Goal: Information Seeking & Learning: Learn about a topic

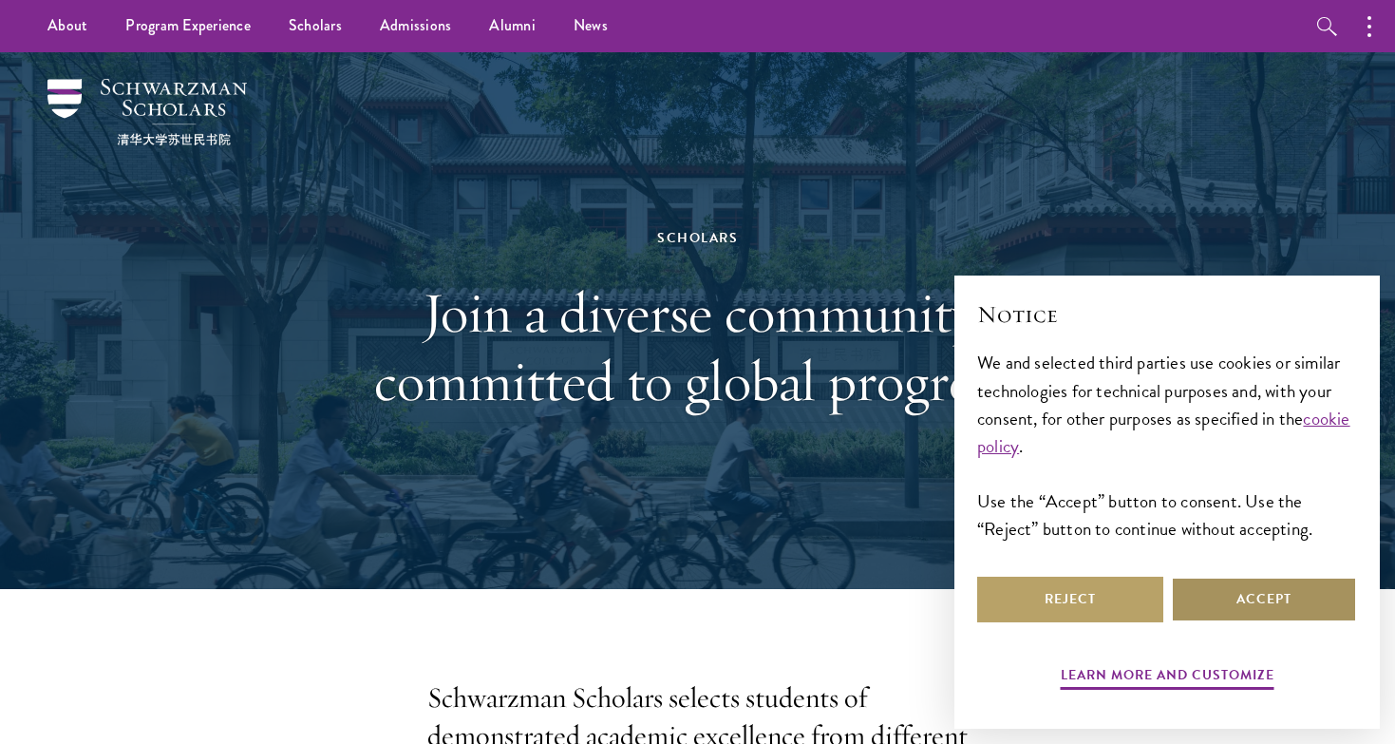
click at [1297, 609] on button "Accept" at bounding box center [1264, 599] width 186 height 46
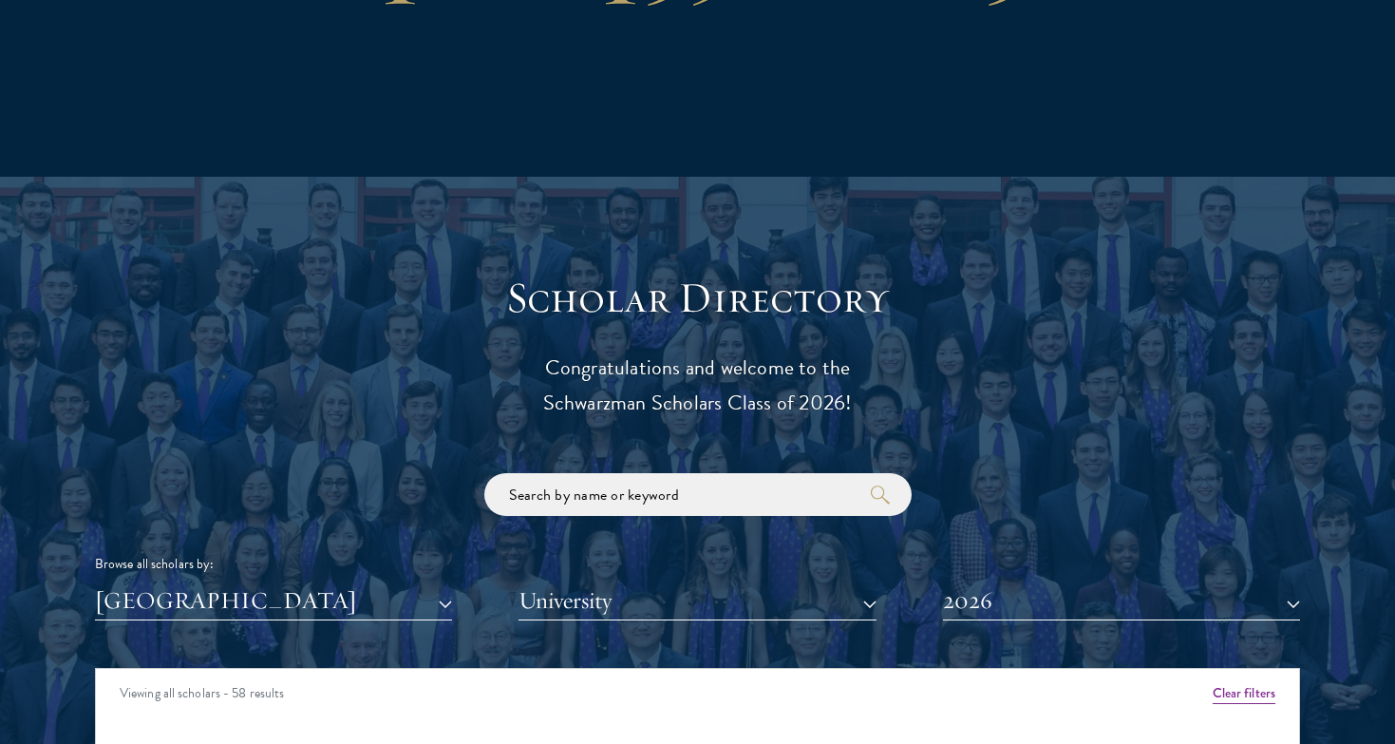
scroll to position [2408, 0]
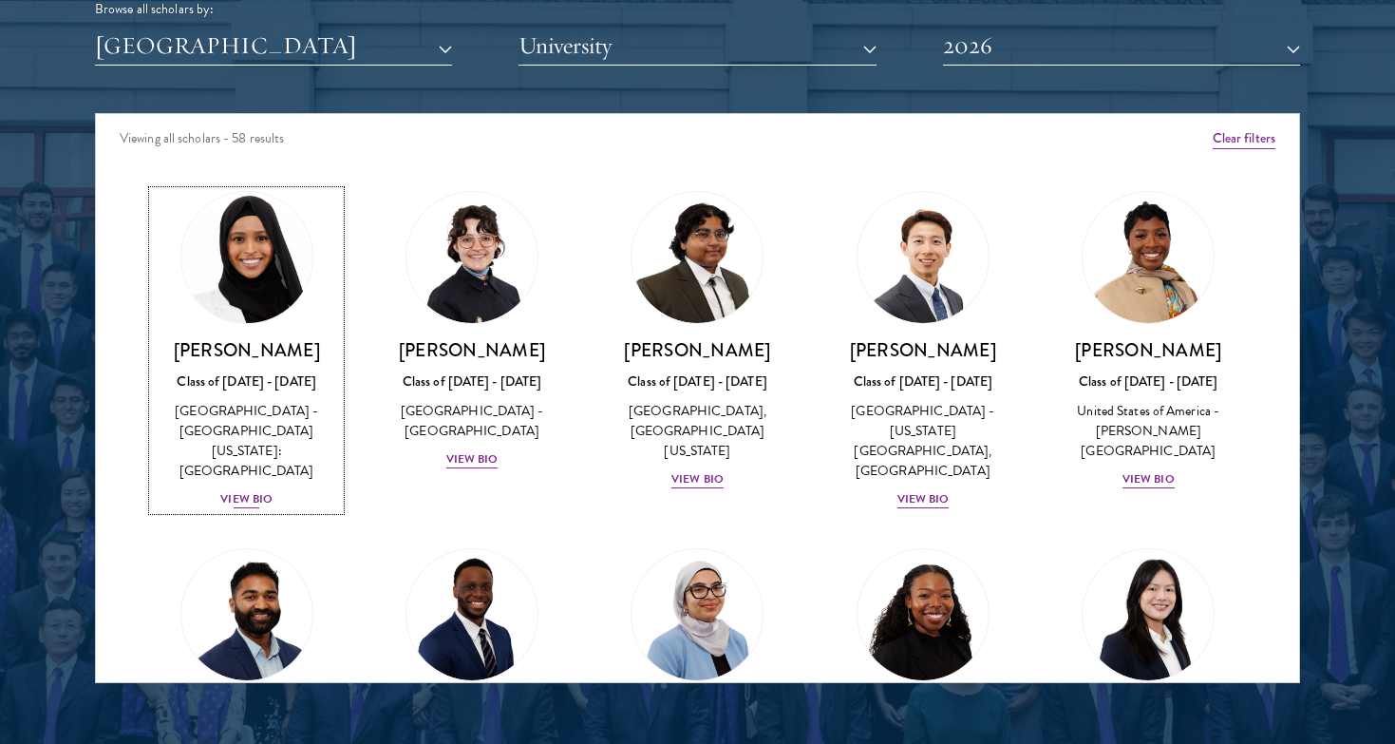
click at [244, 490] on div "View Bio" at bounding box center [246, 499] width 52 height 18
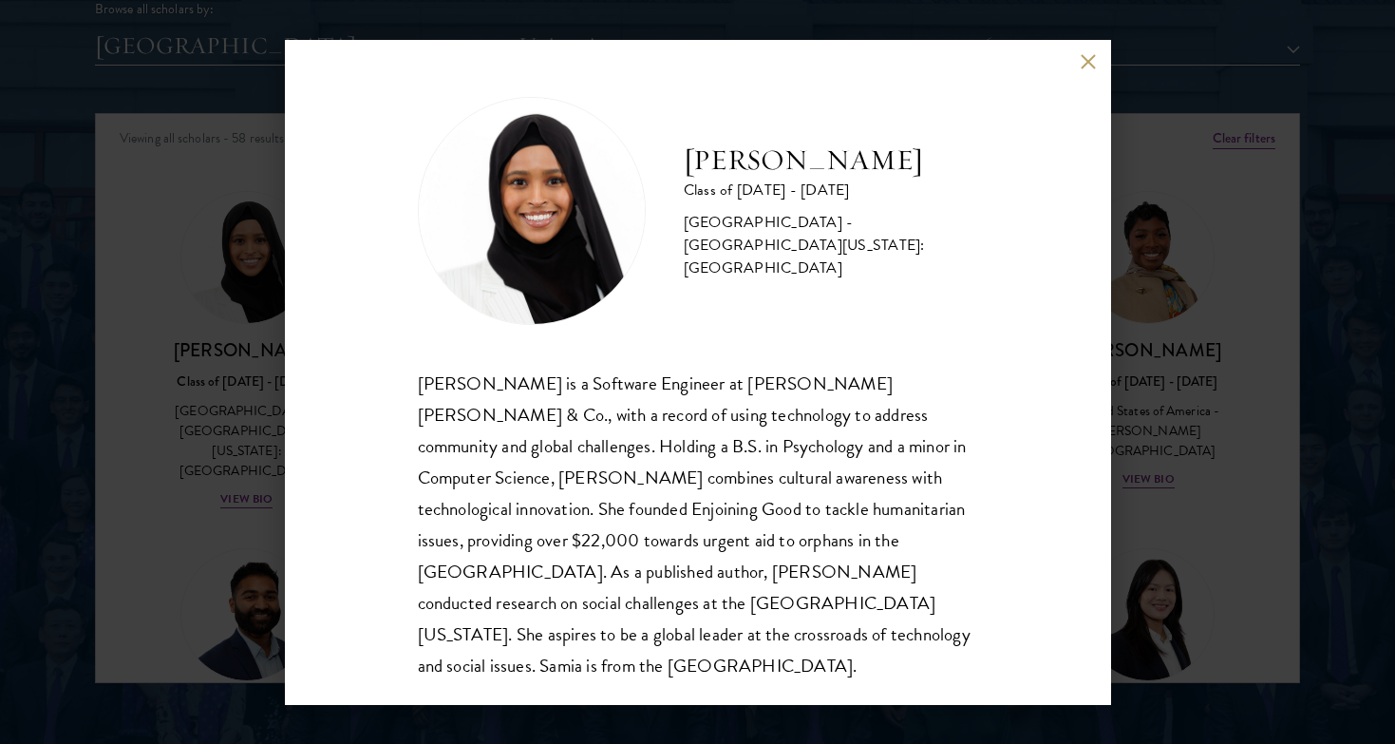
scroll to position [2, 0]
click at [205, 489] on div "[PERSON_NAME] Class of [DATE] - [DATE] [GEOGRAPHIC_DATA] - [GEOGRAPHIC_DATA][US…" at bounding box center [697, 372] width 1395 height 744
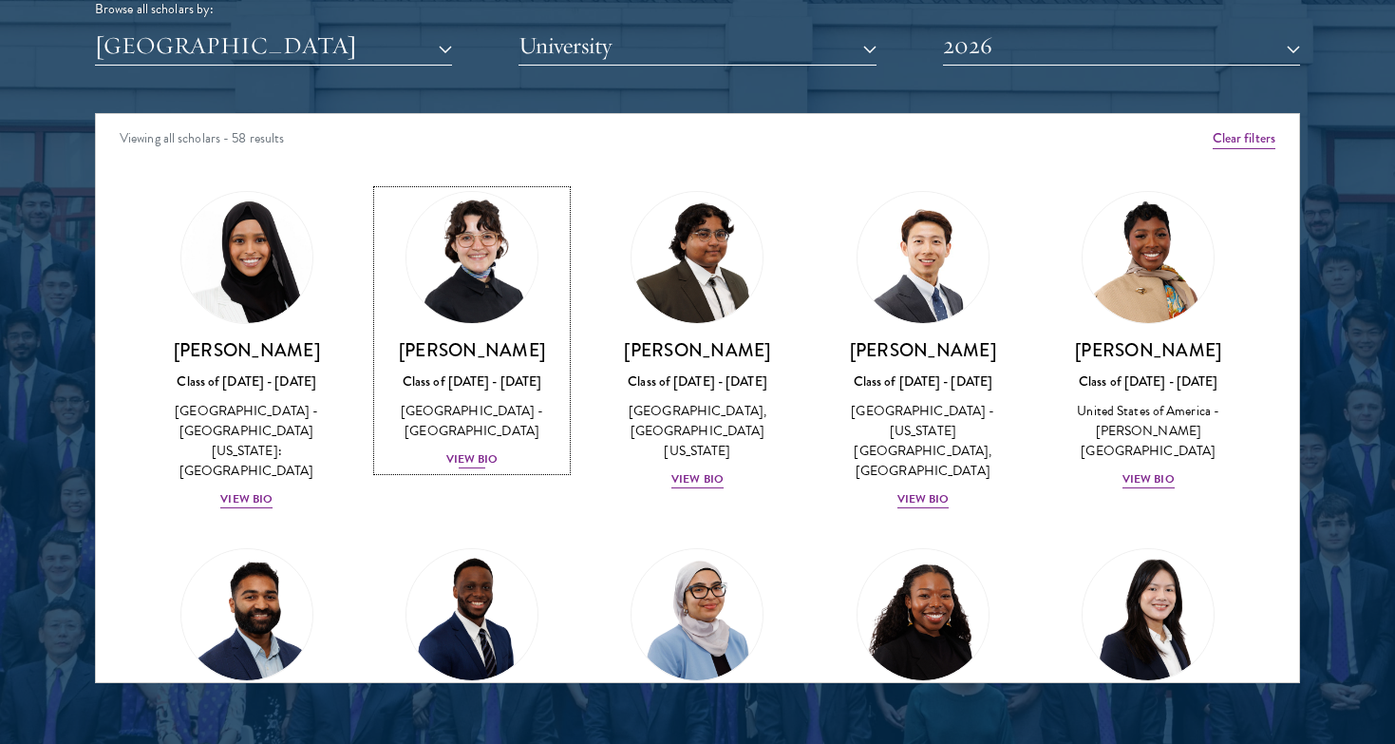
click at [458, 450] on div "View Bio" at bounding box center [472, 459] width 52 height 18
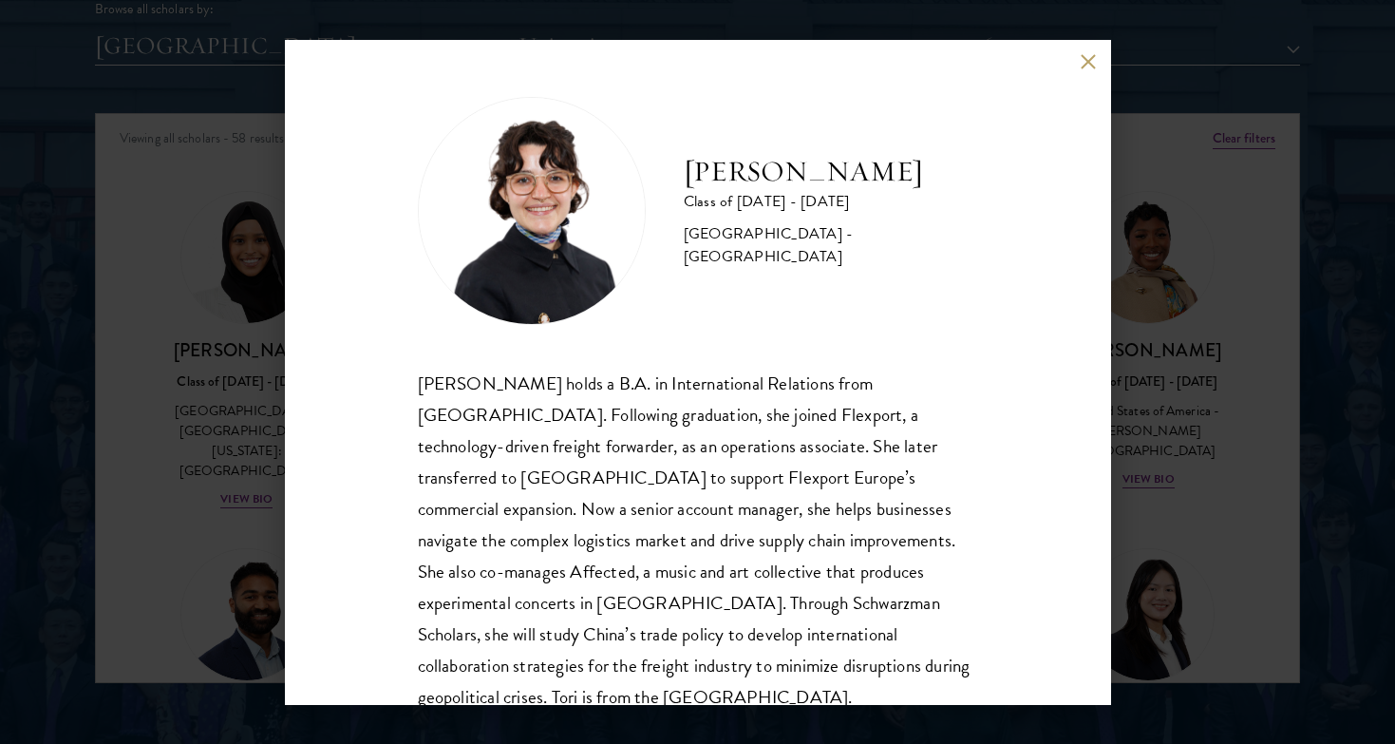
click at [460, 462] on div "[PERSON_NAME] holds a B.A. in International Relations from [GEOGRAPHIC_DATA]. F…" at bounding box center [698, 540] width 560 height 346
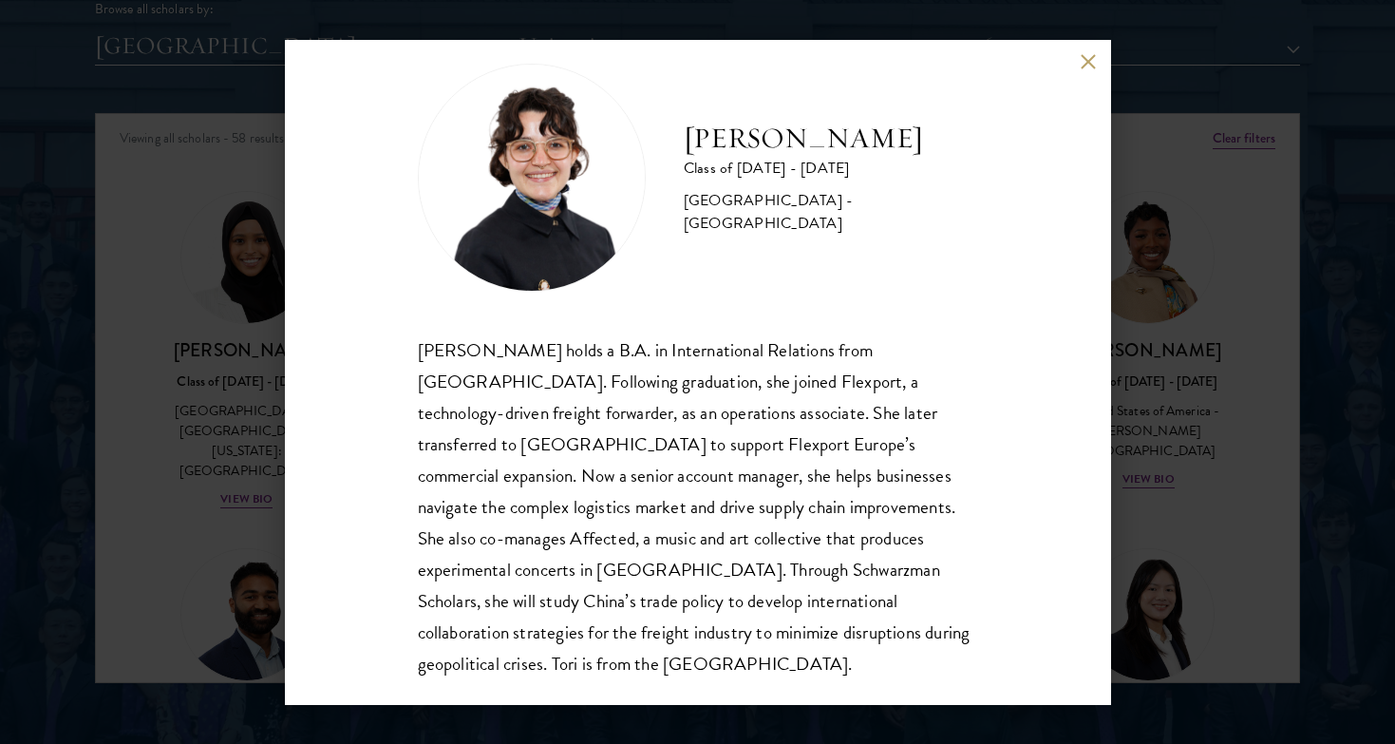
scroll to position [2407, 0]
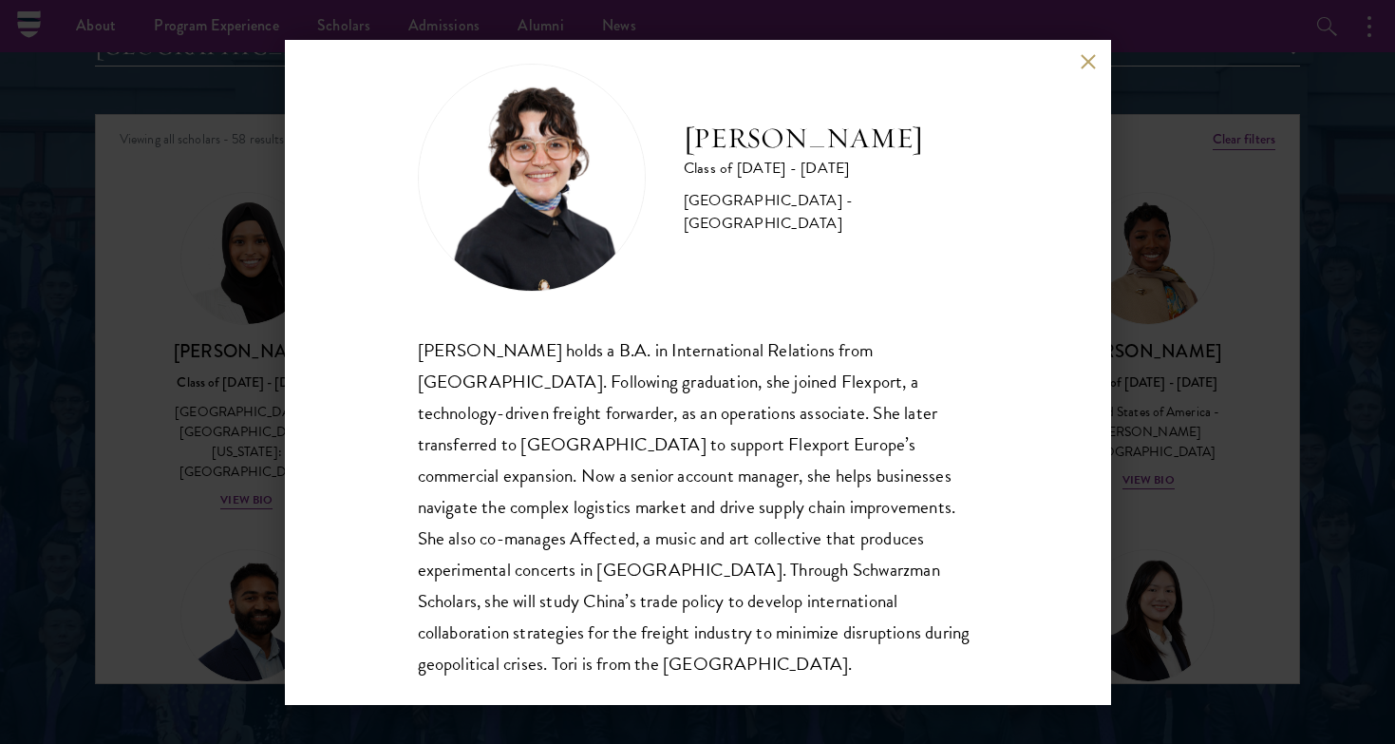
click at [227, 484] on div "[PERSON_NAME] Class of [DATE] - [DATE] [GEOGRAPHIC_DATA] - [GEOGRAPHIC_DATA] [P…" at bounding box center [697, 372] width 1395 height 744
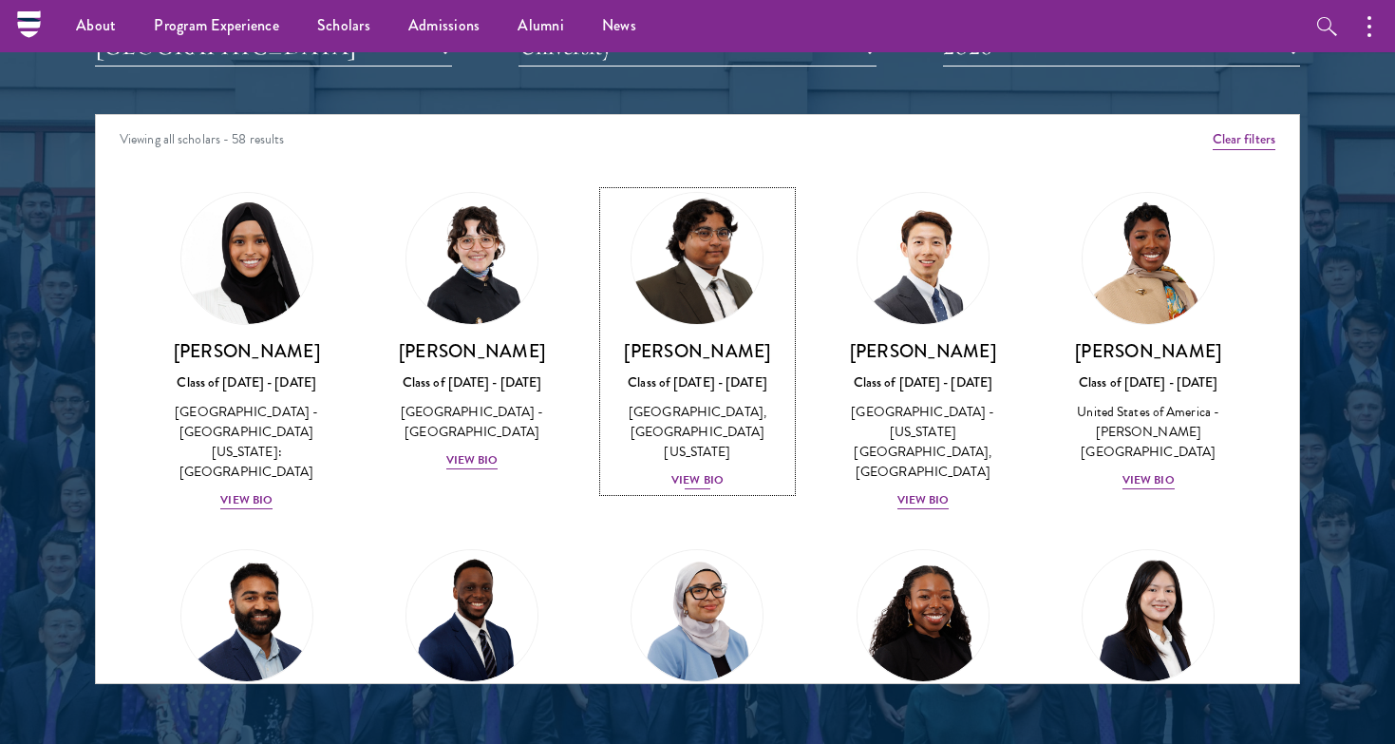
click at [688, 481] on div "View Bio" at bounding box center [697, 480] width 52 height 18
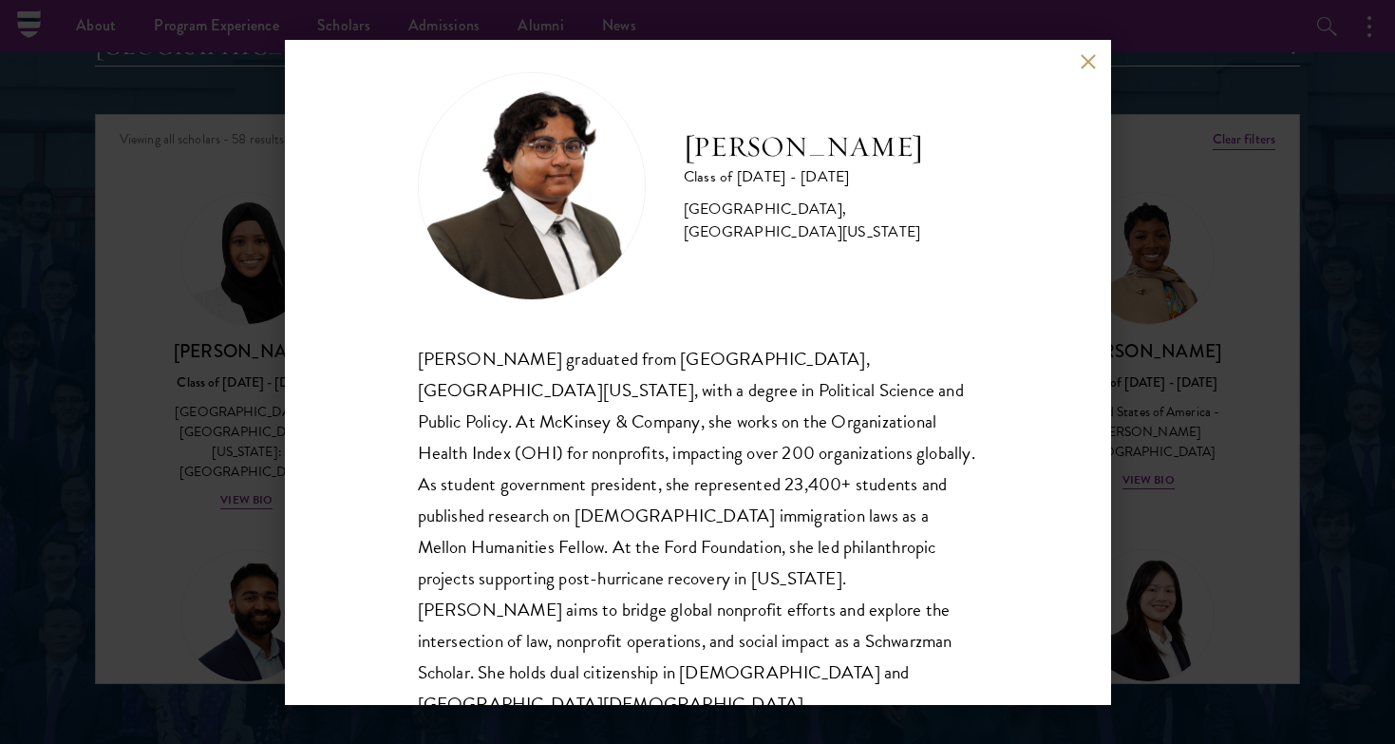
scroll to position [33, 0]
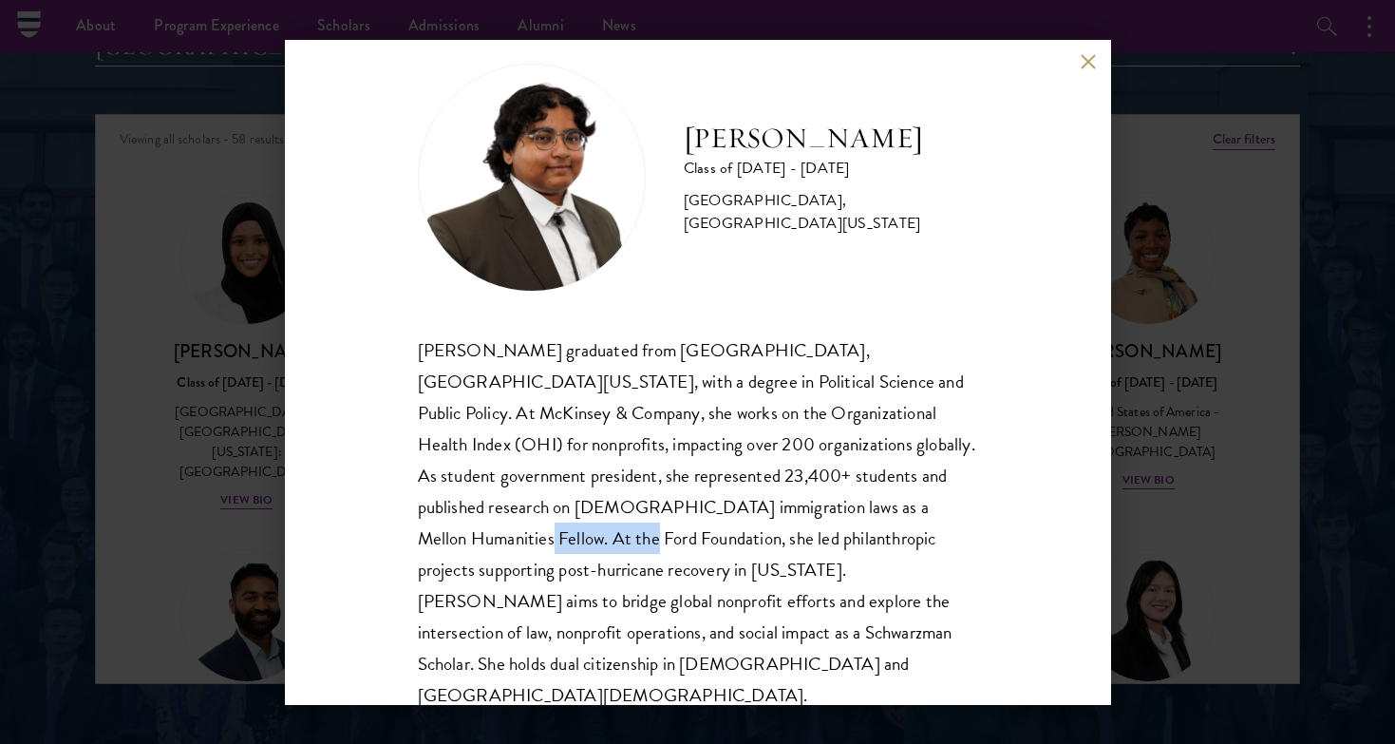
drag, startPoint x: 820, startPoint y: 506, endPoint x: 936, endPoint y: 507, distance: 115.9
click at [936, 507] on div "[PERSON_NAME] graduated from [GEOGRAPHIC_DATA], [GEOGRAPHIC_DATA][US_STATE], wi…" at bounding box center [698, 522] width 560 height 377
click at [1351, 269] on div "[PERSON_NAME] Class of [DATE] - [DATE] [GEOGRAPHIC_DATA] - [GEOGRAPHIC_DATA], […" at bounding box center [697, 372] width 1395 height 744
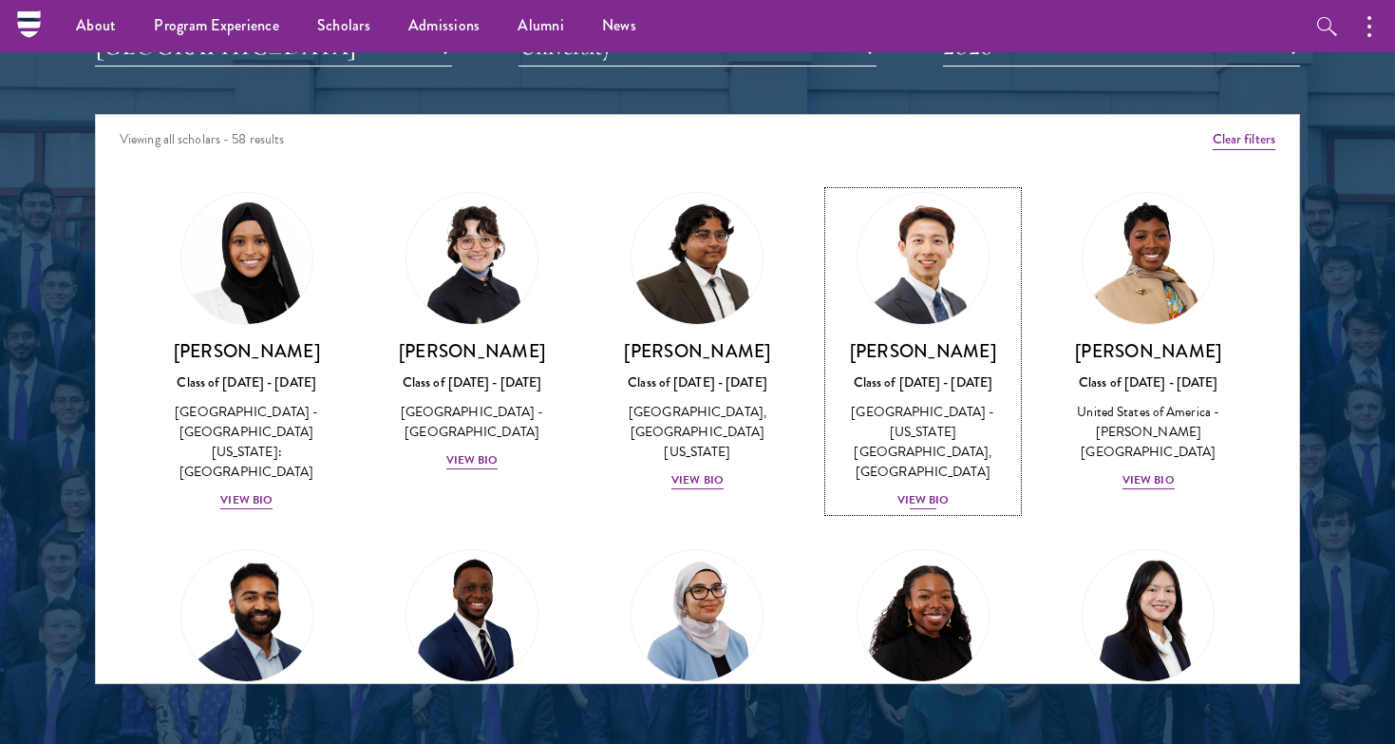
click at [917, 491] on div "View Bio" at bounding box center [923, 500] width 52 height 18
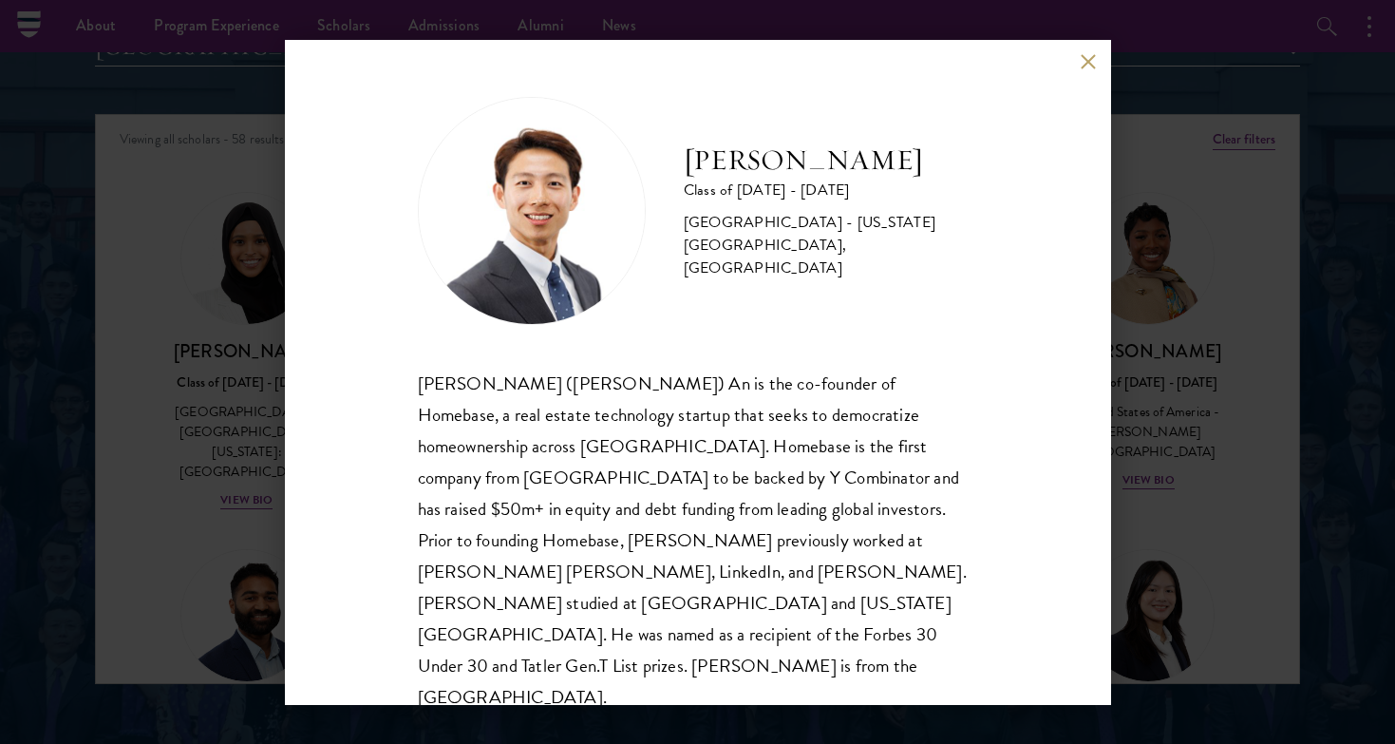
scroll to position [2, 0]
click at [1148, 541] on div "[PERSON_NAME] Class of [DATE] - [DATE] [GEOGRAPHIC_DATA] - [US_STATE][GEOGRAPHI…" at bounding box center [697, 372] width 1395 height 744
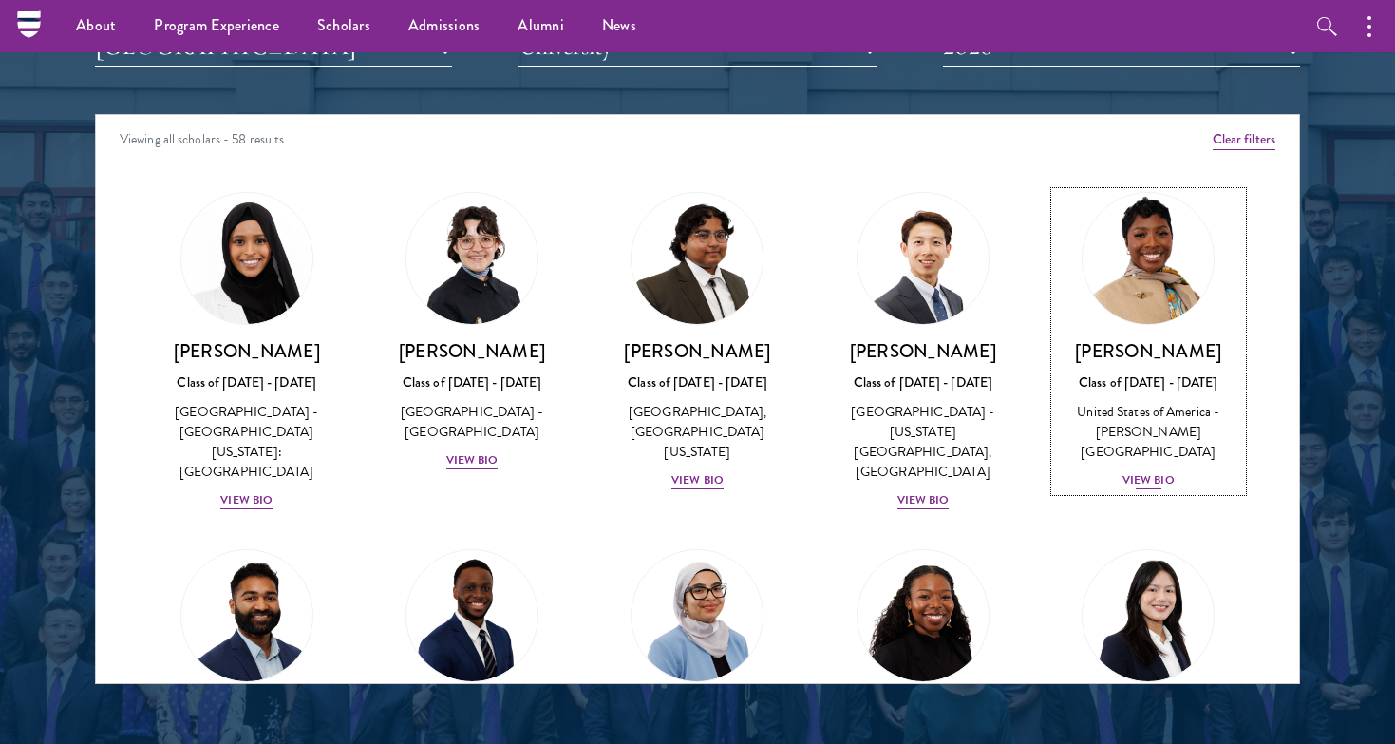
click at [1144, 471] on div "View Bio" at bounding box center [1148, 480] width 52 height 18
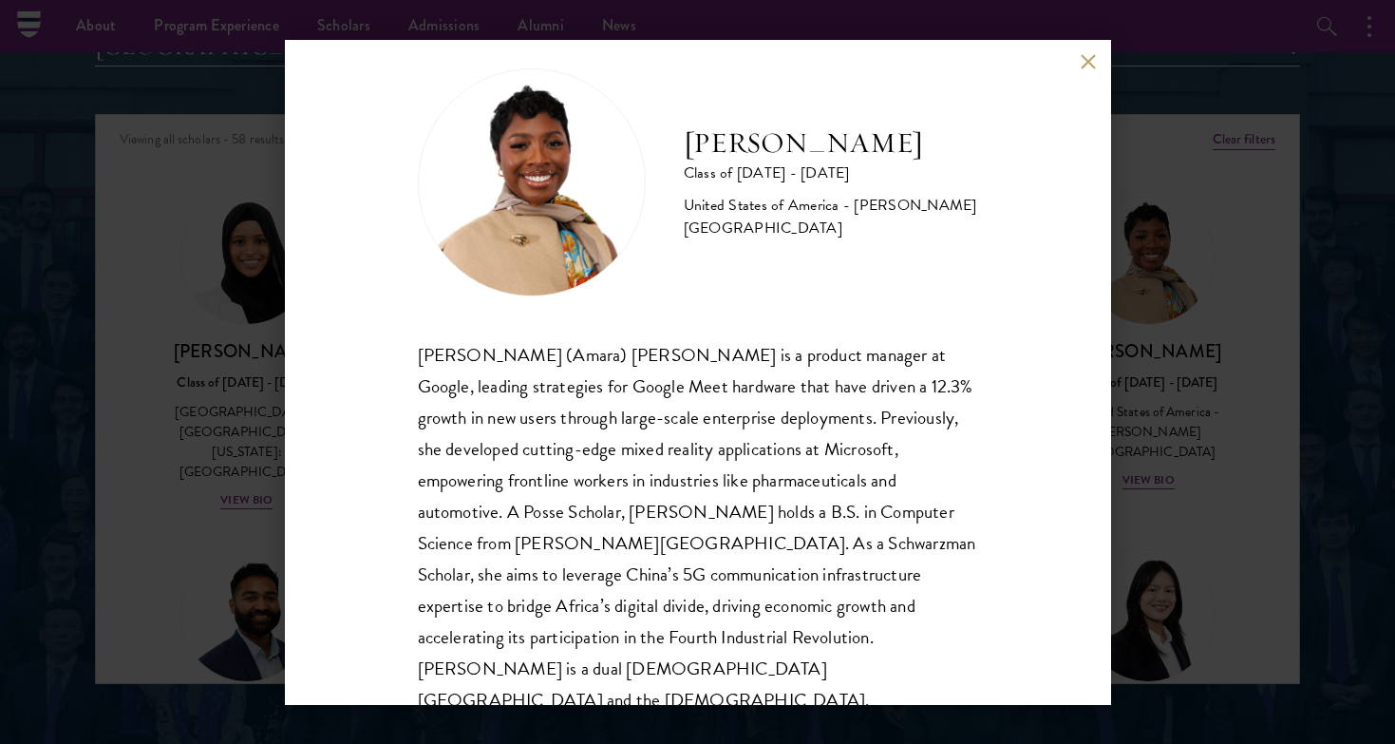
scroll to position [33, 0]
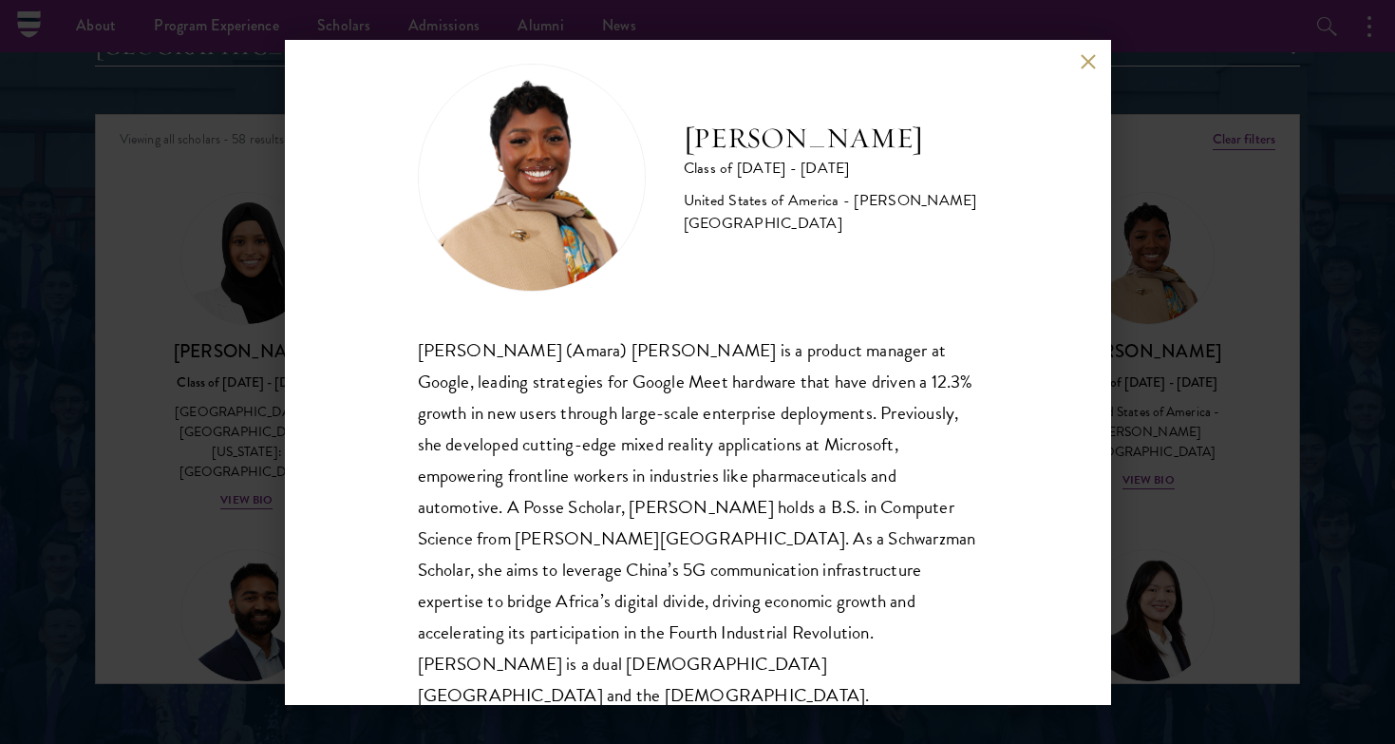
click at [1167, 575] on div "[PERSON_NAME] Class of [DATE] - [DATE] [GEOGRAPHIC_DATA] - [PERSON_NAME][GEOGRA…" at bounding box center [697, 372] width 1395 height 744
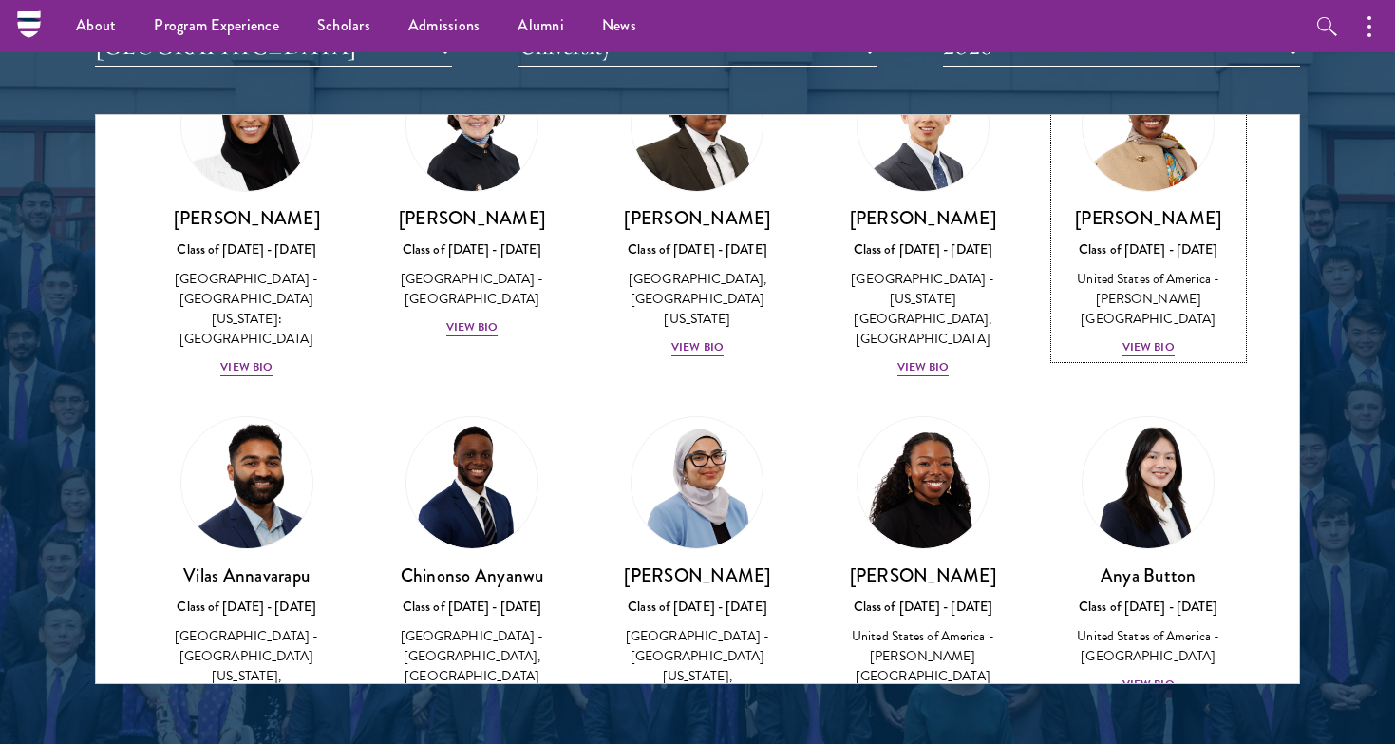
scroll to position [279, 0]
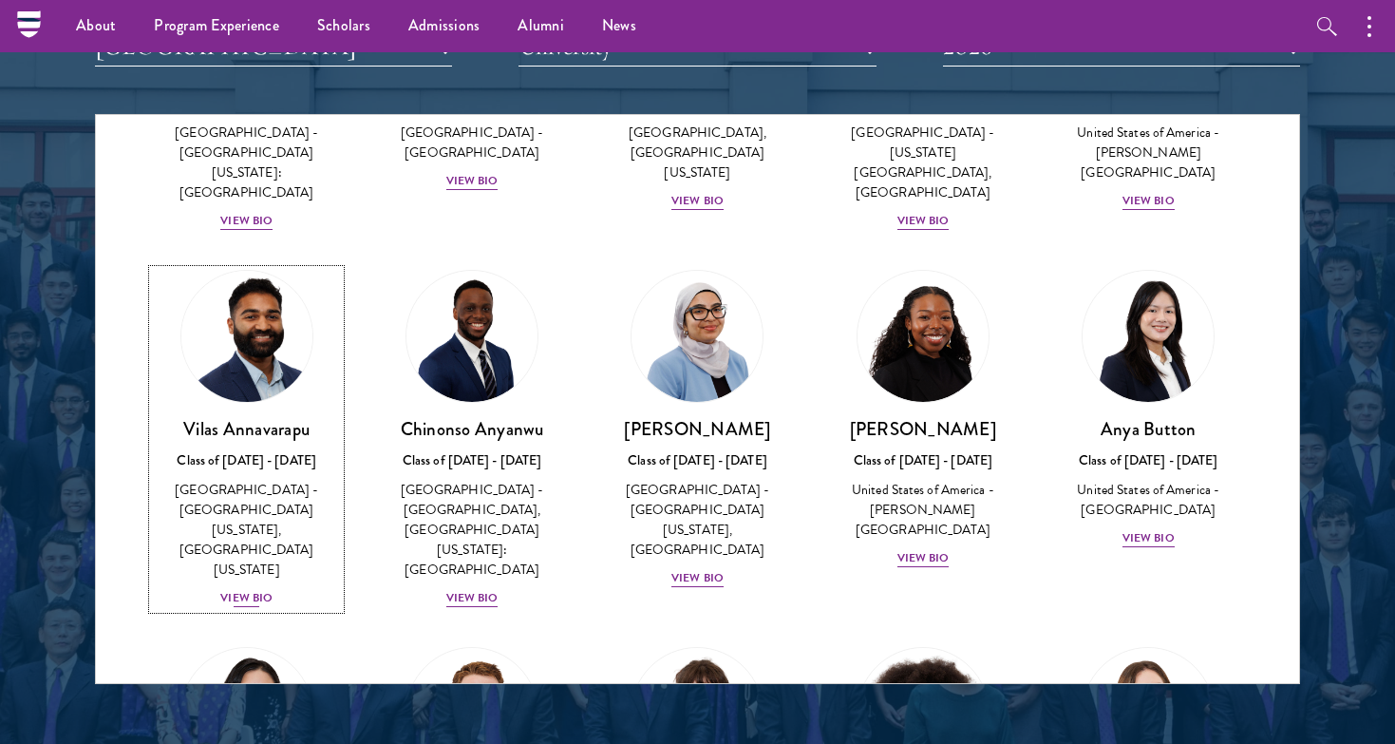
click at [237, 589] on div "View Bio" at bounding box center [246, 598] width 52 height 18
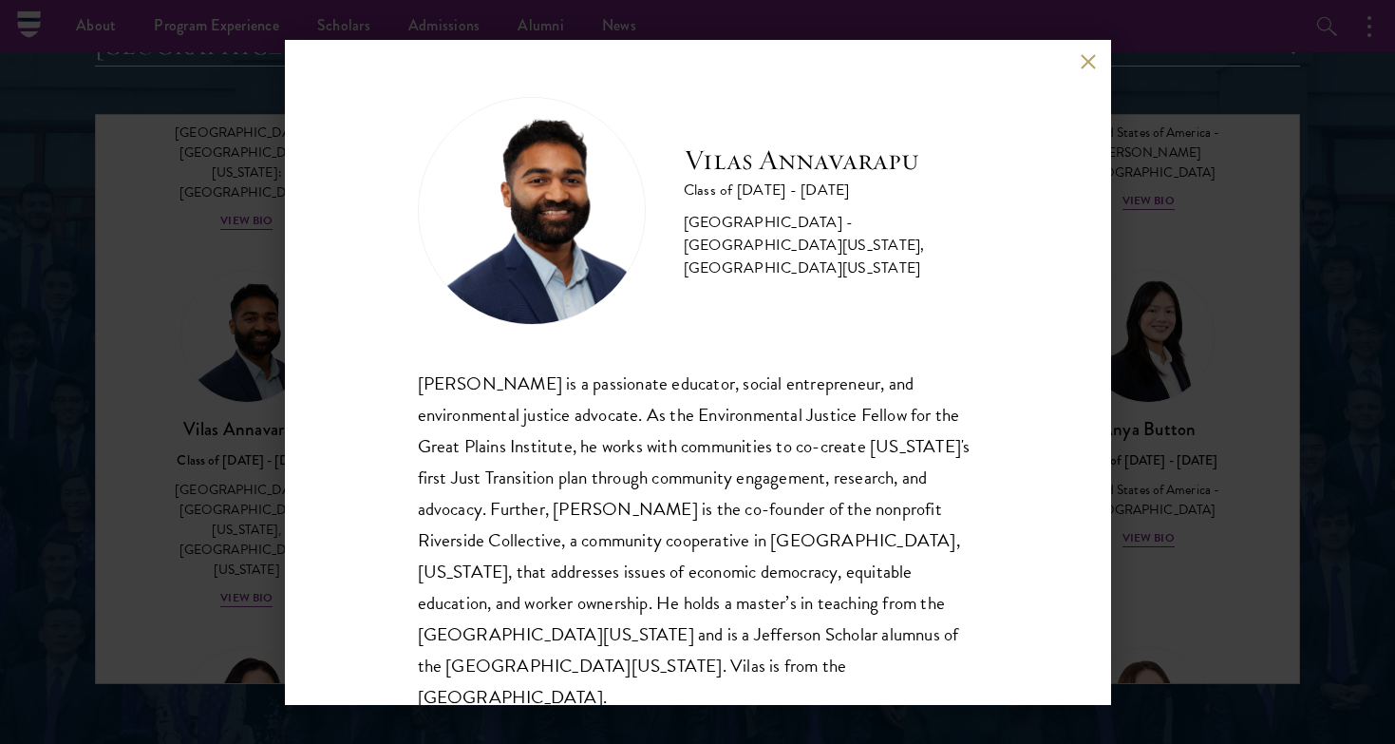
click at [231, 464] on div "[PERSON_NAME] Class of [DATE] - [DATE] [GEOGRAPHIC_DATA] - [GEOGRAPHIC_DATA][US…" at bounding box center [697, 372] width 1395 height 744
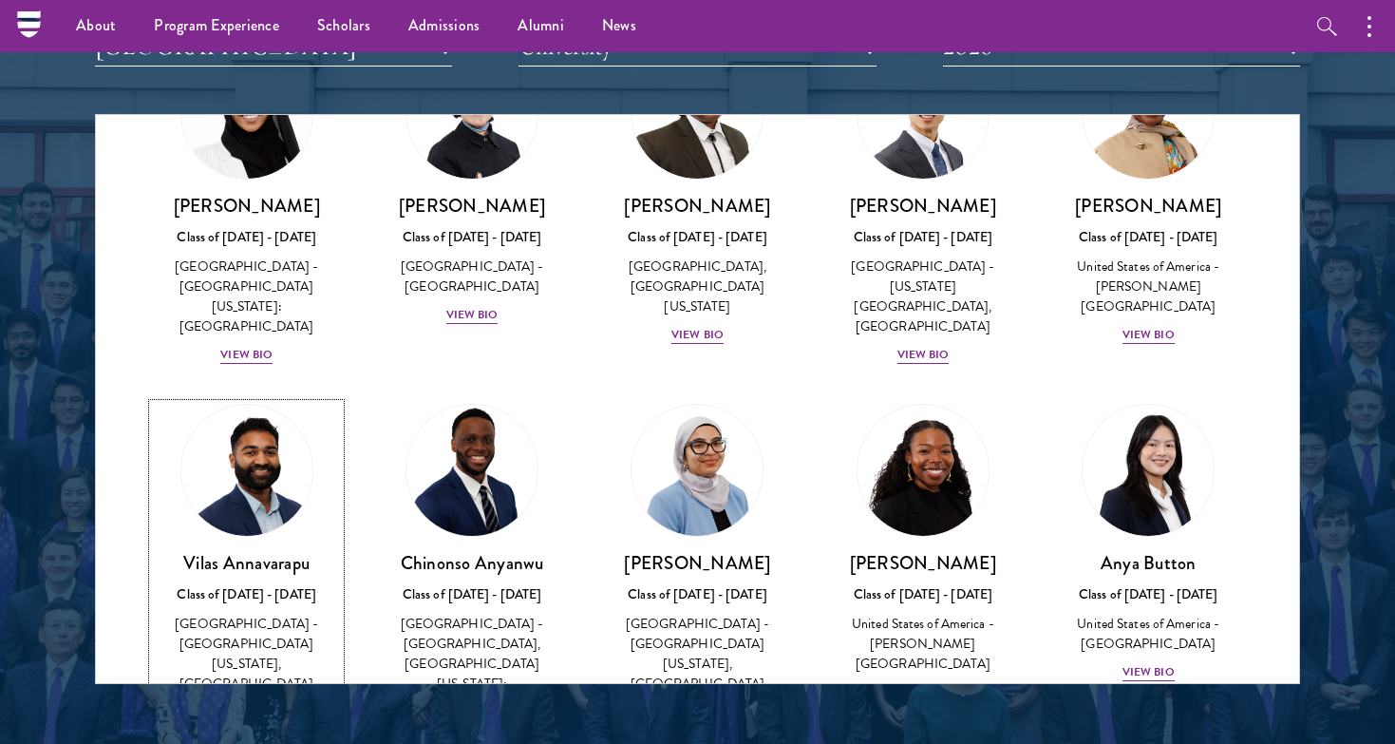
scroll to position [422, 0]
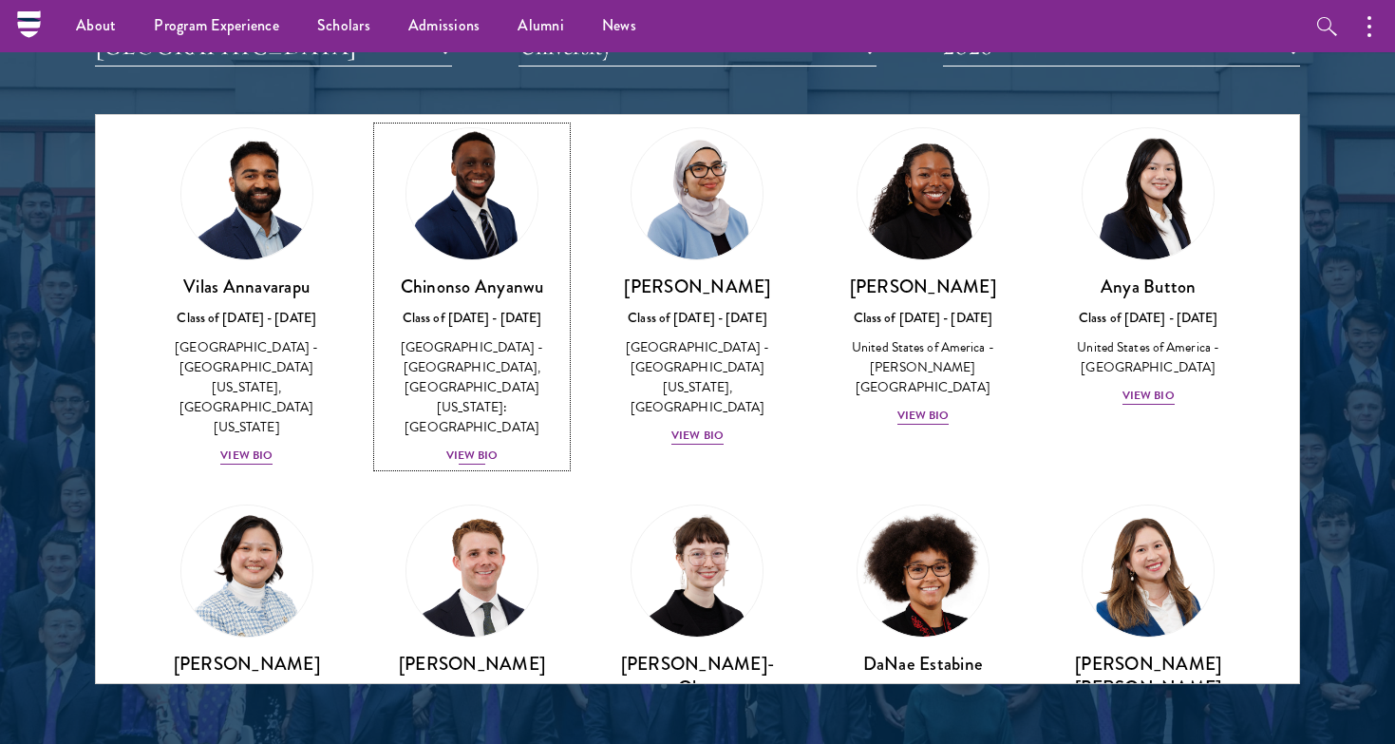
click at [465, 446] on div "View Bio" at bounding box center [472, 455] width 52 height 18
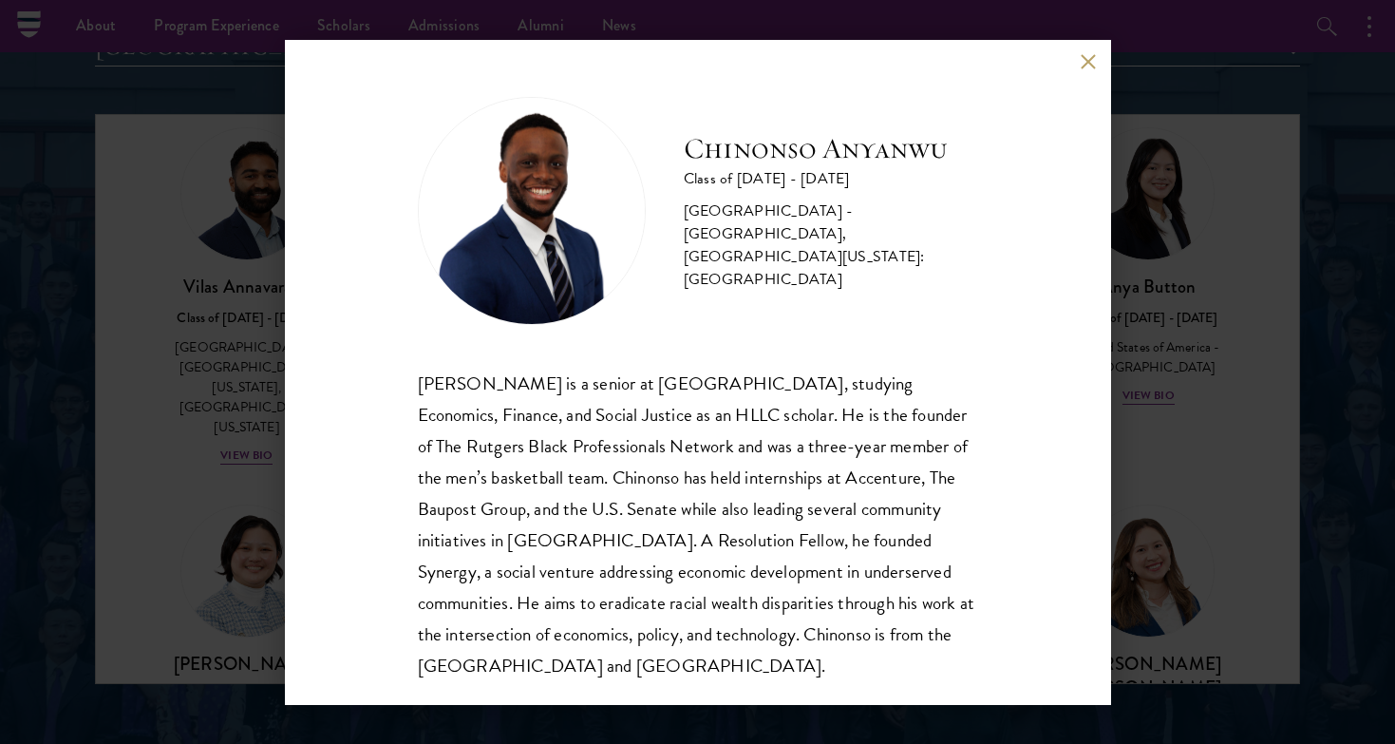
click at [728, 159] on h2 "Chinonso Anyanwu" at bounding box center [831, 149] width 294 height 38
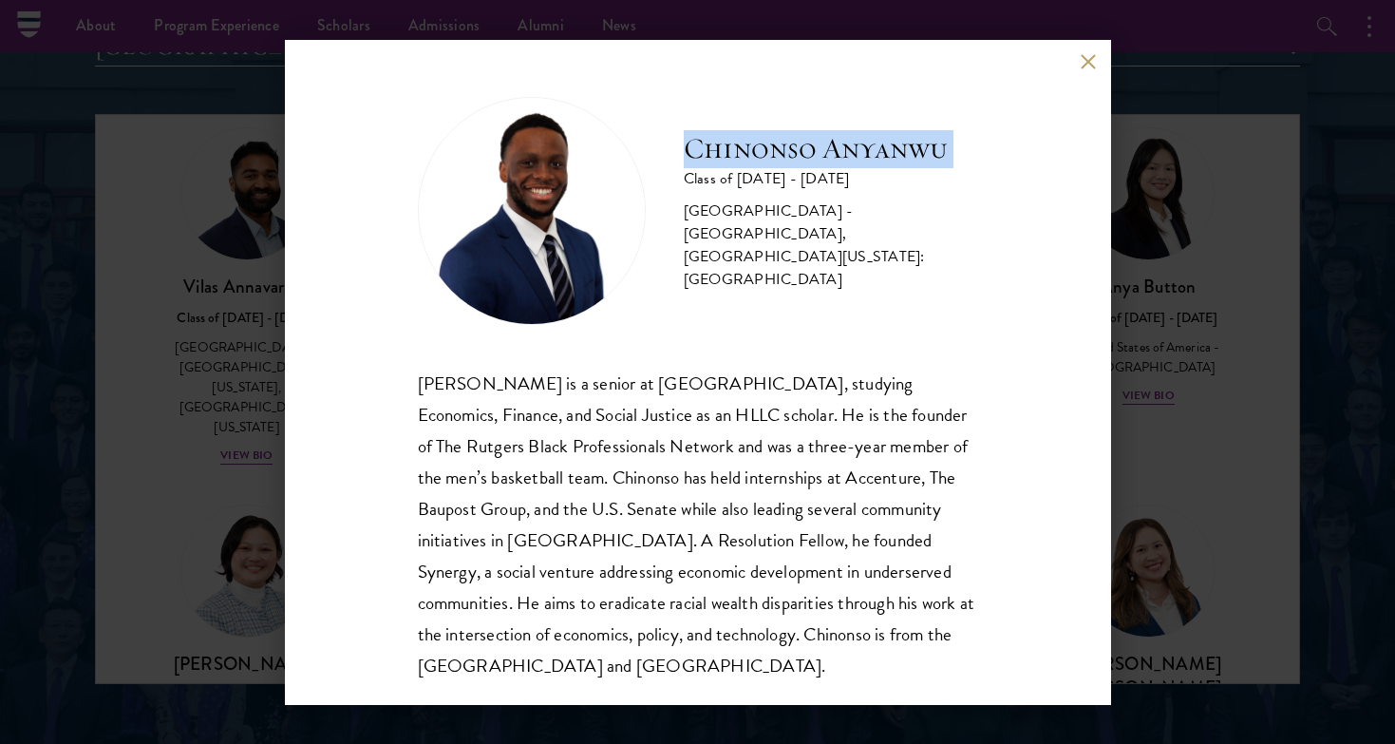
click at [728, 159] on h2 "Chinonso Anyanwu" at bounding box center [831, 149] width 294 height 38
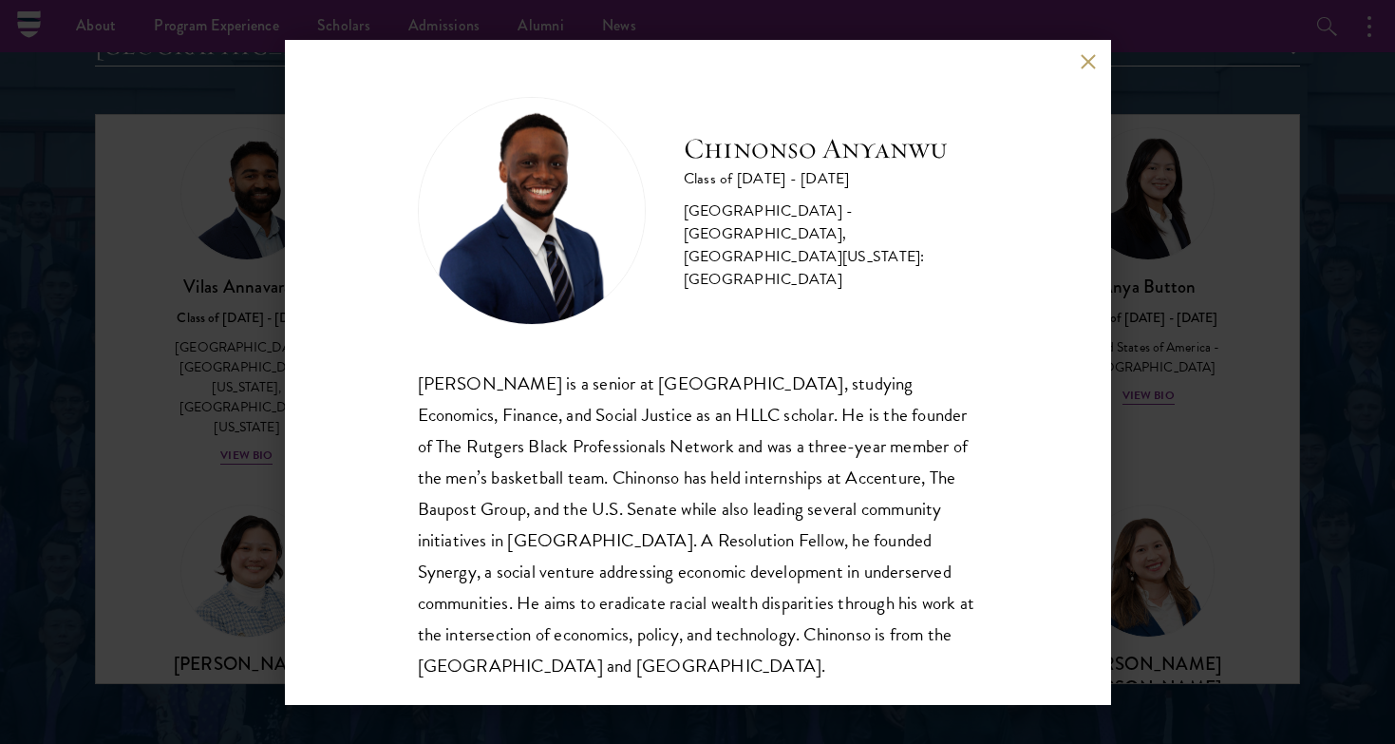
click at [1170, 513] on div "[PERSON_NAME] Class of [DATE] - [DATE] [GEOGRAPHIC_DATA] - [GEOGRAPHIC_DATA], […" at bounding box center [697, 372] width 1395 height 744
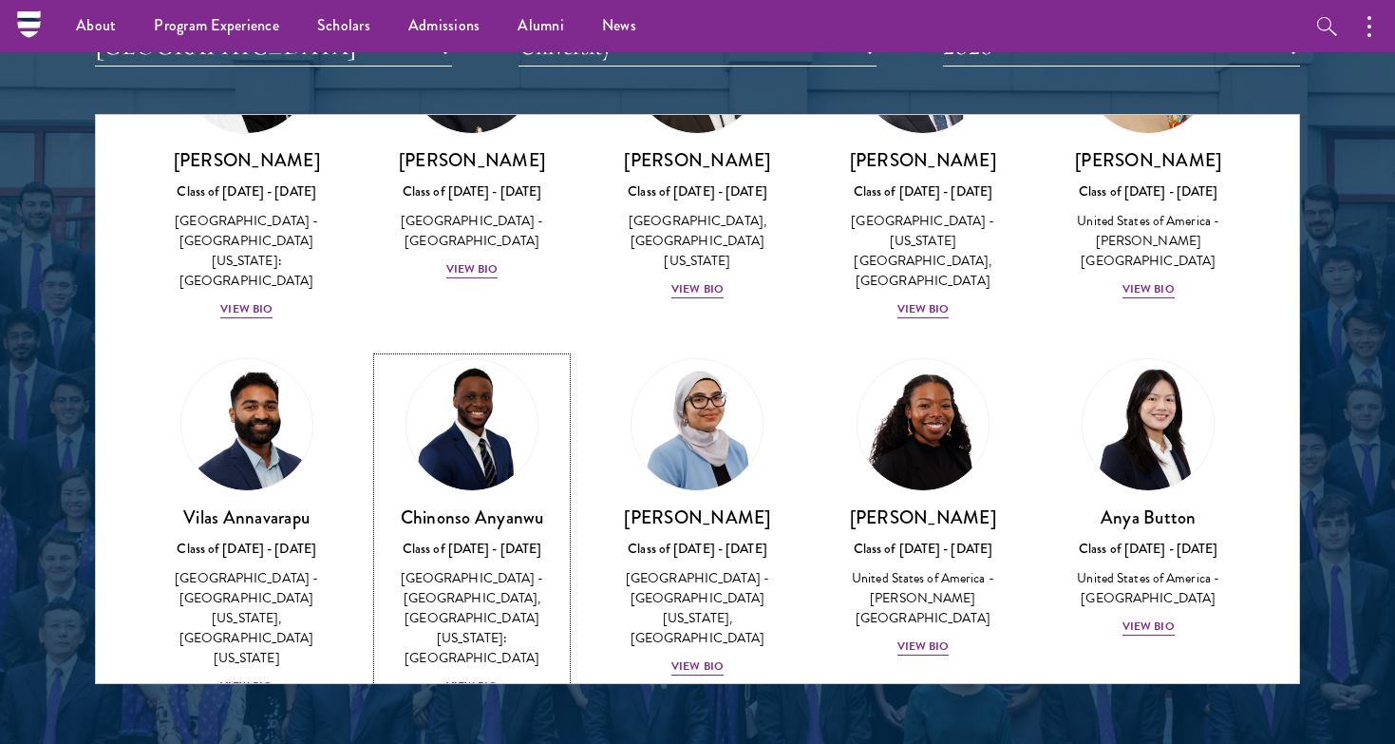
scroll to position [198, 0]
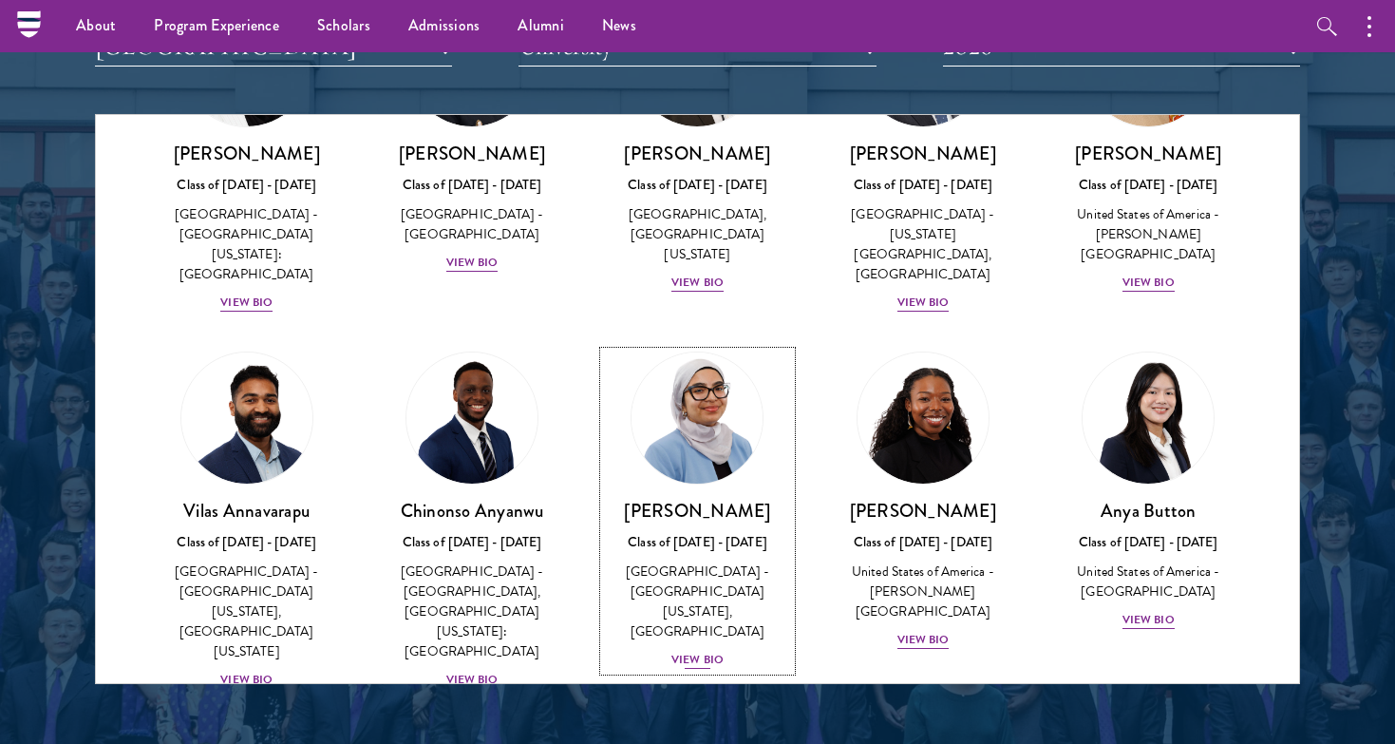
click at [707, 650] on div "View Bio" at bounding box center [697, 659] width 52 height 18
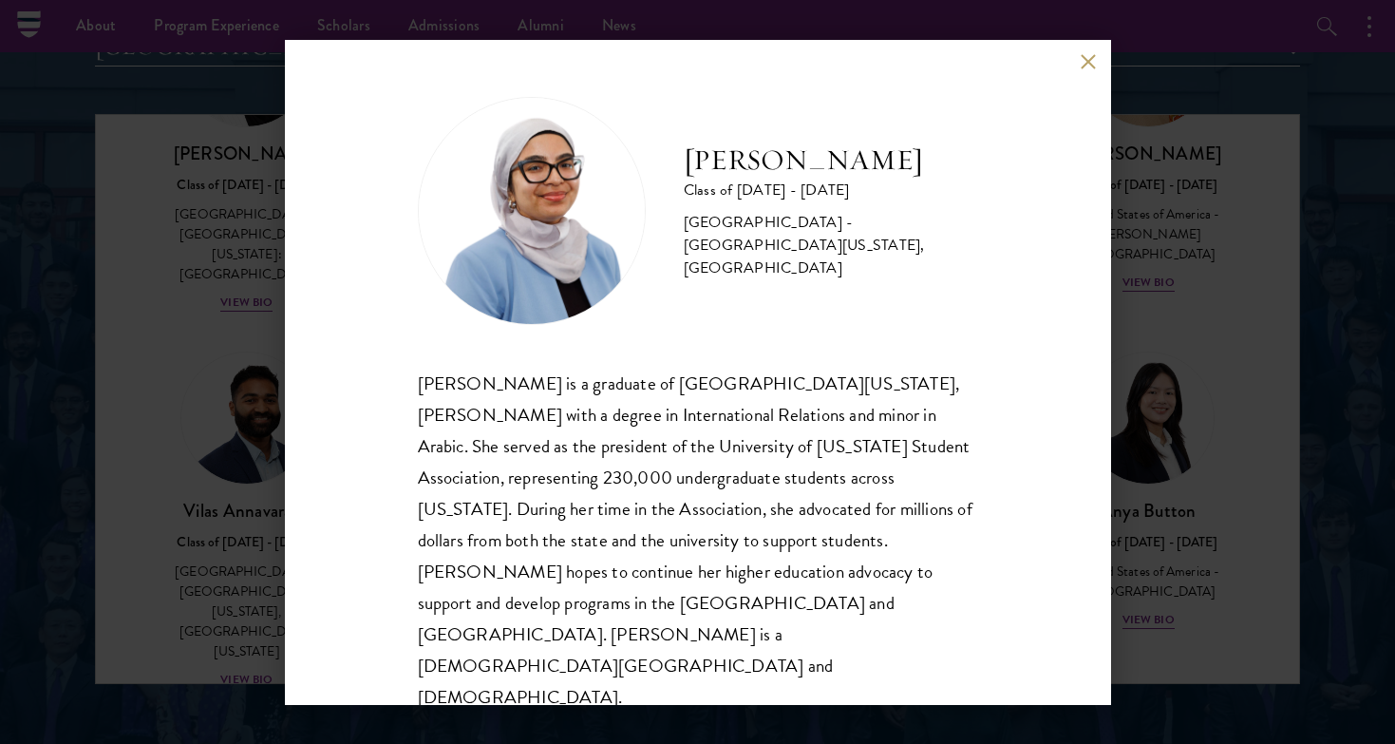
click at [1204, 596] on div "[PERSON_NAME] Class of [DATE] - [DATE] [GEOGRAPHIC_DATA] - [GEOGRAPHIC_DATA][US…" at bounding box center [697, 372] width 1395 height 744
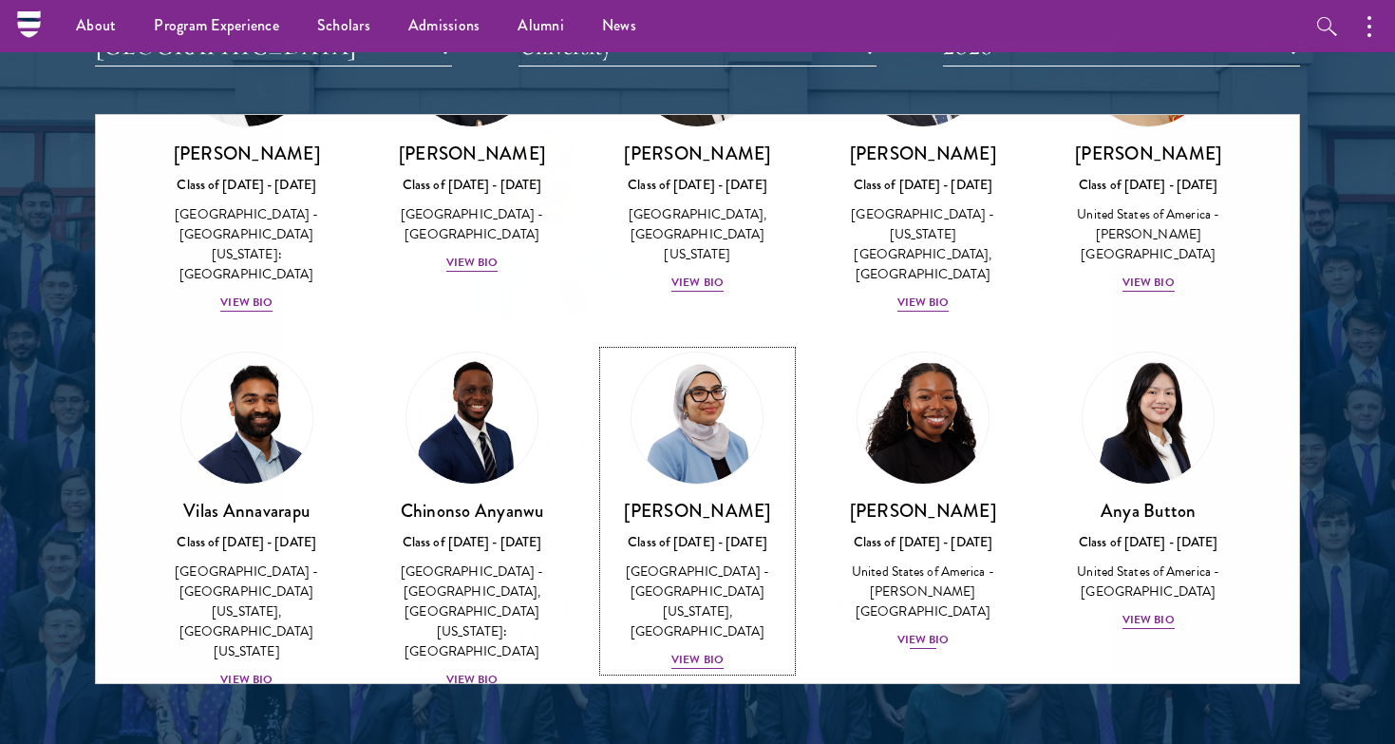
scroll to position [165, 0]
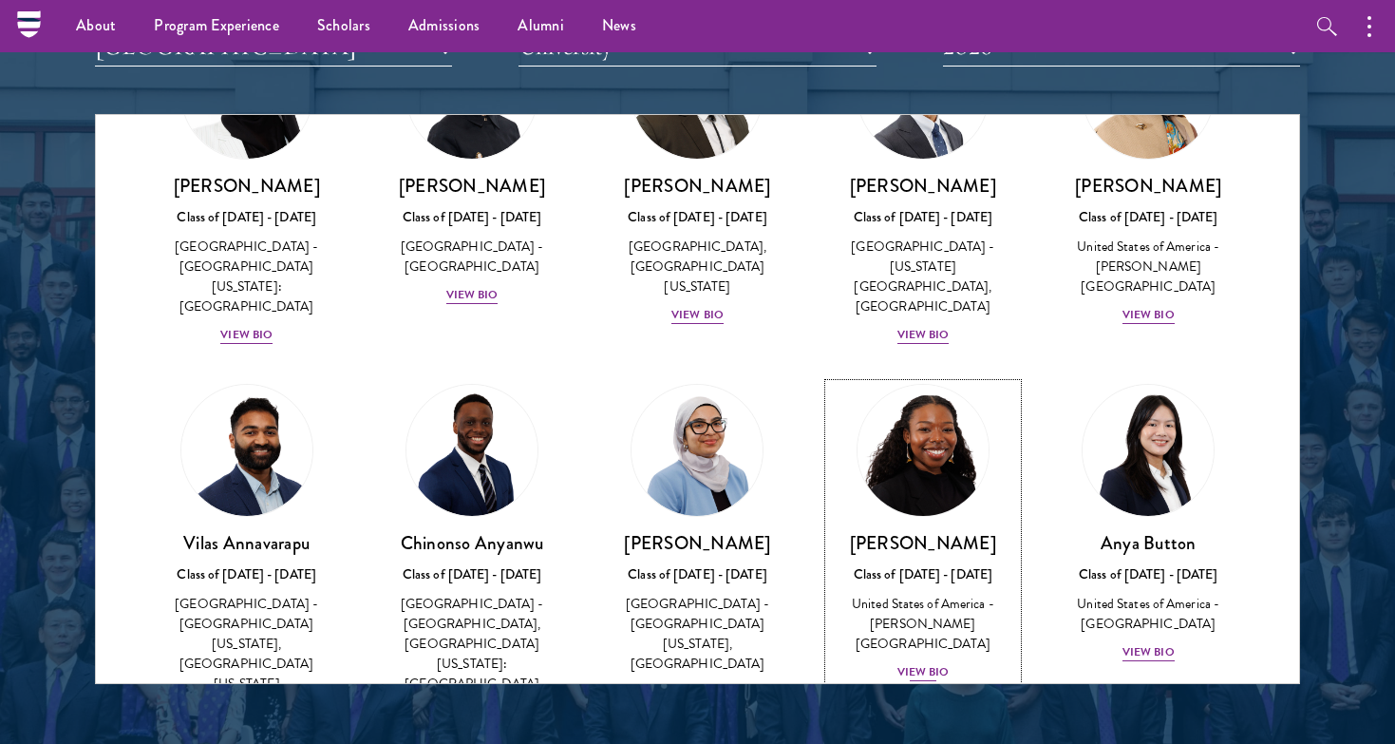
click at [919, 663] on div "View Bio" at bounding box center [923, 672] width 52 height 18
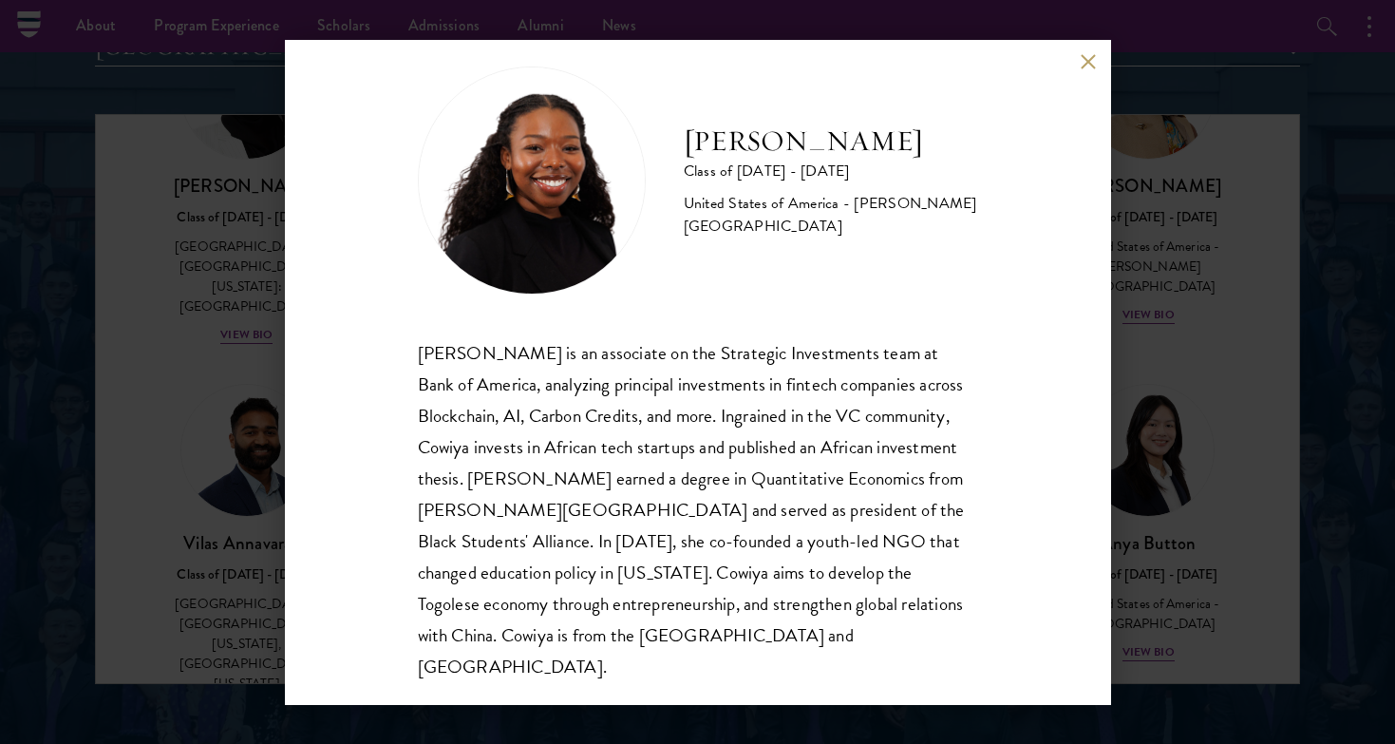
scroll to position [32, 0]
click at [1231, 586] on div "[PERSON_NAME] Class of [DATE] - [DATE] [GEOGRAPHIC_DATA] - [PERSON_NAME][GEOGRA…" at bounding box center [697, 372] width 1395 height 744
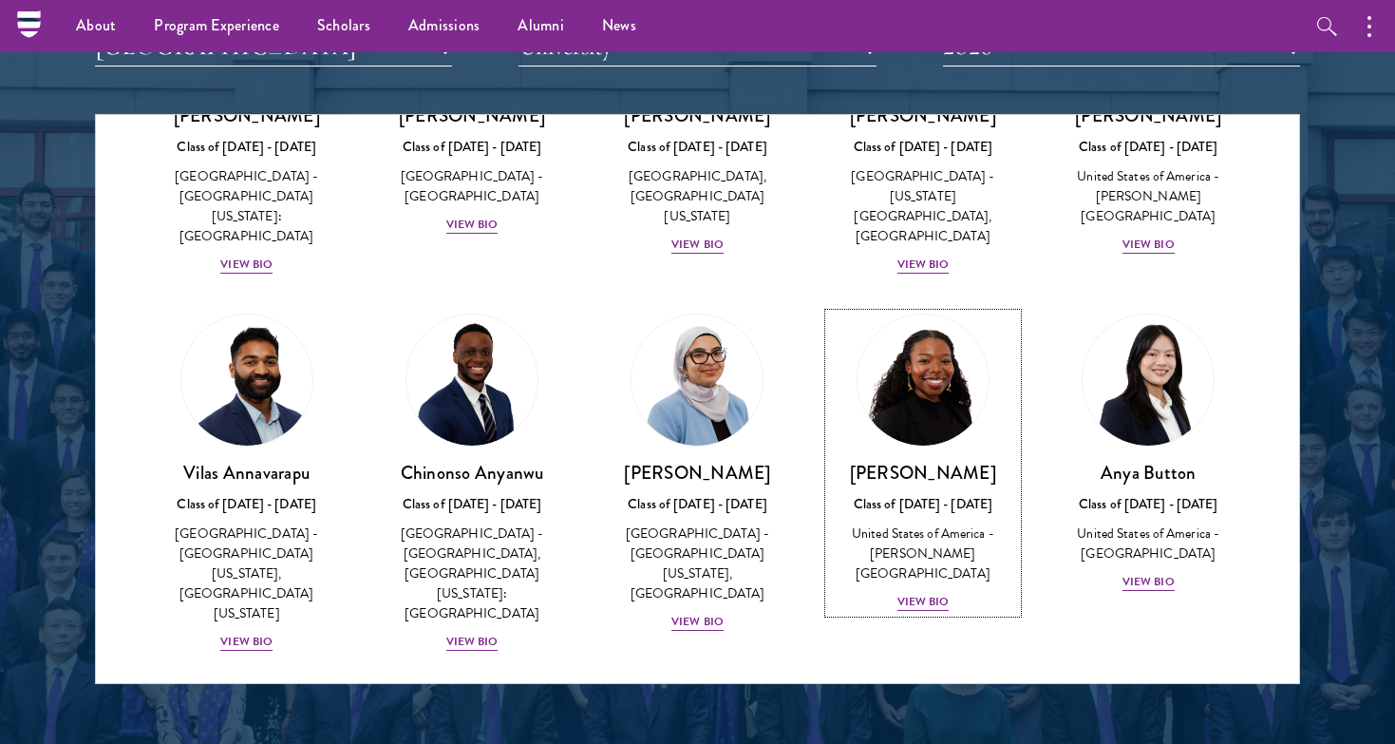
scroll to position [332, 0]
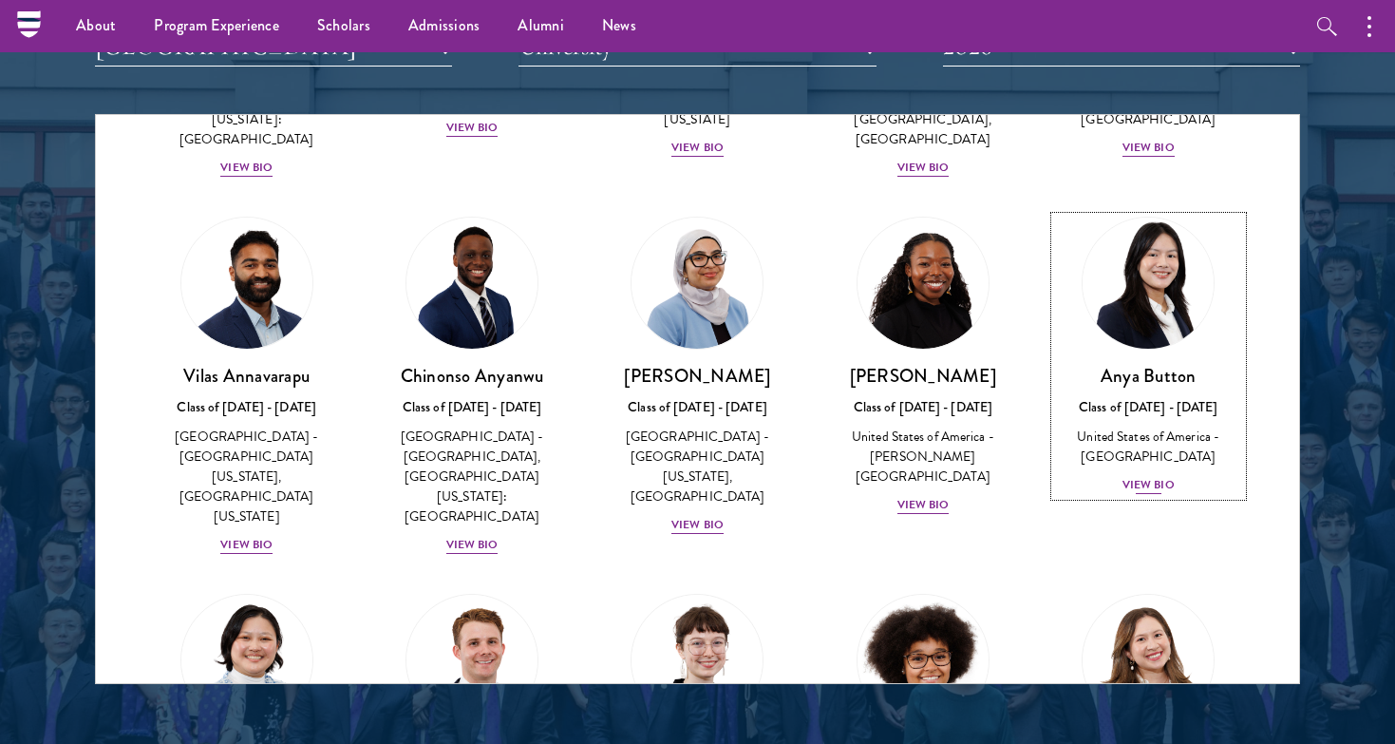
click at [1142, 476] on div "View Bio" at bounding box center [1148, 485] width 52 height 18
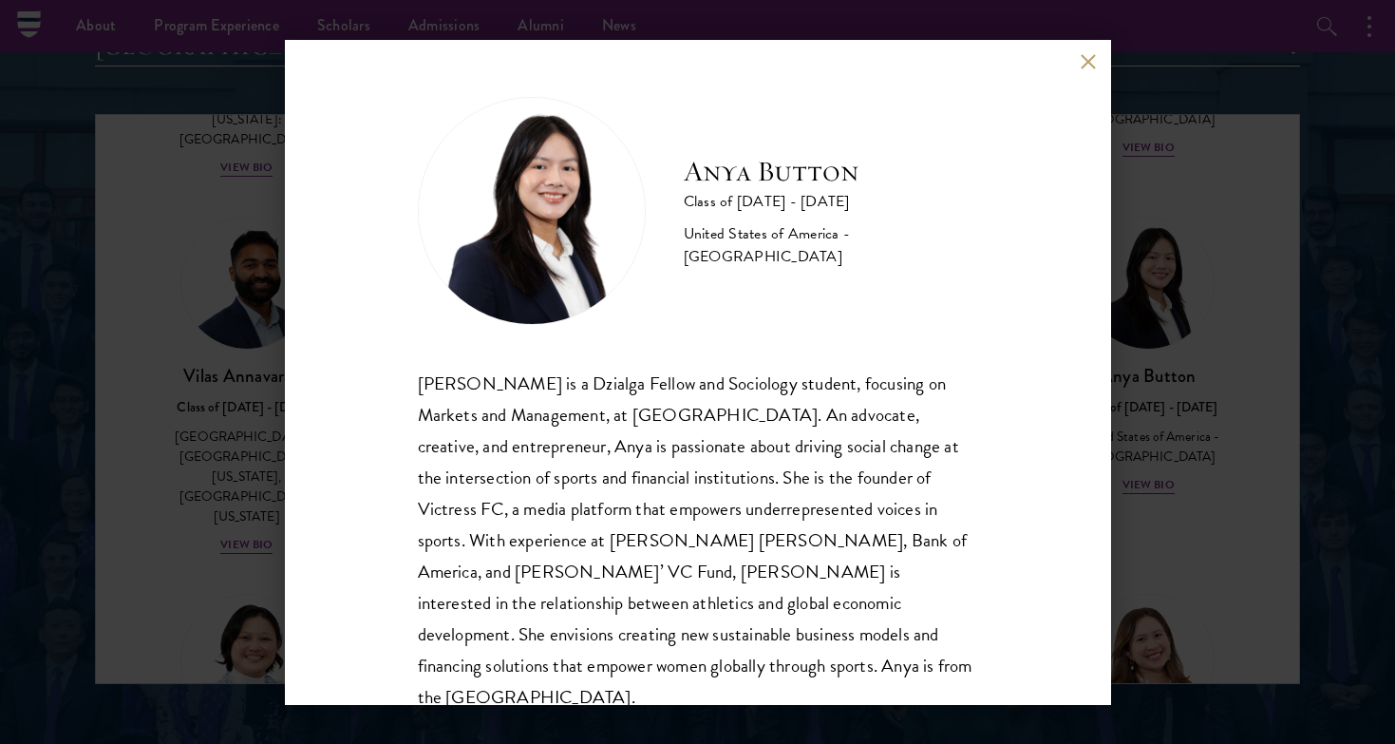
scroll to position [2, 0]
click at [1219, 597] on div "Anya Button Class of [DATE] - [DATE] [GEOGRAPHIC_DATA] - [GEOGRAPHIC_DATA] [PER…" at bounding box center [697, 372] width 1395 height 744
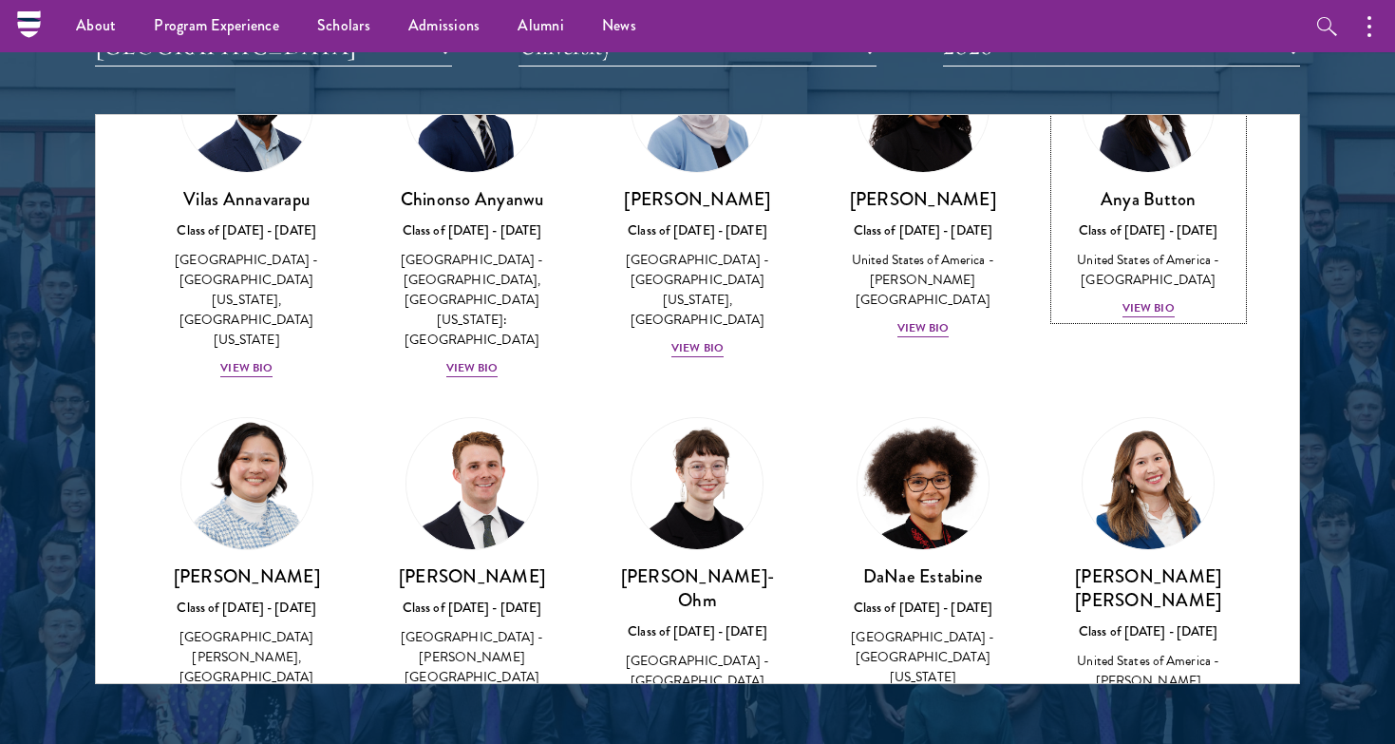
scroll to position [590, 0]
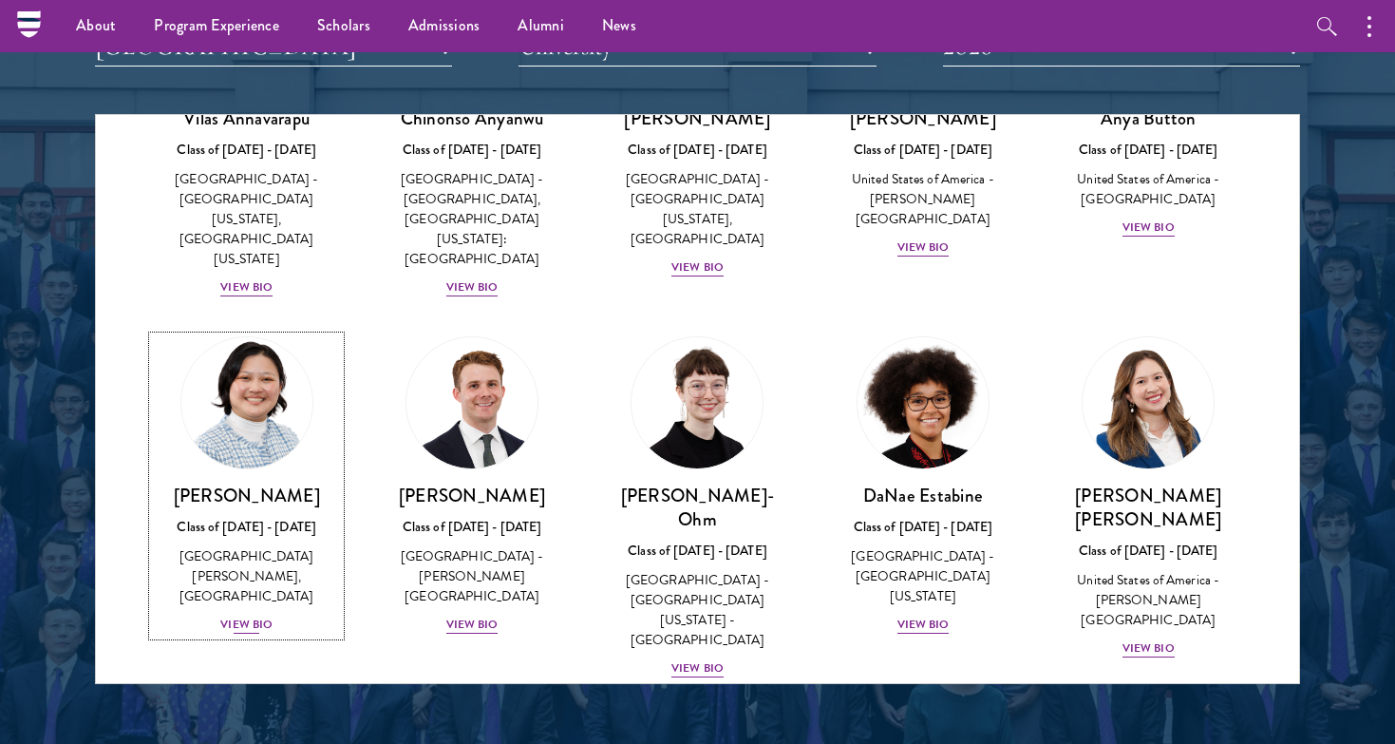
click at [231, 615] on div "View Bio" at bounding box center [246, 624] width 52 height 18
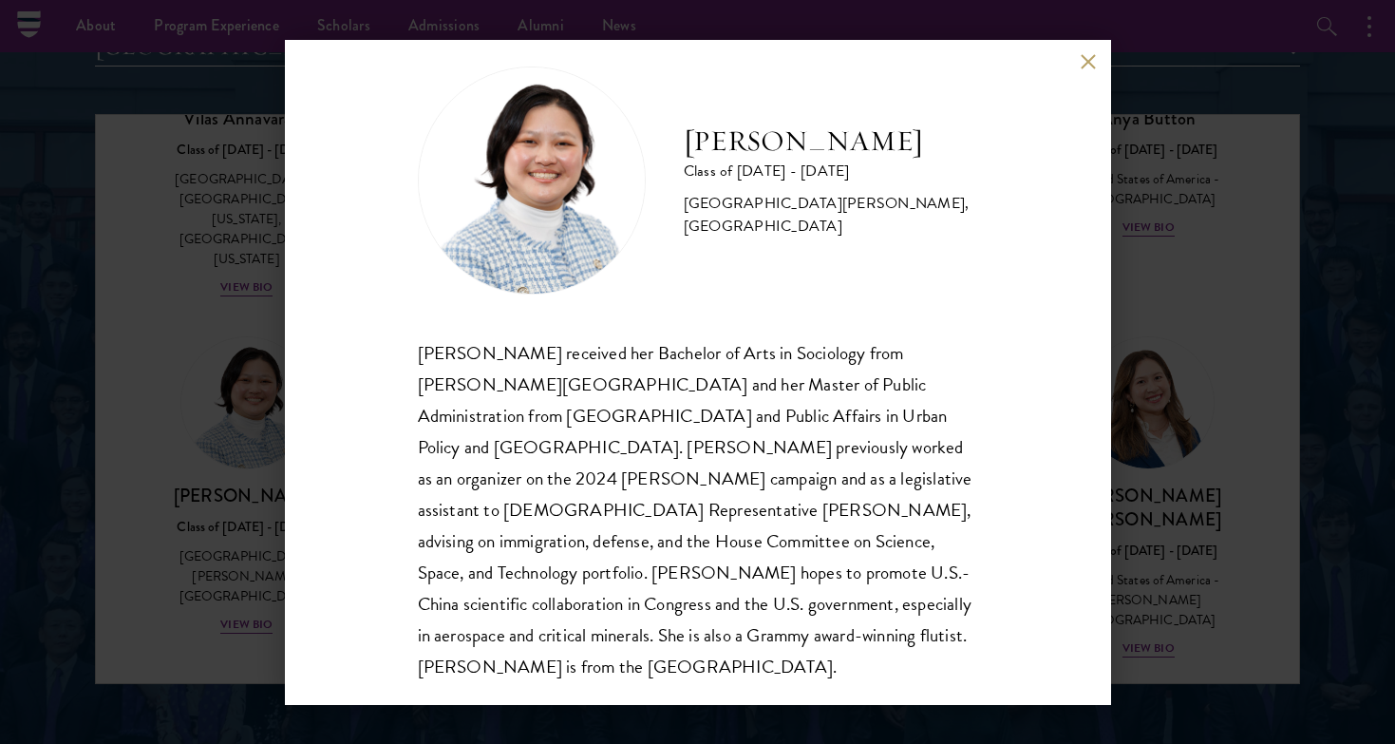
scroll to position [33, 0]
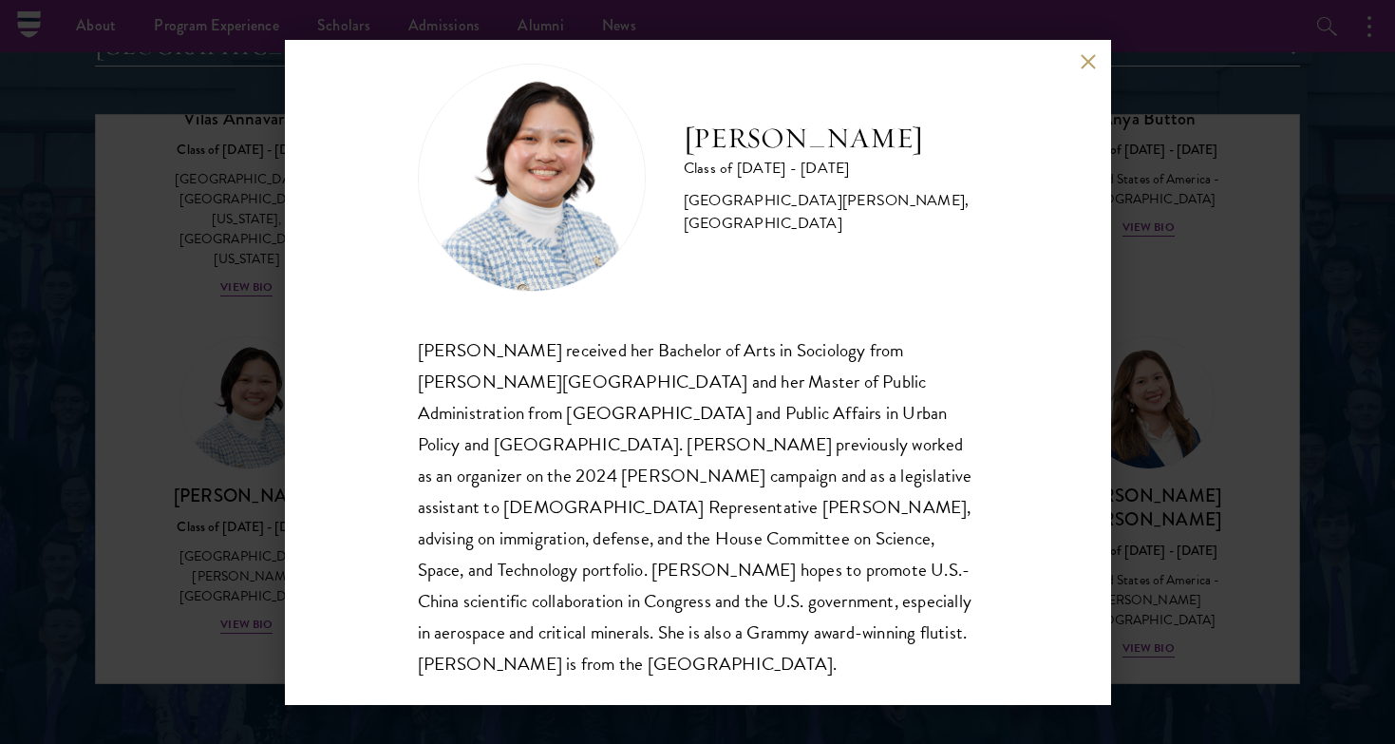
click at [725, 147] on h2 "[PERSON_NAME]" at bounding box center [831, 139] width 294 height 38
click at [761, 143] on h2 "[PERSON_NAME]" at bounding box center [831, 139] width 294 height 38
click at [744, 148] on h2 "[PERSON_NAME]" at bounding box center [831, 139] width 294 height 38
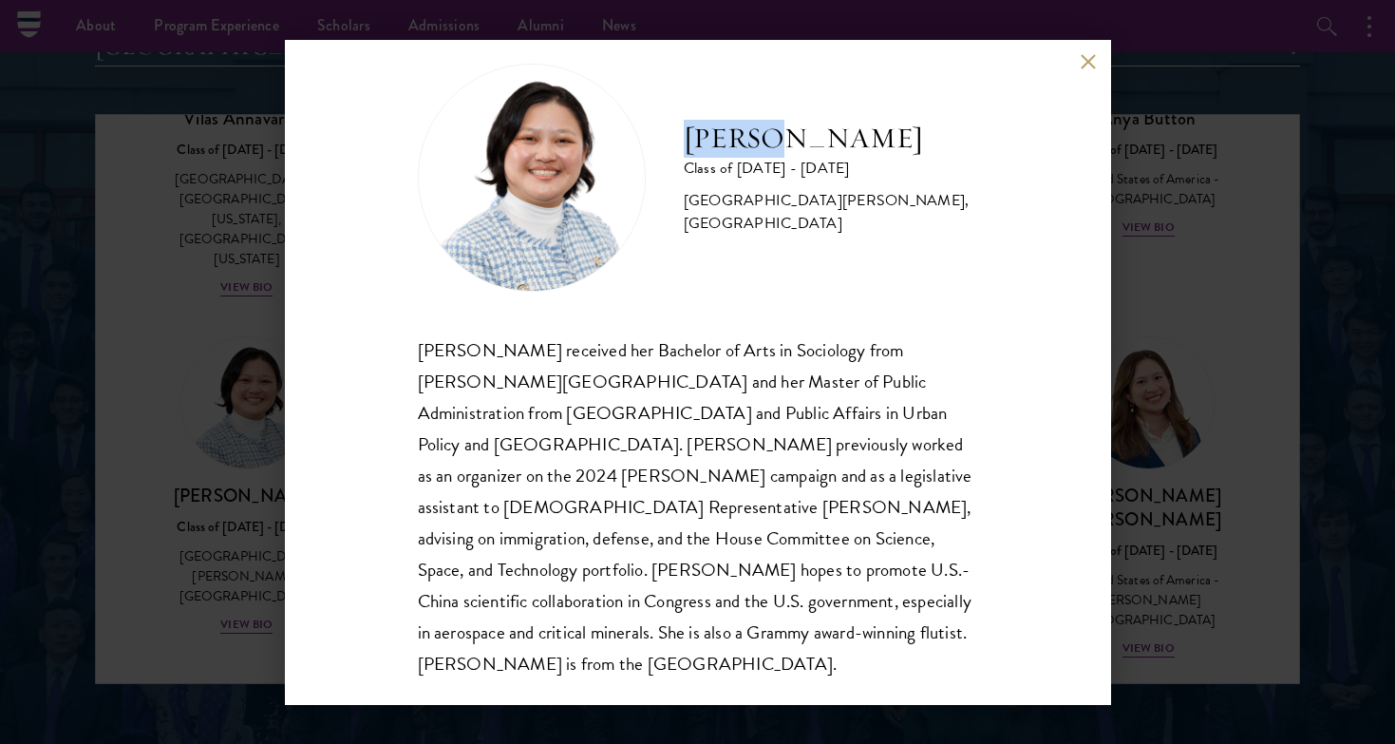
click at [744, 148] on h2 "[PERSON_NAME]" at bounding box center [831, 139] width 294 height 38
click at [1166, 500] on div "[PERSON_NAME] Class of [DATE] - [DATE] [GEOGRAPHIC_DATA] - [PERSON_NAME][GEOGRA…" at bounding box center [697, 372] width 1395 height 744
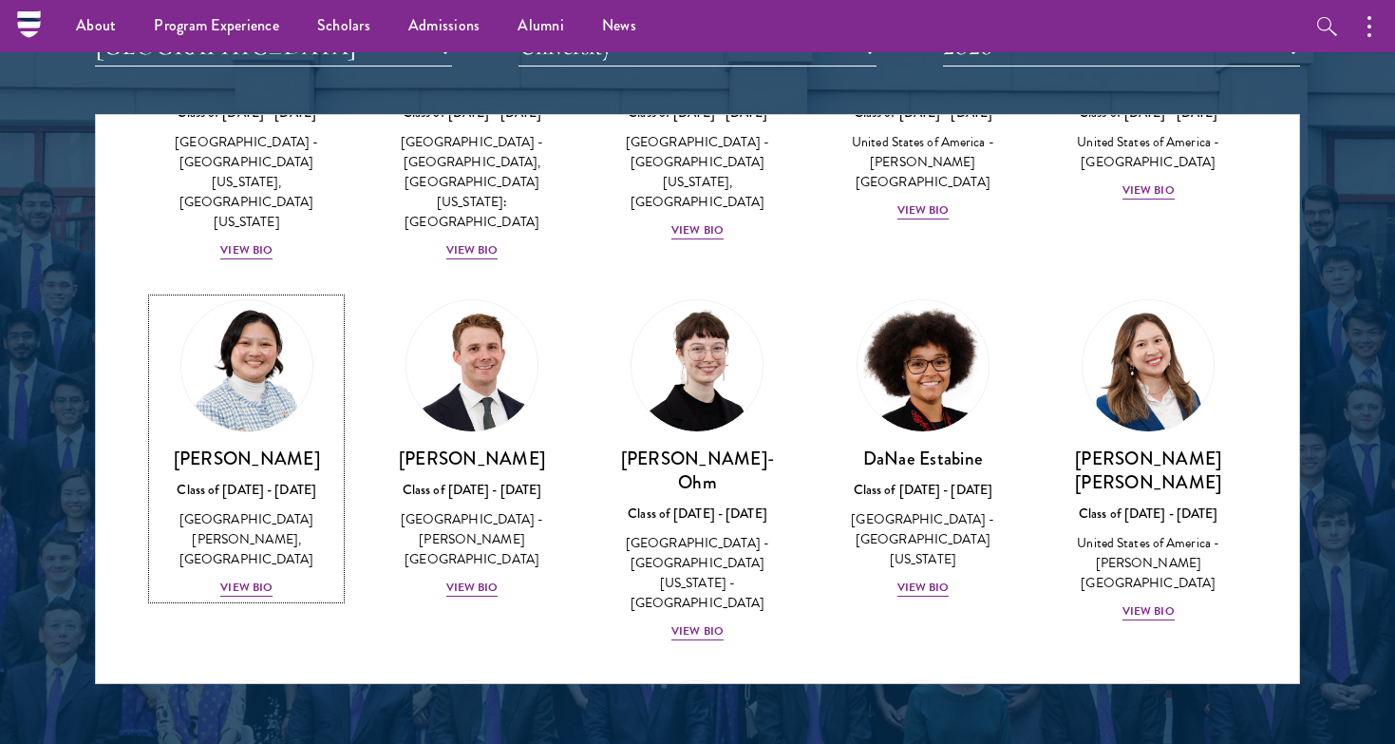
scroll to position [660, 0]
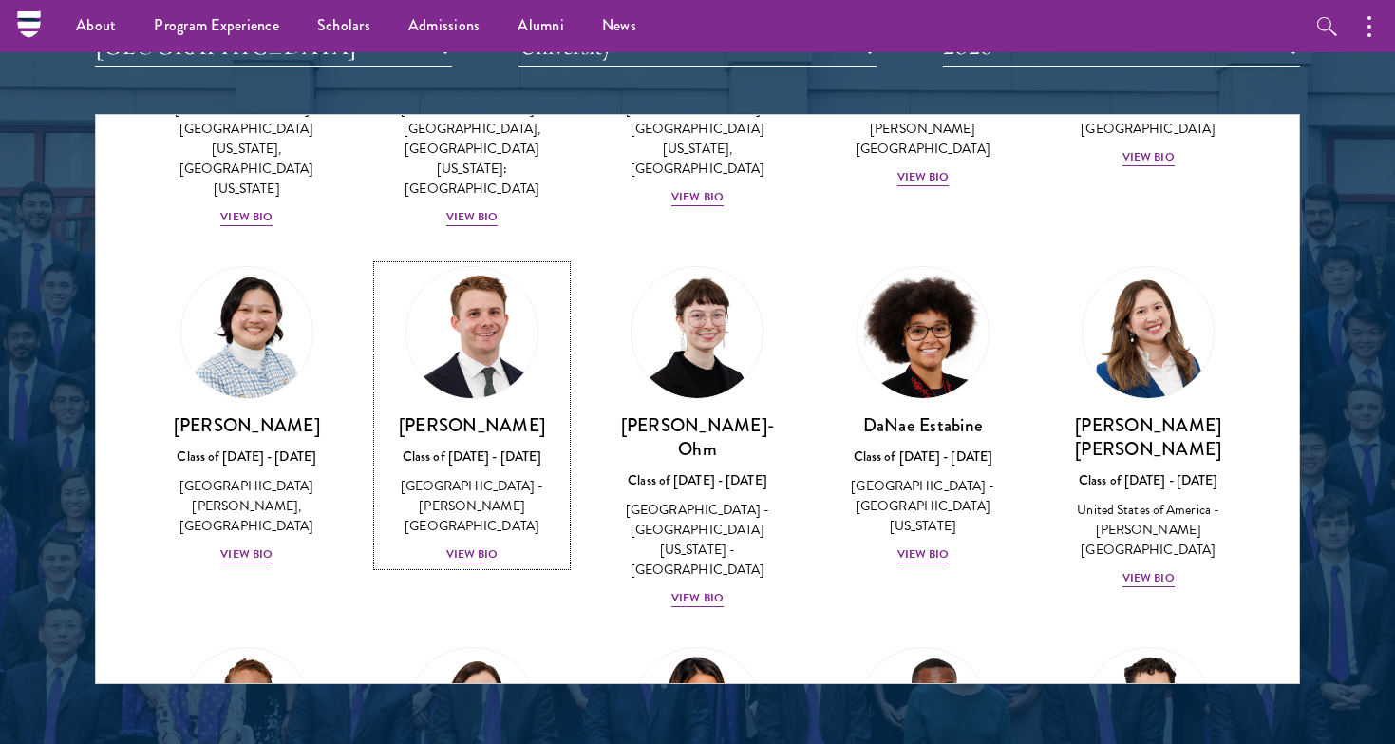
click at [461, 545] on div "View Bio" at bounding box center [472, 554] width 52 height 18
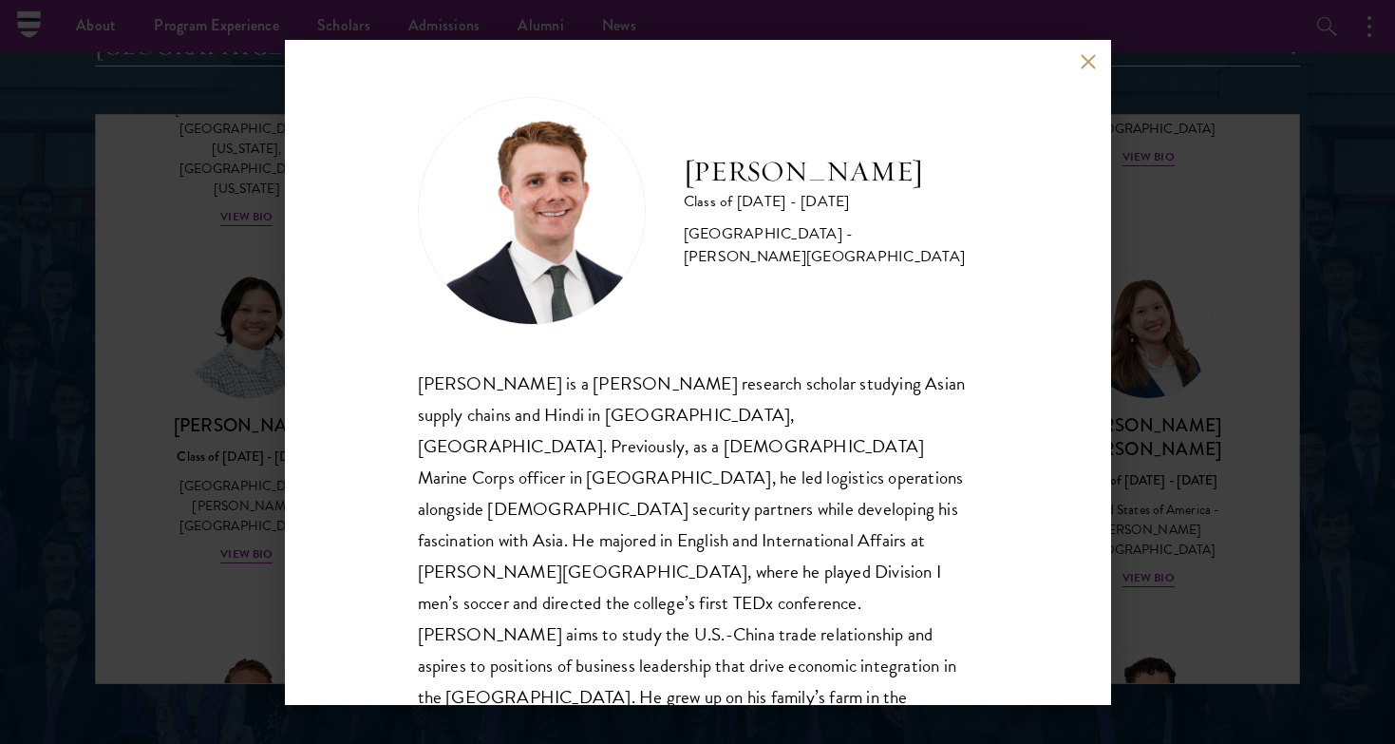
scroll to position [2, 0]
click at [137, 339] on div "[PERSON_NAME] Class of [DATE] - [DATE] [GEOGRAPHIC_DATA] - [PERSON_NAME][GEOGRA…" at bounding box center [697, 372] width 1395 height 744
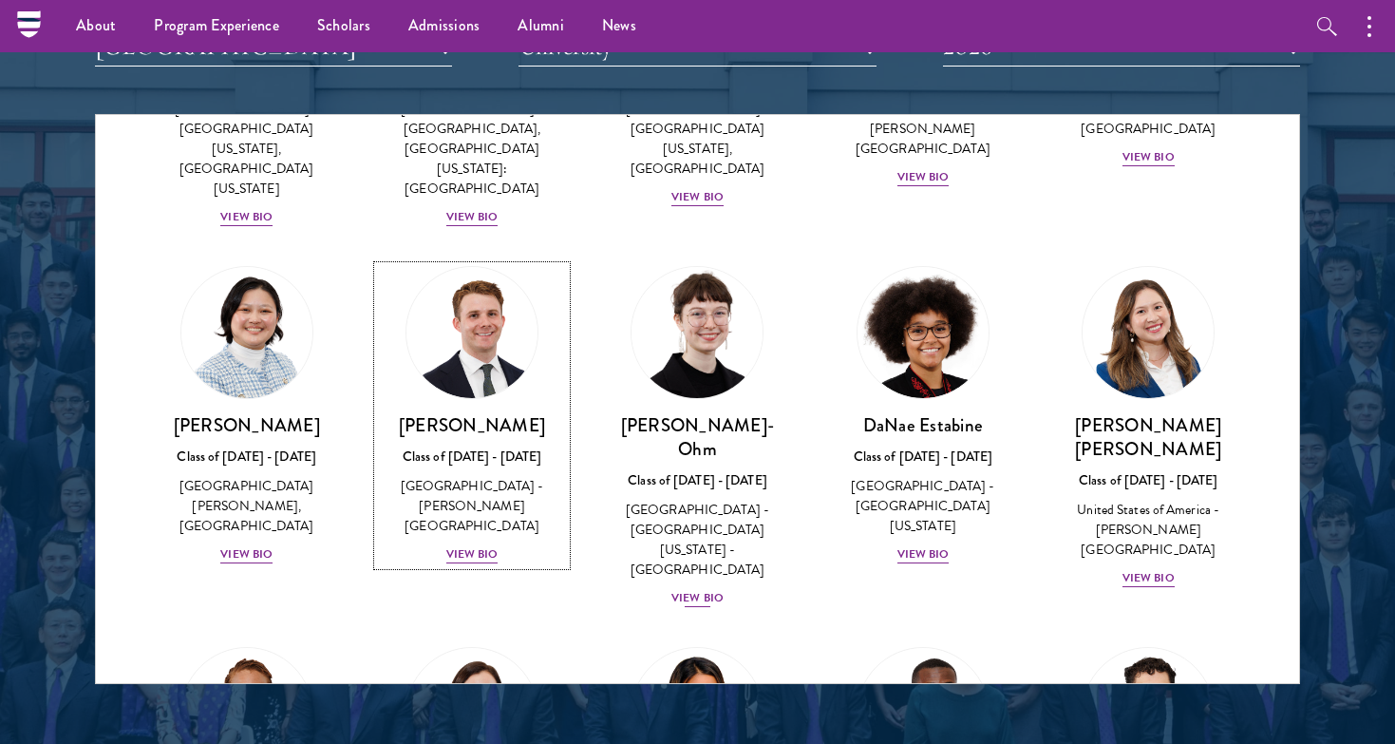
scroll to position [627, 0]
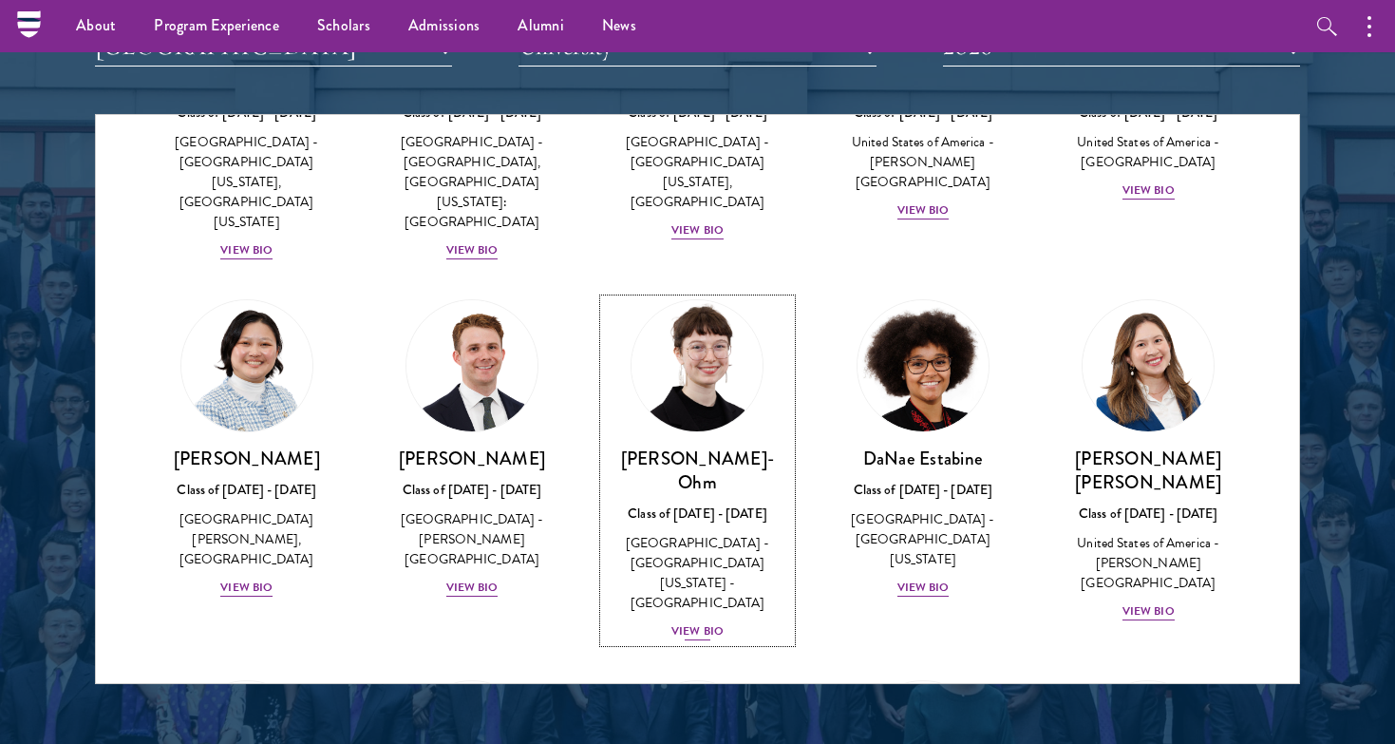
click at [690, 622] on div "View Bio" at bounding box center [697, 631] width 52 height 18
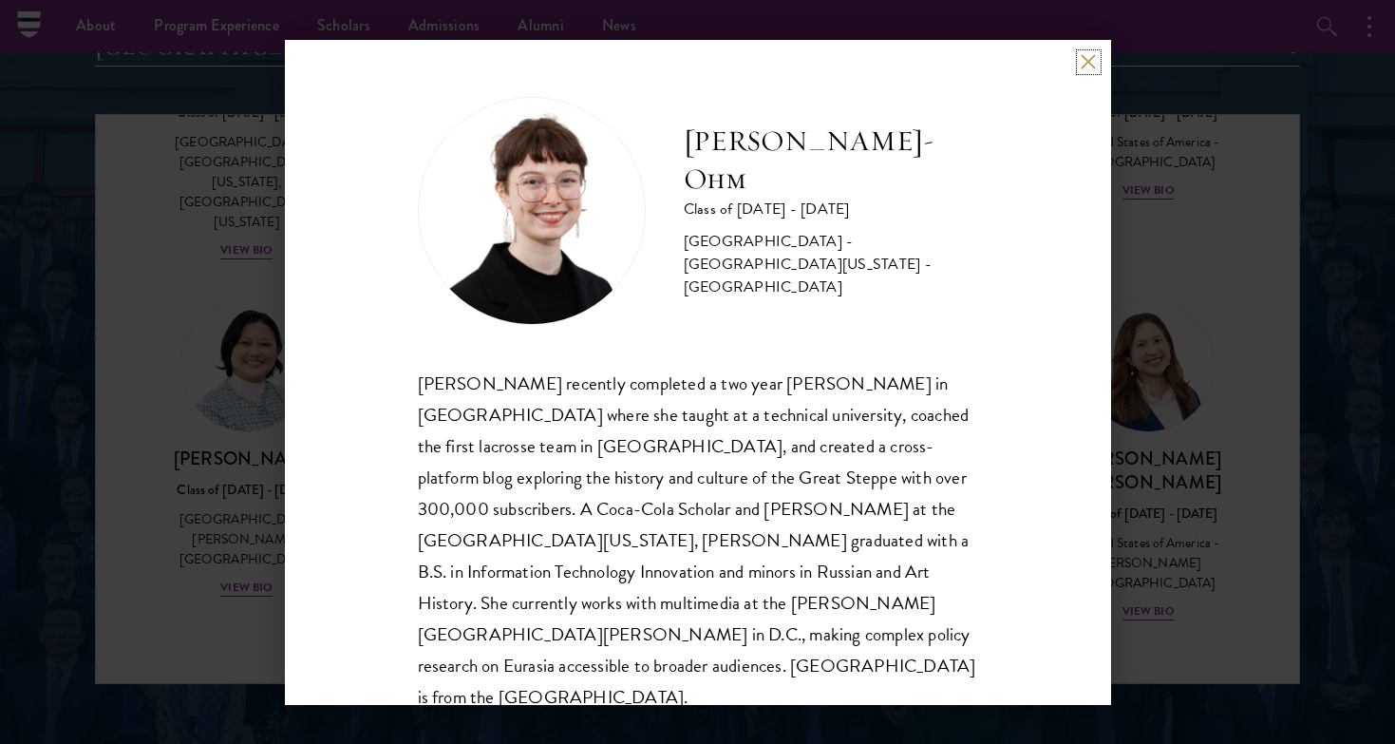
scroll to position [2, 0]
click at [1167, 614] on div "[PERSON_NAME]-Ohm Class of [DATE] - [DATE] [GEOGRAPHIC_DATA] - [GEOGRAPHIC_DATA…" at bounding box center [697, 372] width 1395 height 744
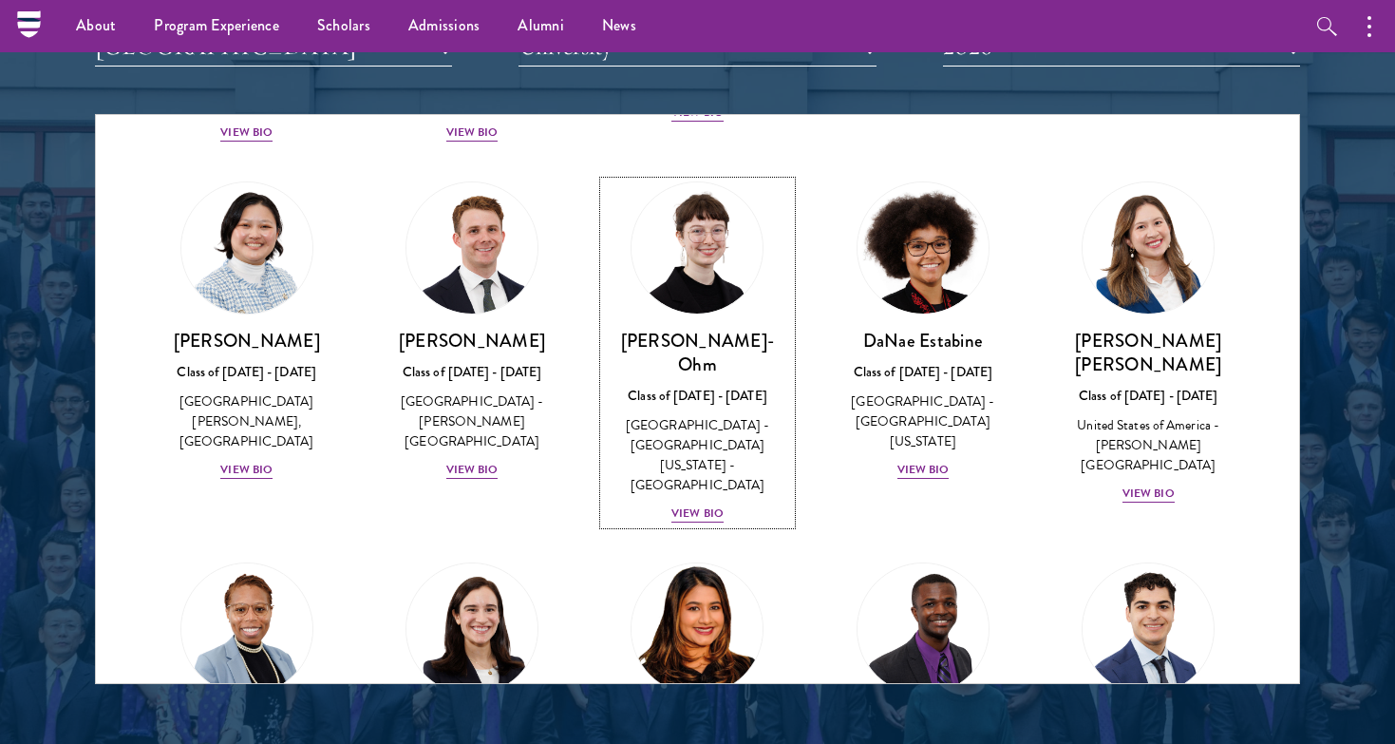
scroll to position [773, 0]
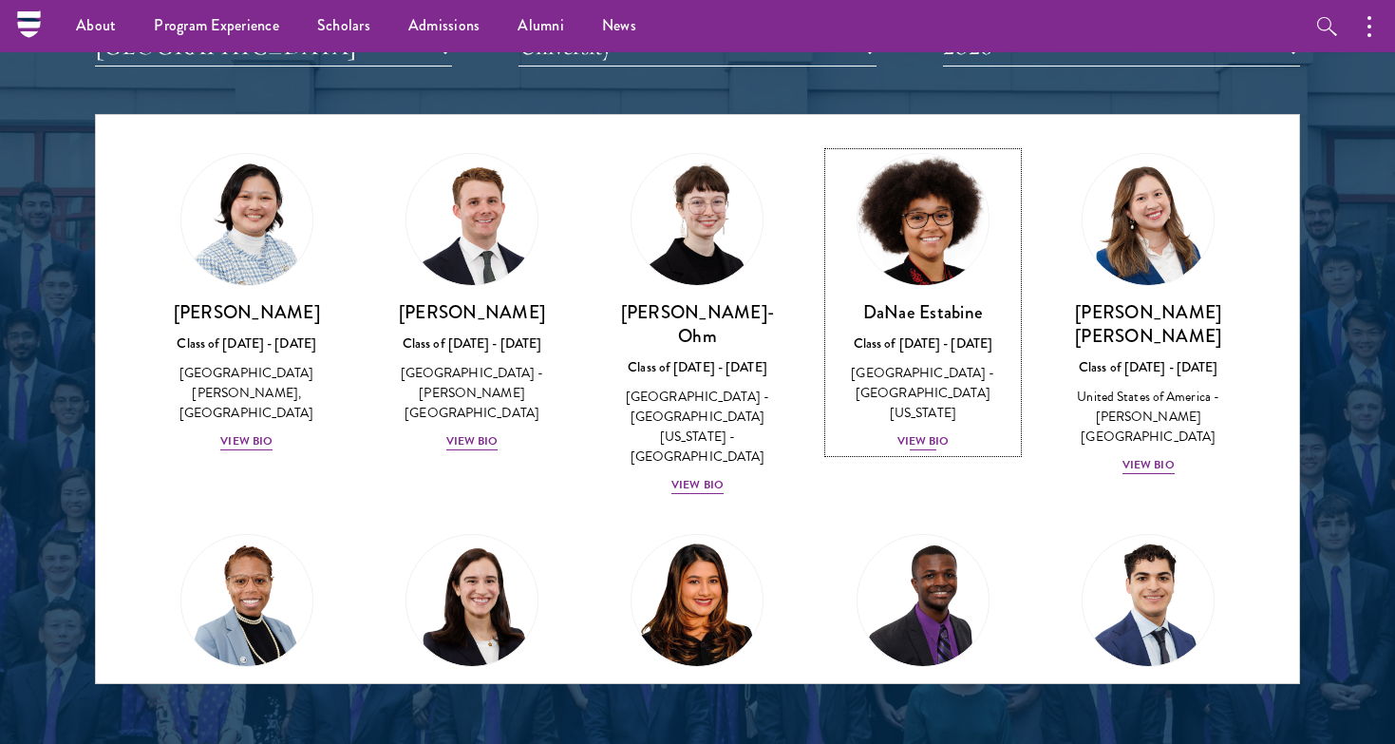
click at [914, 432] on div "View Bio" at bounding box center [923, 441] width 52 height 18
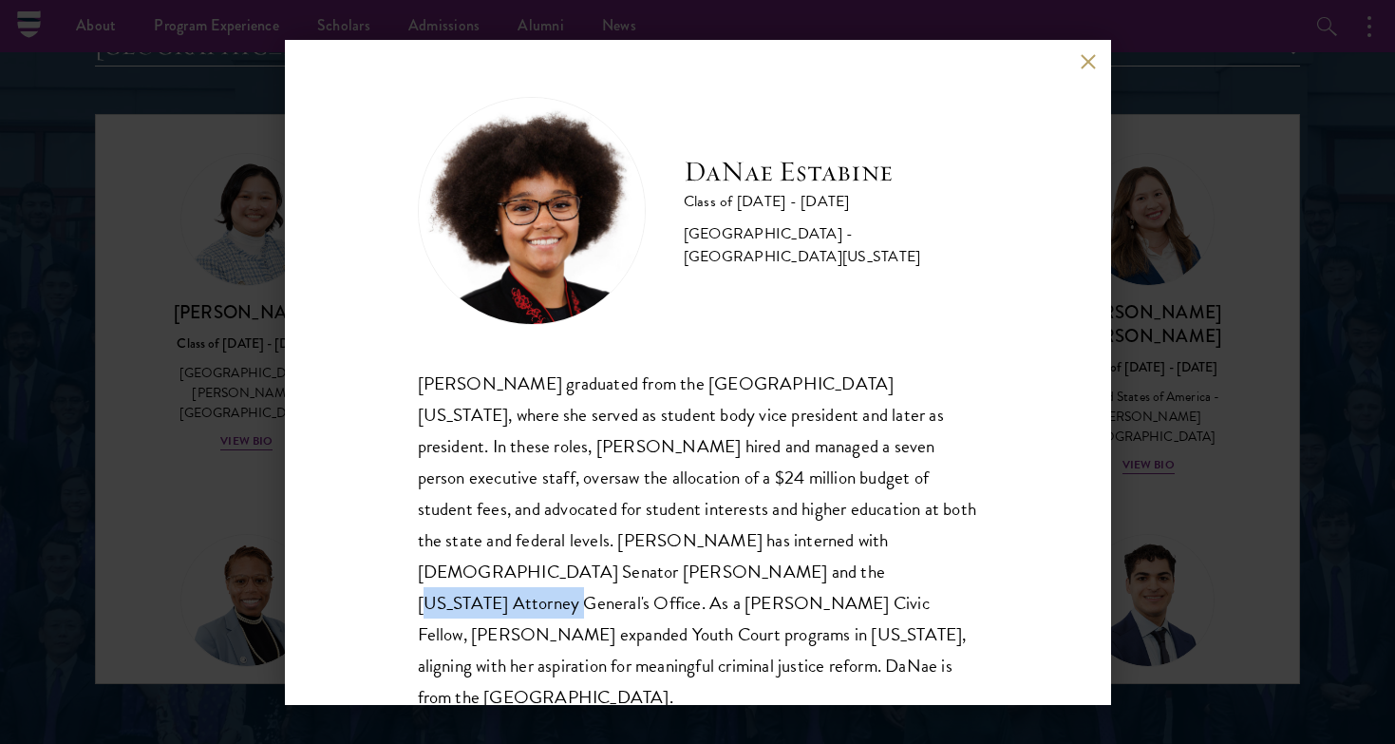
drag, startPoint x: 402, startPoint y: 563, endPoint x: 573, endPoint y: 568, distance: 171.0
click at [573, 568] on div "[PERSON_NAME] Class of [DATE] - [DATE] [GEOGRAPHIC_DATA] - [GEOGRAPHIC_DATA][US…" at bounding box center [698, 372] width 826 height 665
click at [1195, 600] on div "[PERSON_NAME] Class of [DATE] - [DATE] [GEOGRAPHIC_DATA] - [GEOGRAPHIC_DATA][US…" at bounding box center [697, 372] width 1395 height 744
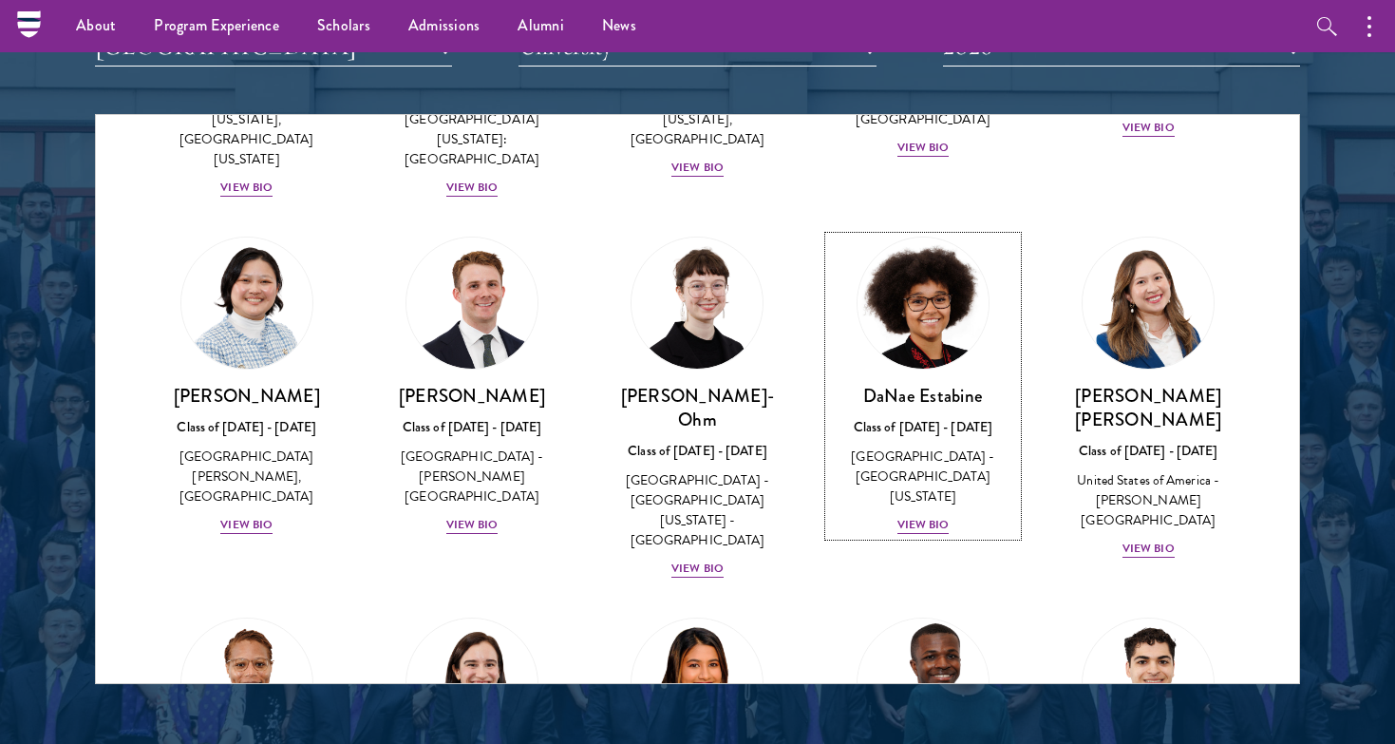
scroll to position [691, 0]
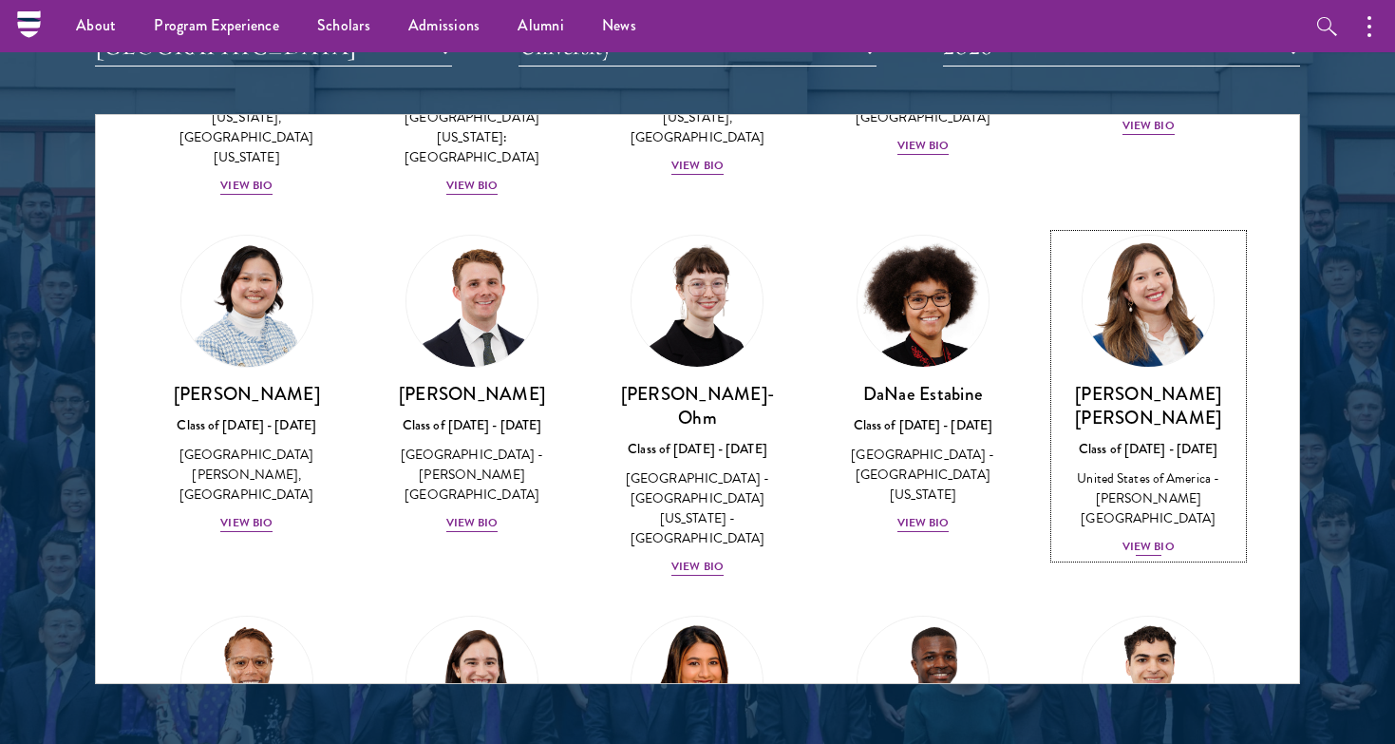
click at [1123, 537] on div "View Bio" at bounding box center [1148, 546] width 52 height 18
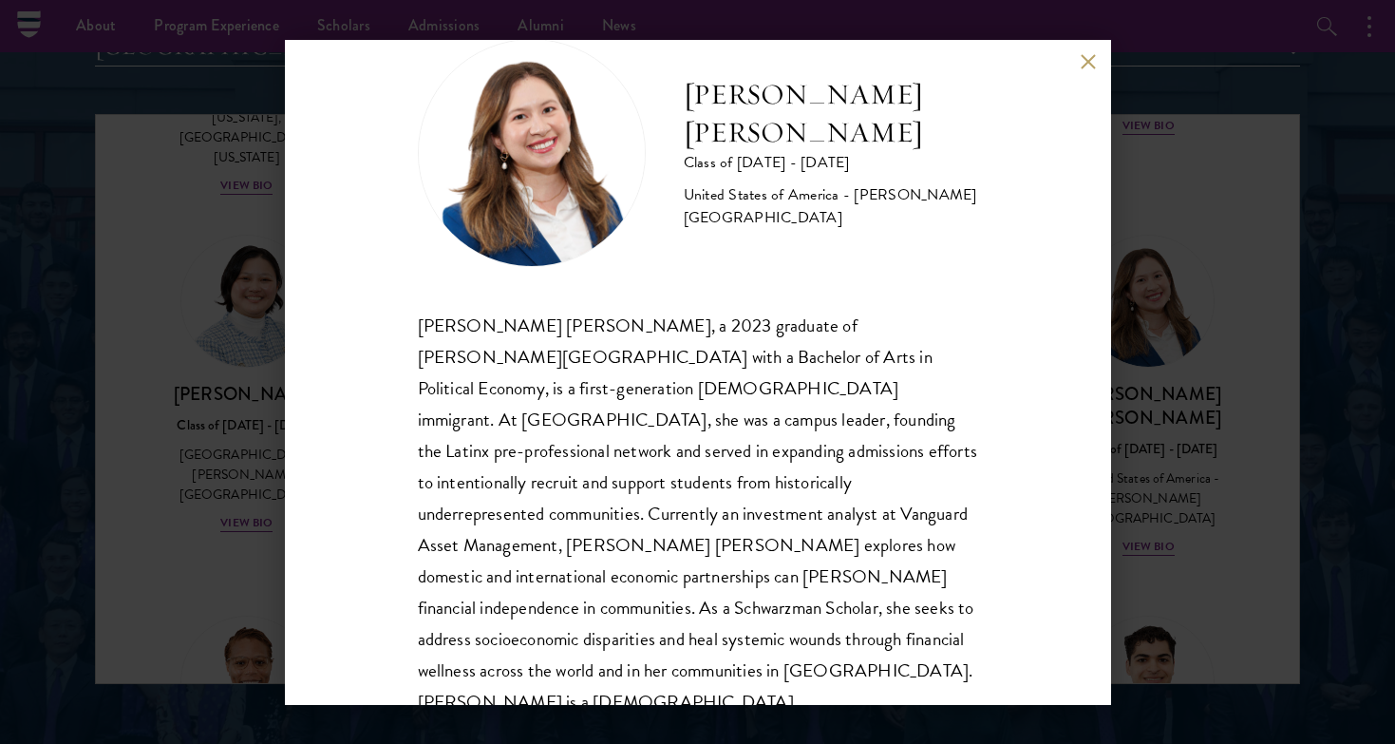
scroll to position [59, 0]
click at [1162, 643] on div "[PERSON_NAME] [PERSON_NAME] Class of [DATE] - [DATE] [GEOGRAPHIC_DATA] - [PERSO…" at bounding box center [697, 372] width 1395 height 744
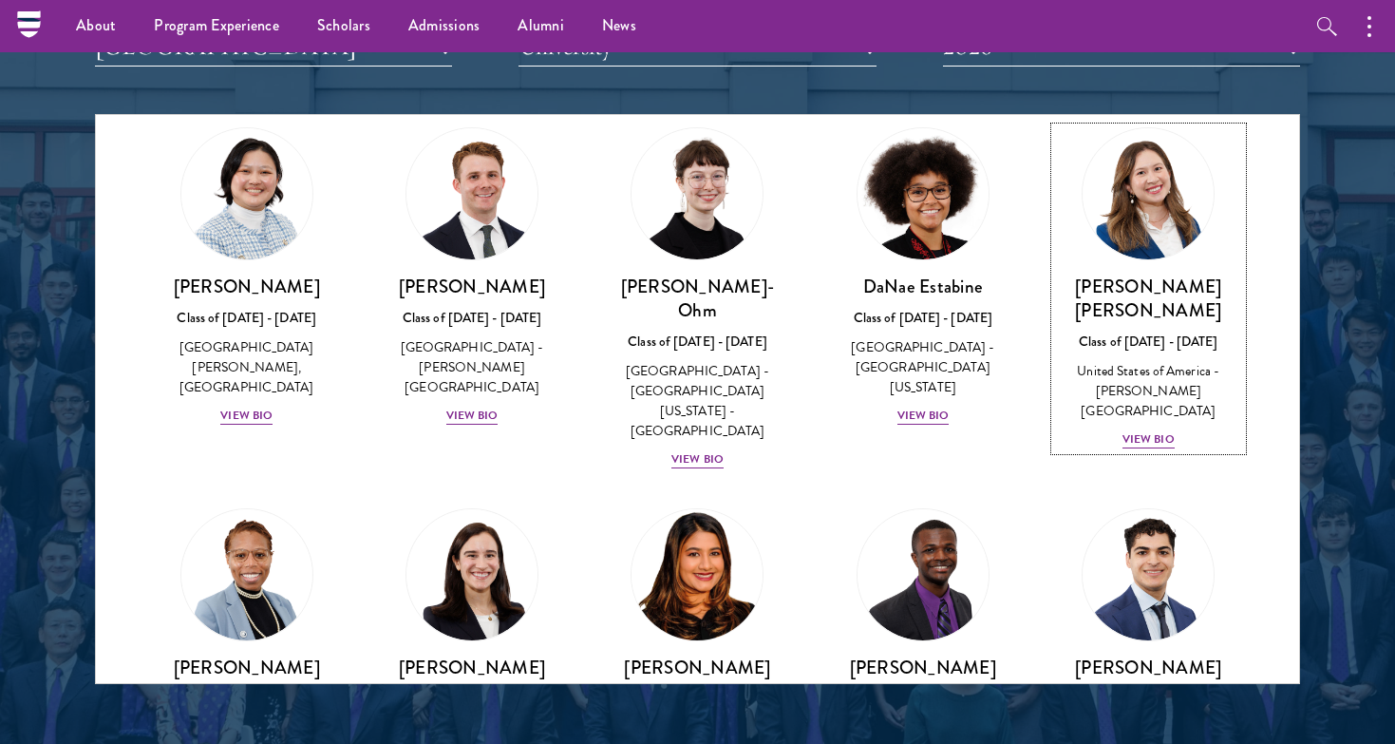
scroll to position [941, 0]
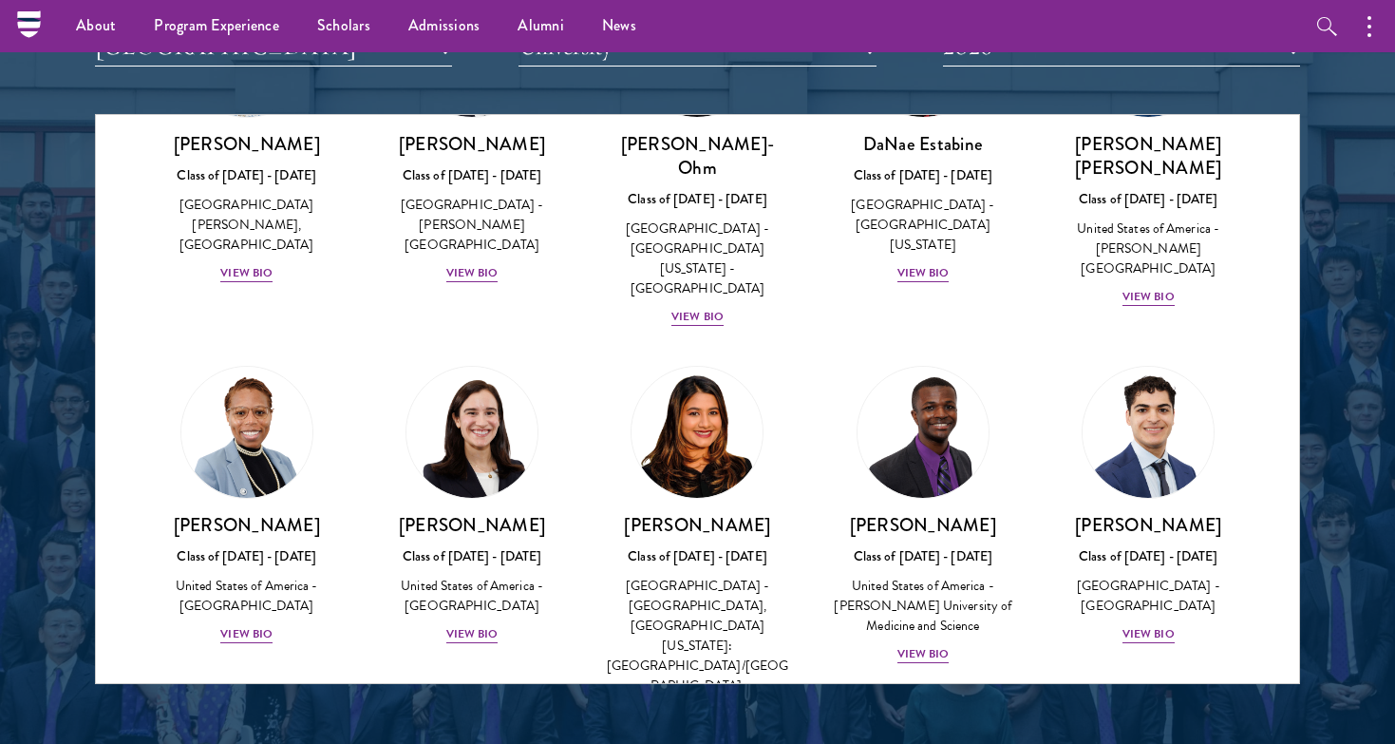
click at [226, 541] on div "[PERSON_NAME] Class of [DATE] - [DATE] [GEOGRAPHIC_DATA] - [GEOGRAPHIC_DATA] Vi…" at bounding box center [246, 505] width 225 height 317
click at [249, 625] on div "View Bio" at bounding box center [246, 634] width 52 height 18
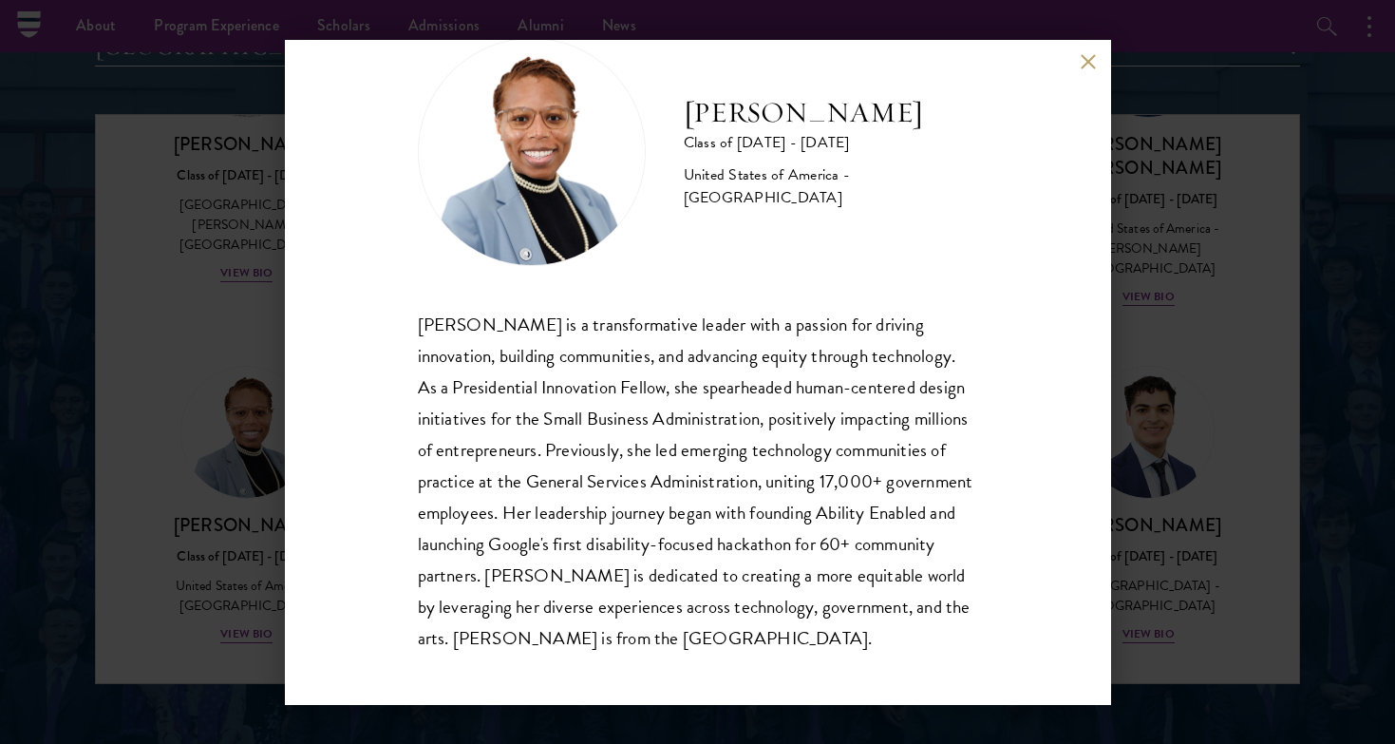
scroll to position [65, 0]
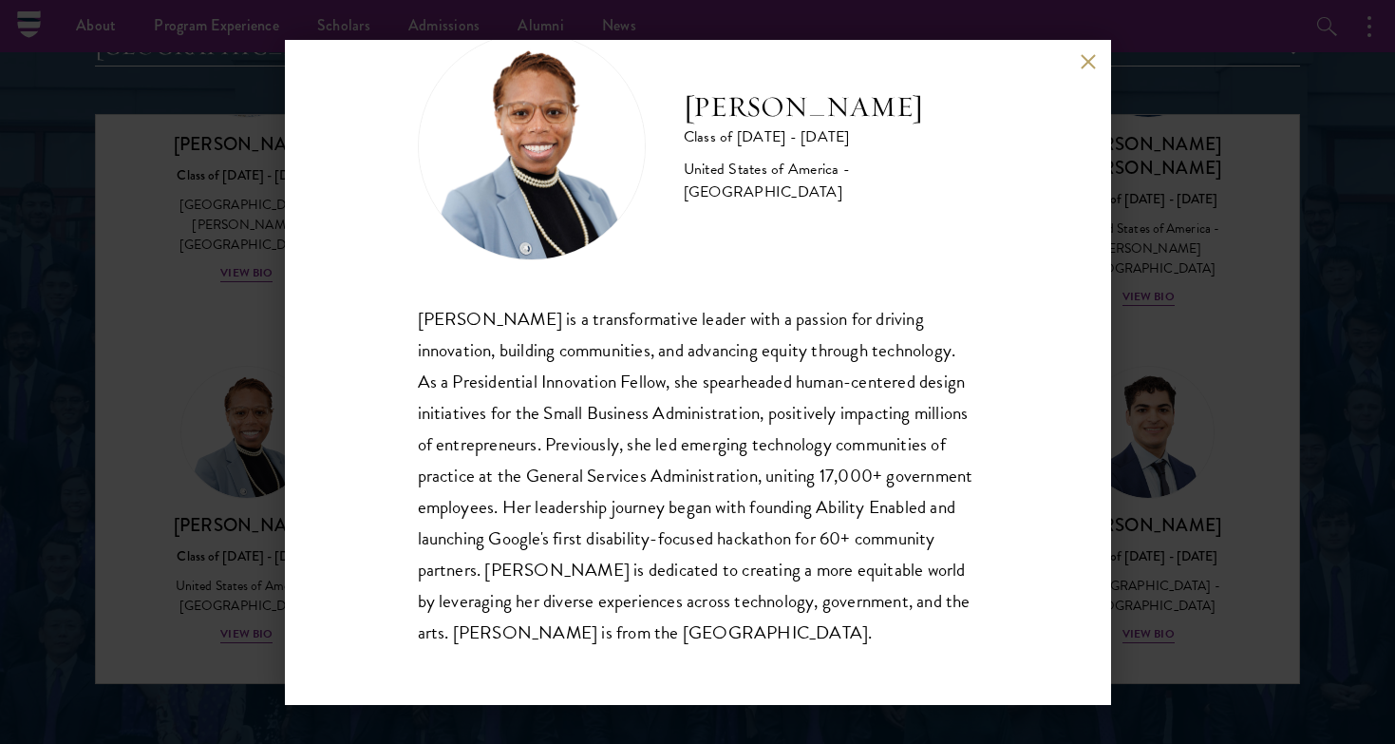
click at [1125, 549] on div "[PERSON_NAME] Class of [DATE] - [DATE] [GEOGRAPHIC_DATA] - [GEOGRAPHIC_DATA] [P…" at bounding box center [697, 372] width 1395 height 744
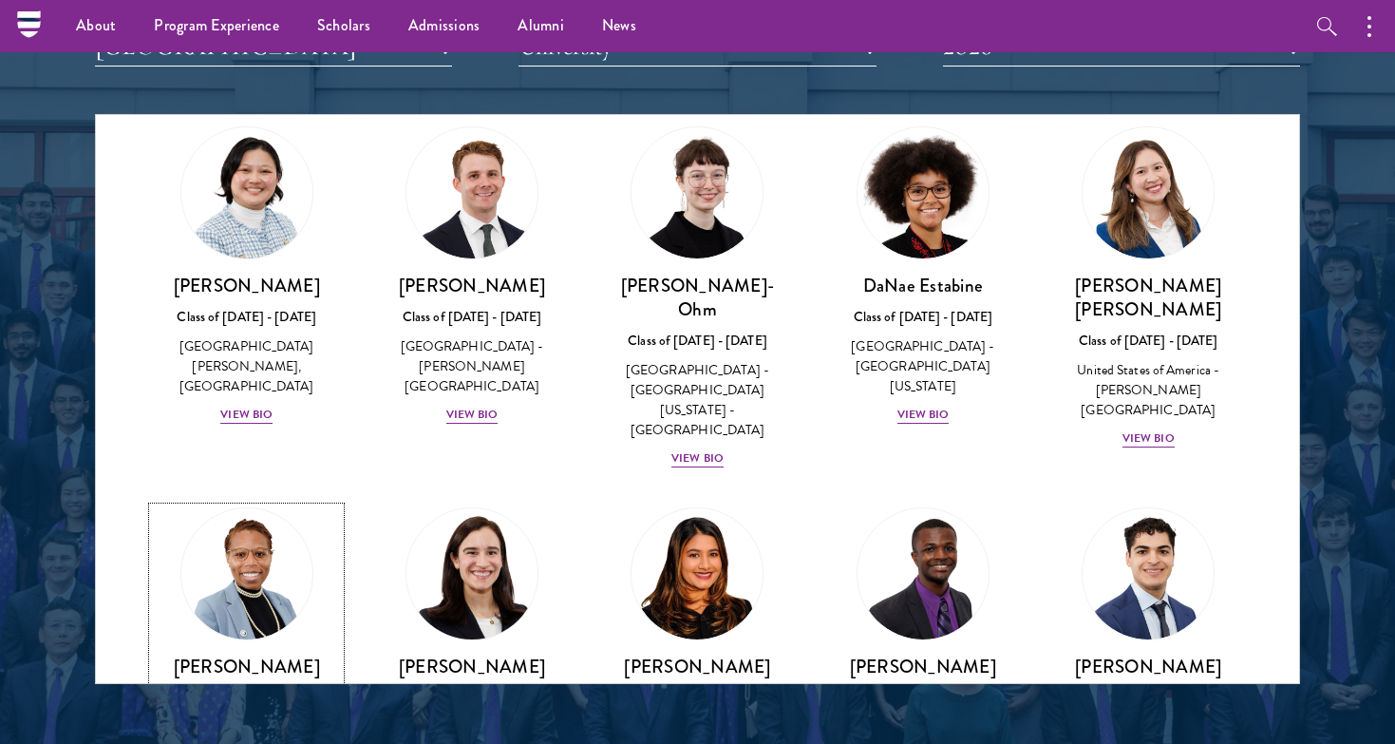
scroll to position [967, 0]
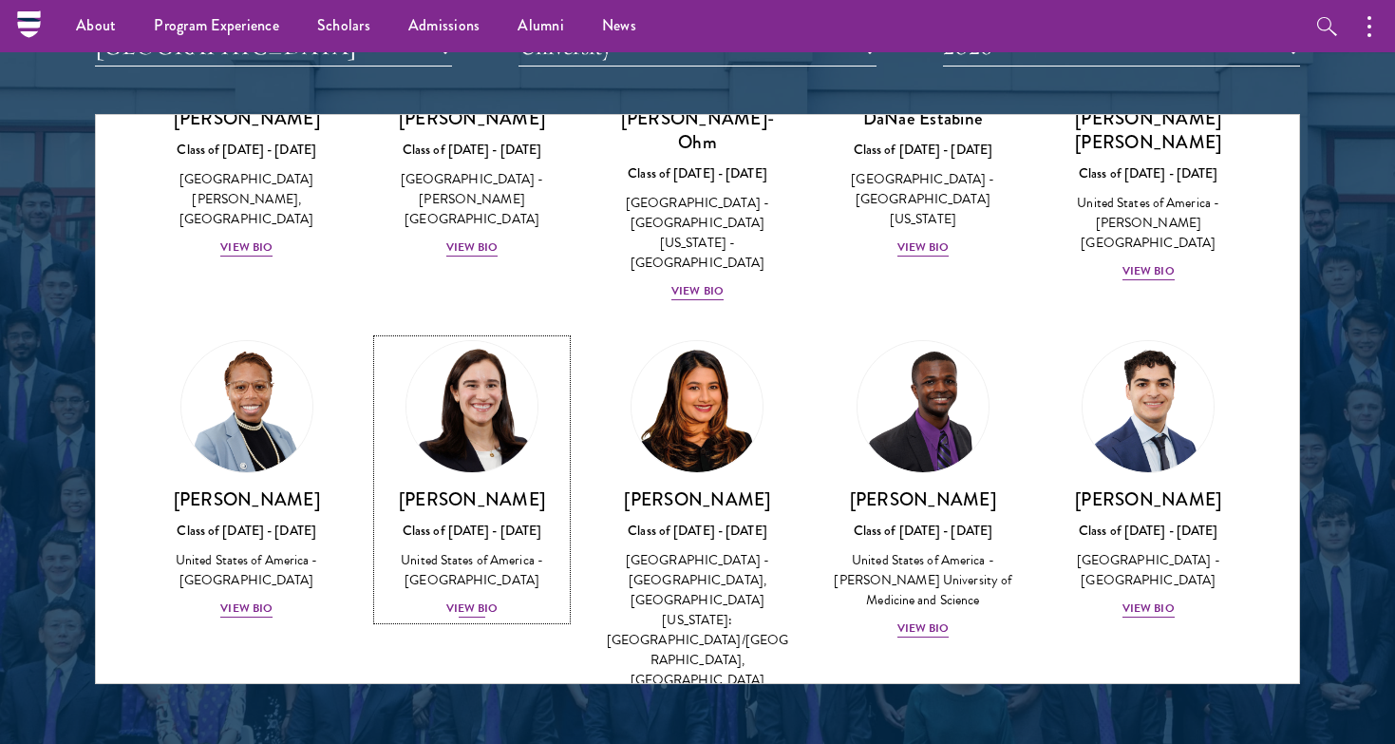
click at [460, 599] on div "View Bio" at bounding box center [472, 608] width 52 height 18
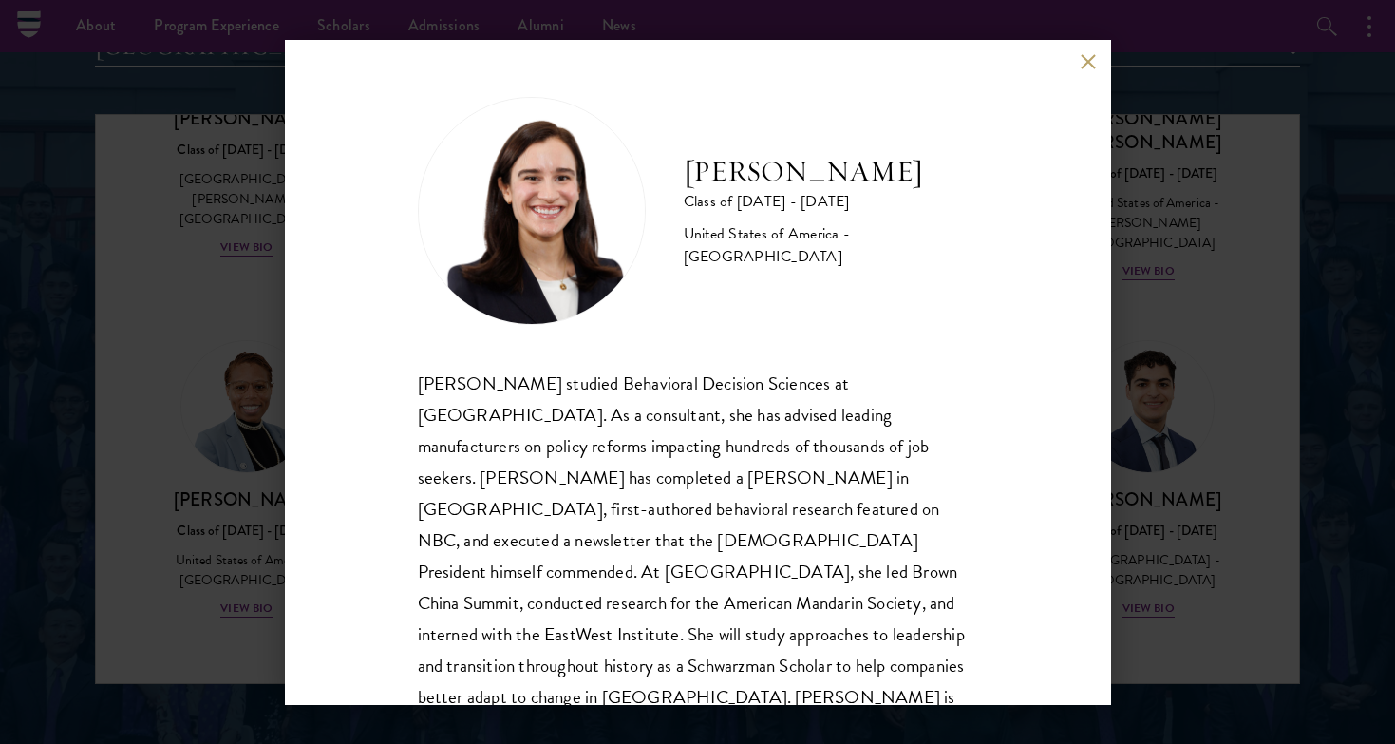
click at [1160, 527] on div "[PERSON_NAME] Class of [DATE] - [DATE] [GEOGRAPHIC_DATA] - [GEOGRAPHIC_DATA] [P…" at bounding box center [697, 372] width 1395 height 744
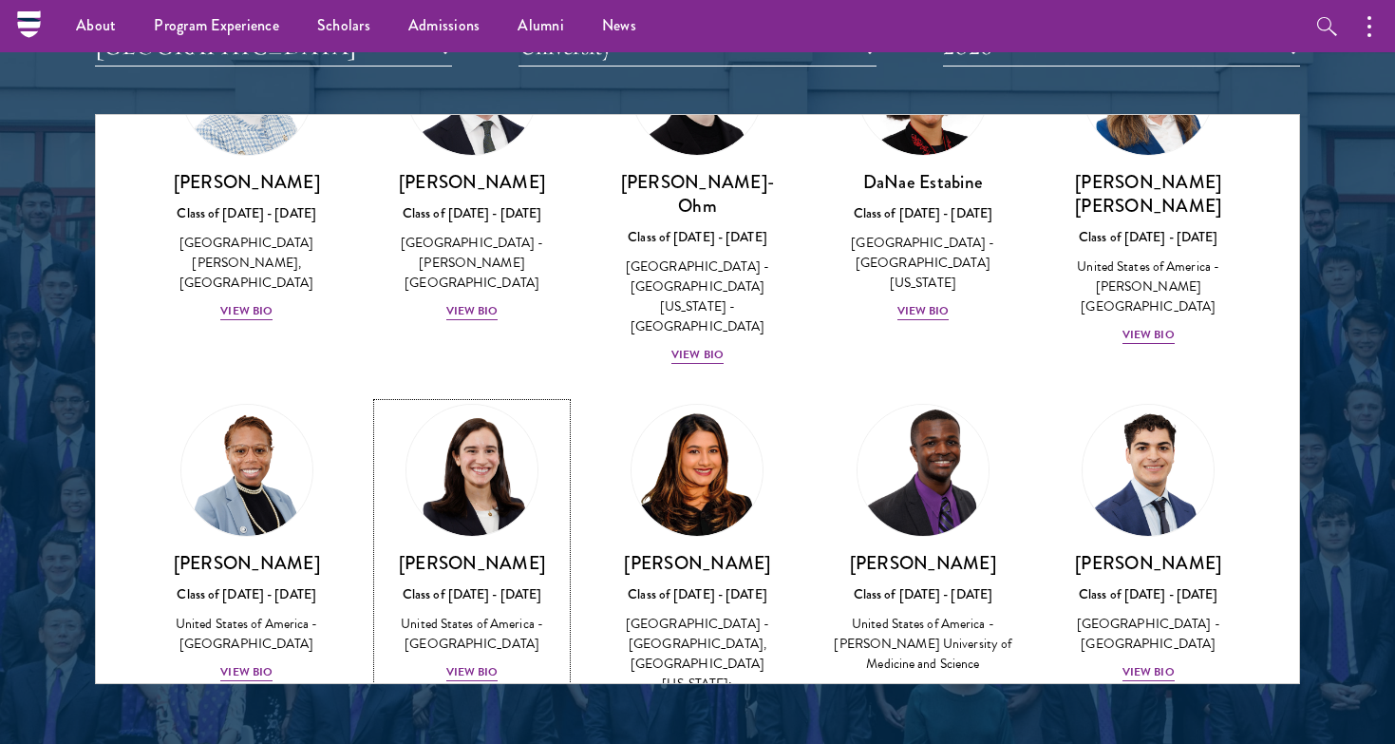
scroll to position [905, 0]
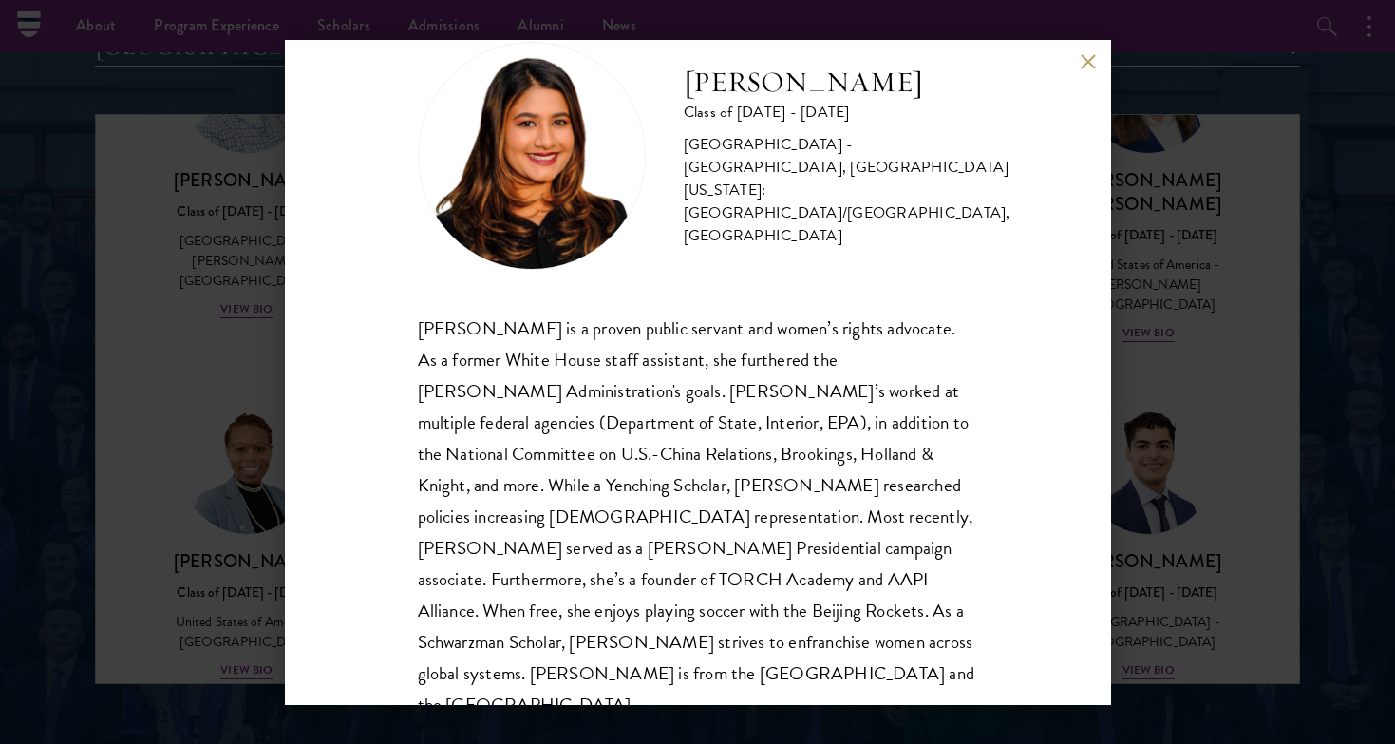
scroll to position [65, 0]
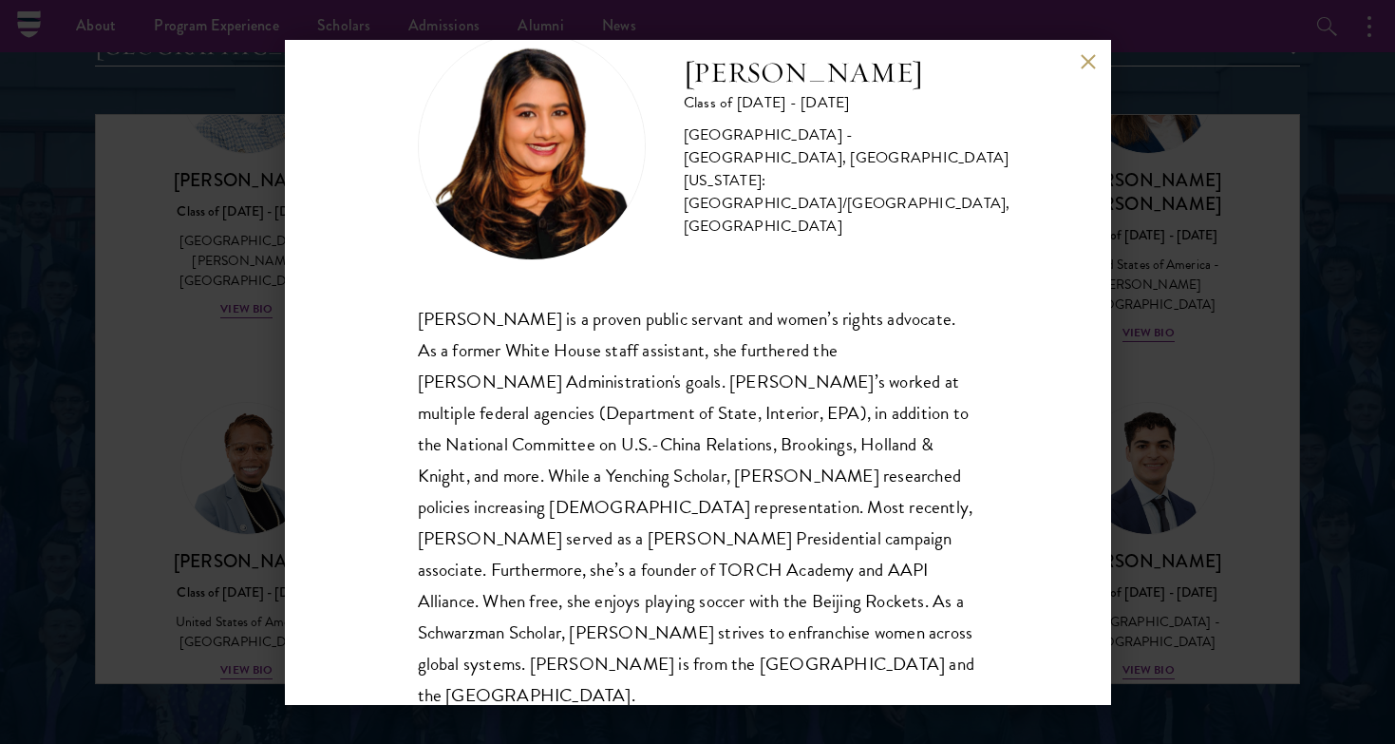
click at [1119, 612] on div "[PERSON_NAME] Class of [DATE] - [DATE] [GEOGRAPHIC_DATA] - [GEOGRAPHIC_DATA], […" at bounding box center [697, 372] width 1395 height 744
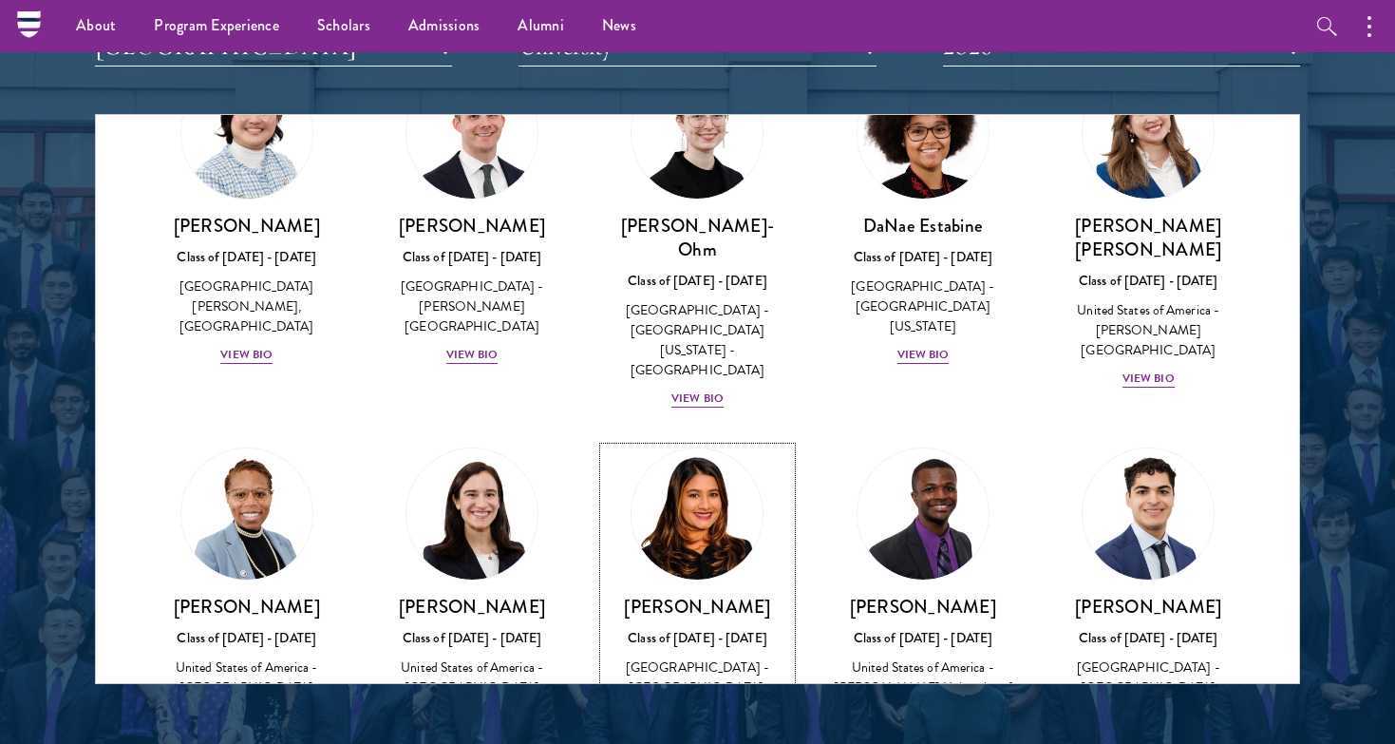
scroll to position [958, 0]
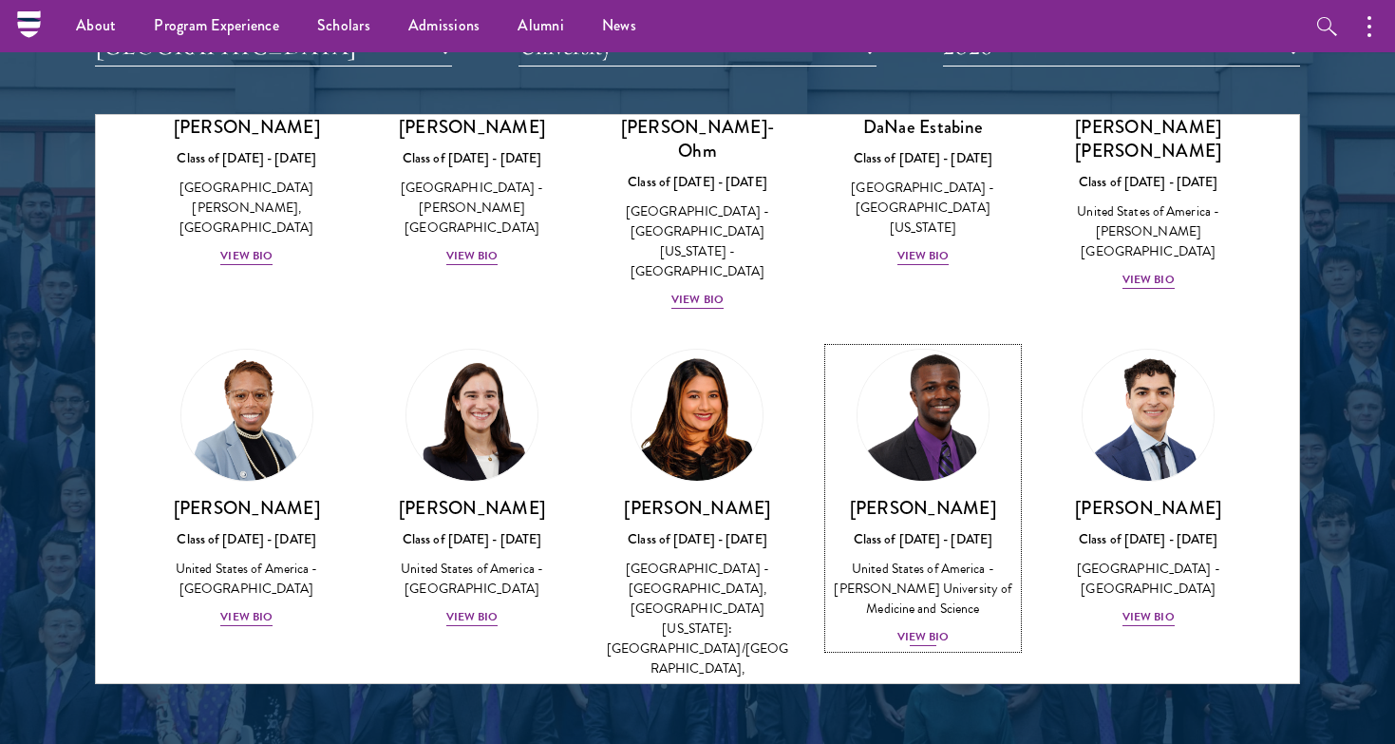
click at [923, 628] on div "View Bio" at bounding box center [923, 637] width 52 height 18
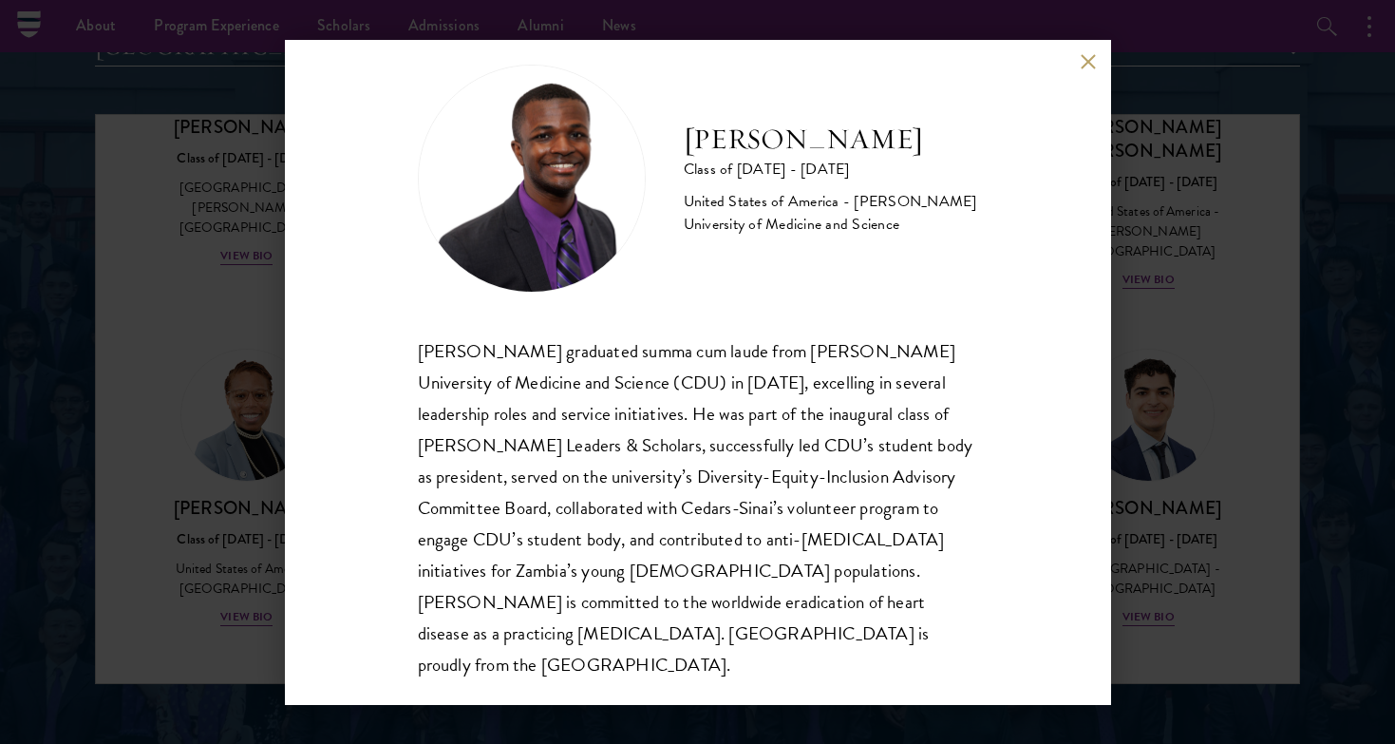
scroll to position [33, 0]
drag, startPoint x: 396, startPoint y: 443, endPoint x: 665, endPoint y: 442, distance: 268.7
click at [665, 442] on div "[PERSON_NAME] Class of [DATE] - [DATE] [GEOGRAPHIC_DATA] - [PERSON_NAME] Univer…" at bounding box center [698, 372] width 826 height 665
drag, startPoint x: 854, startPoint y: 211, endPoint x: 1012, endPoint y: 271, distance: 169.5
click at [1012, 271] on div "[PERSON_NAME] Class of [DATE] - [DATE] [GEOGRAPHIC_DATA] - [PERSON_NAME] Univer…" at bounding box center [698, 372] width 826 height 665
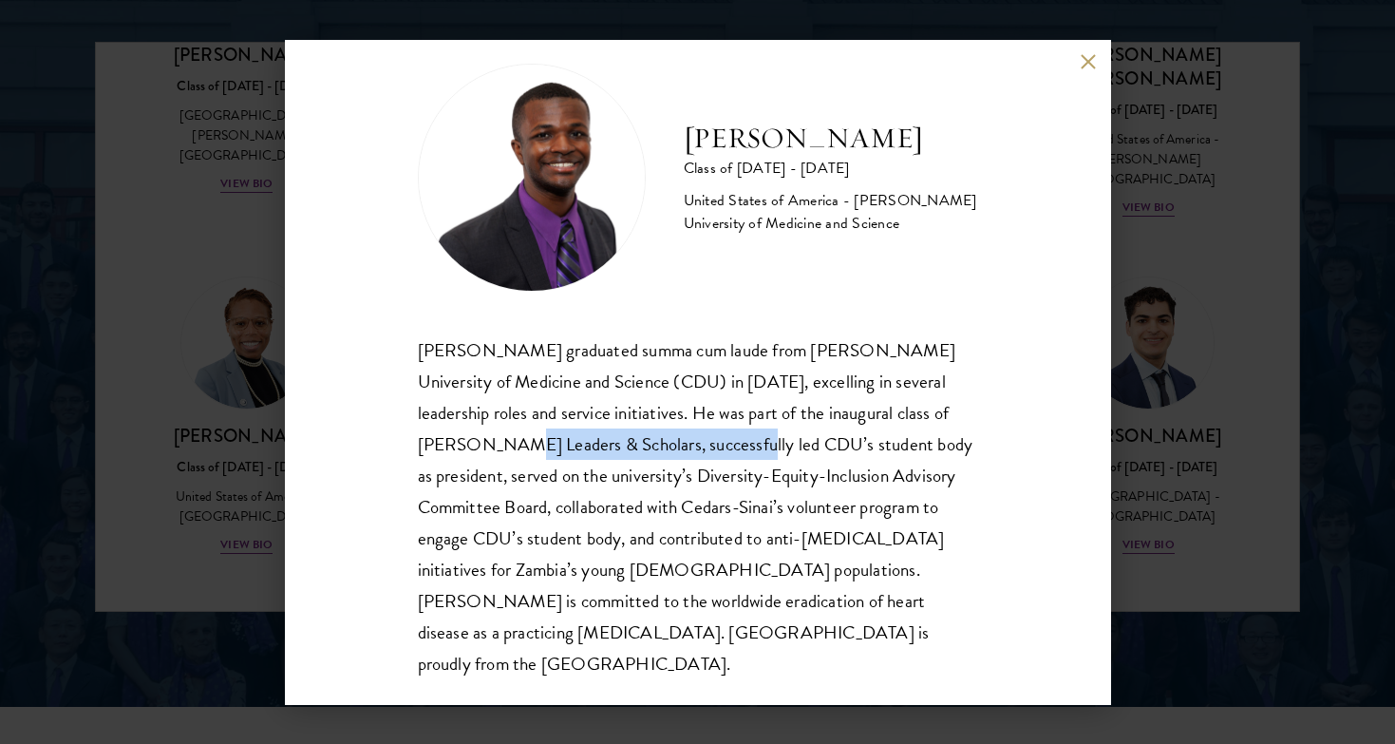
scroll to position [2507, 0]
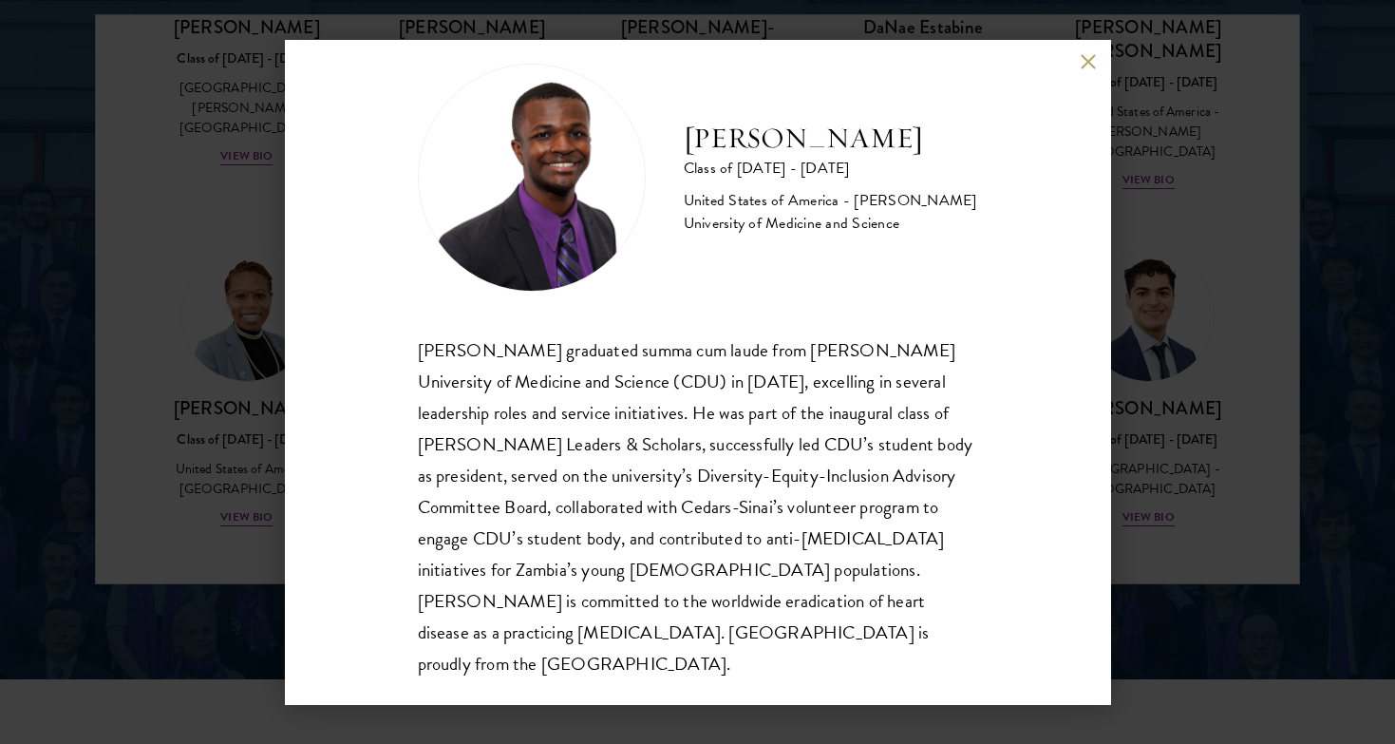
click at [1099, 533] on div "[PERSON_NAME] Class of [DATE] - [DATE] [GEOGRAPHIC_DATA] - [PERSON_NAME] Univer…" at bounding box center [698, 372] width 826 height 665
click at [1152, 500] on div "[PERSON_NAME] Class of [DATE] - [DATE] [GEOGRAPHIC_DATA] - [PERSON_NAME] Univer…" at bounding box center [697, 372] width 1395 height 744
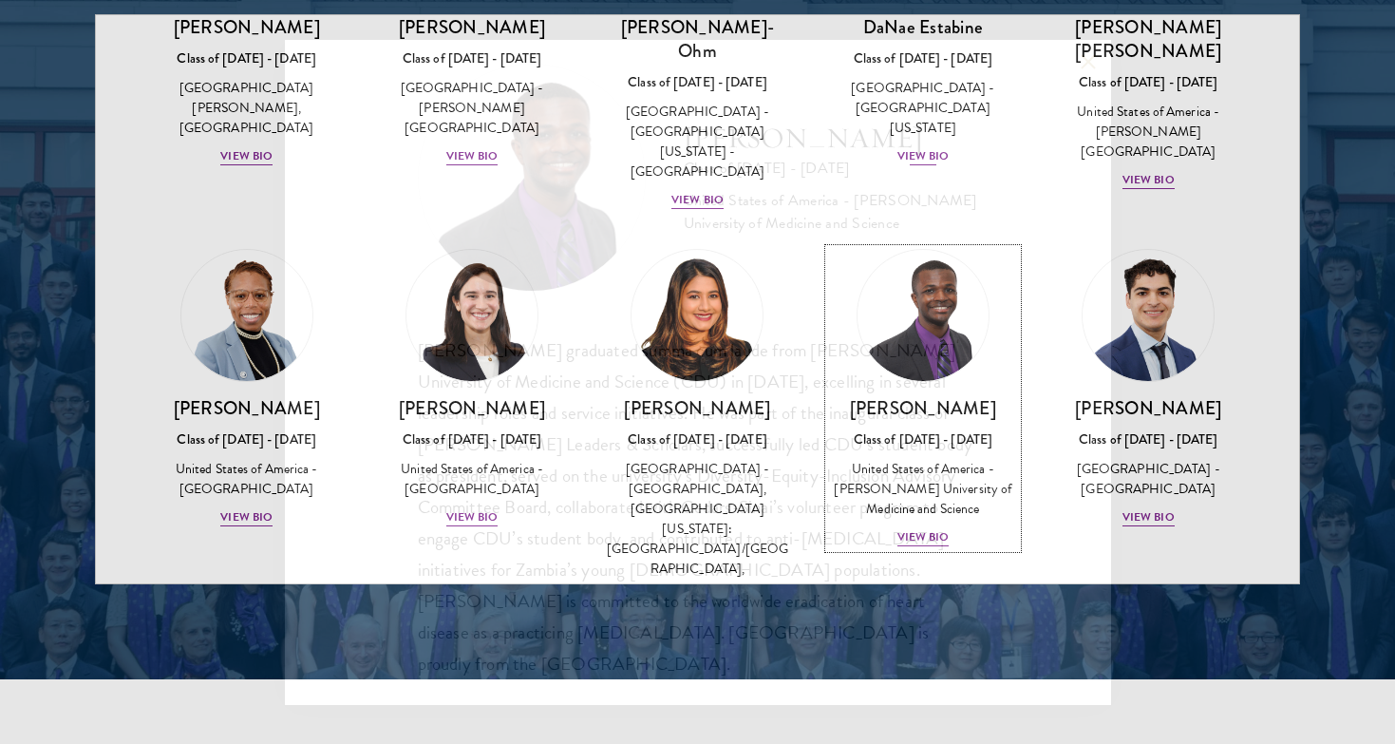
scroll to position [859, 0]
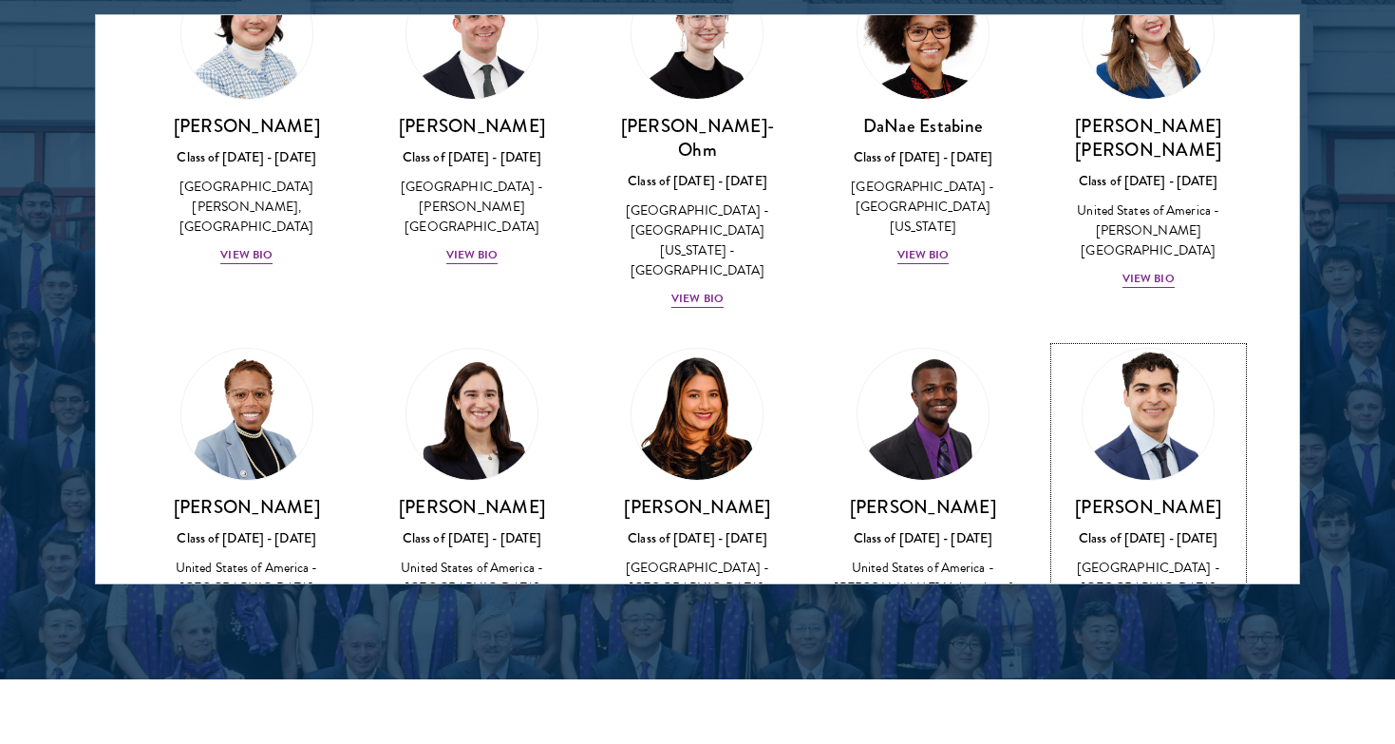
click at [1129, 607] on div "View Bio" at bounding box center [1148, 616] width 52 height 18
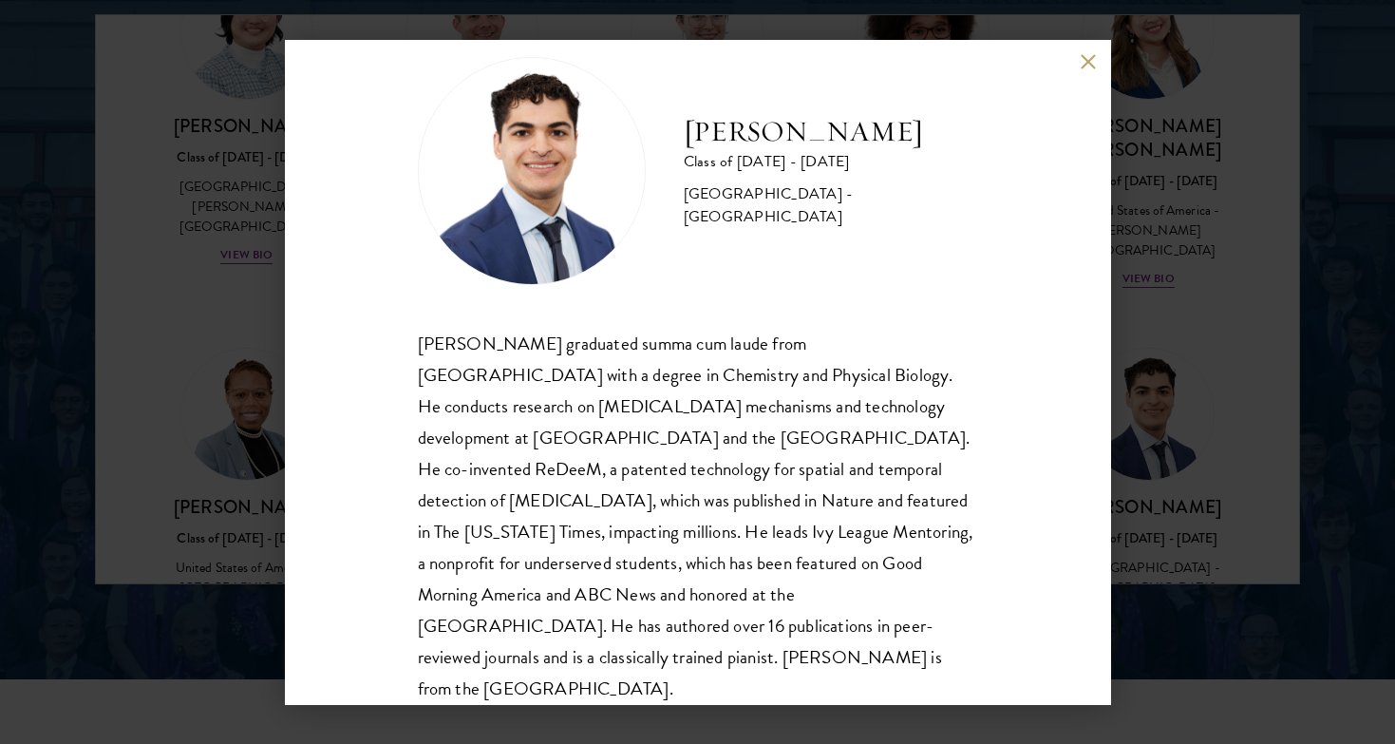
scroll to position [43, 0]
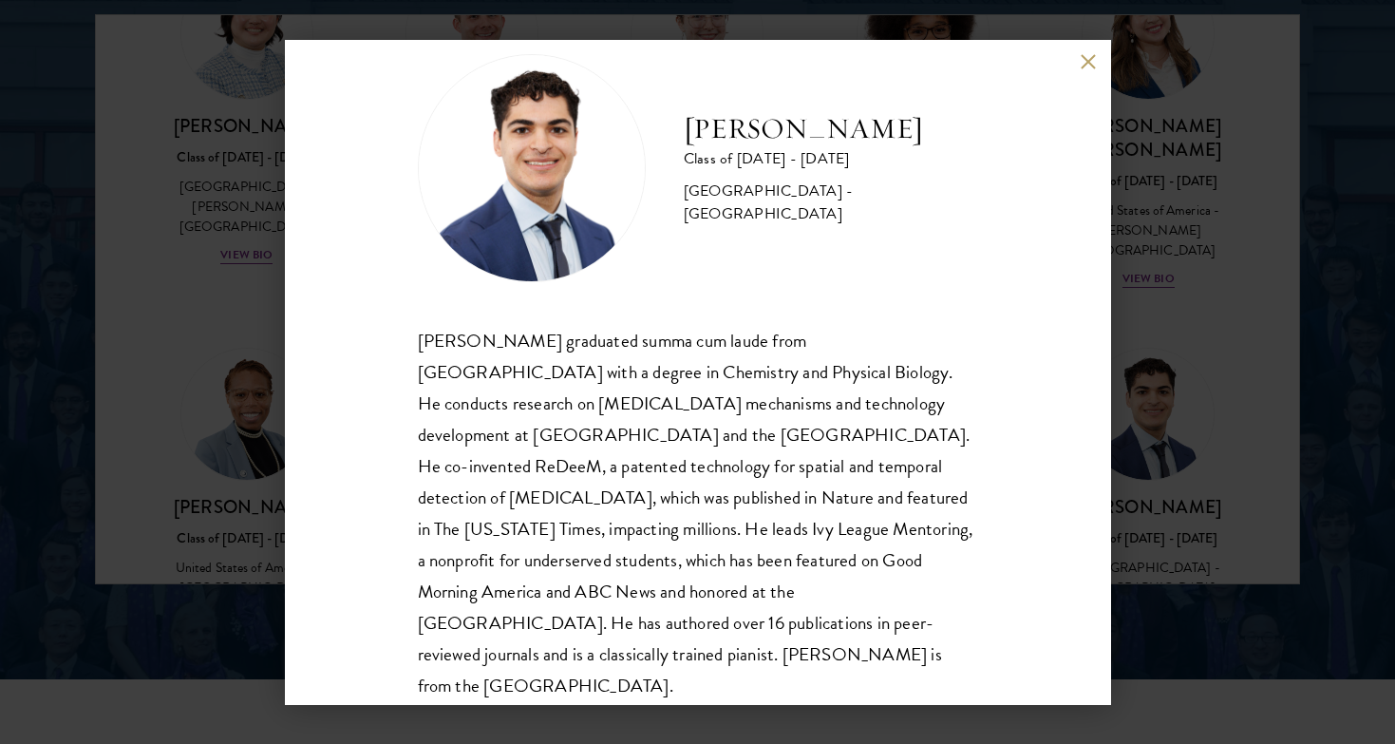
click at [1230, 559] on div "[PERSON_NAME] Class of [DATE] - [DATE] [GEOGRAPHIC_DATA] - [GEOGRAPHIC_DATA] [P…" at bounding box center [697, 372] width 1395 height 744
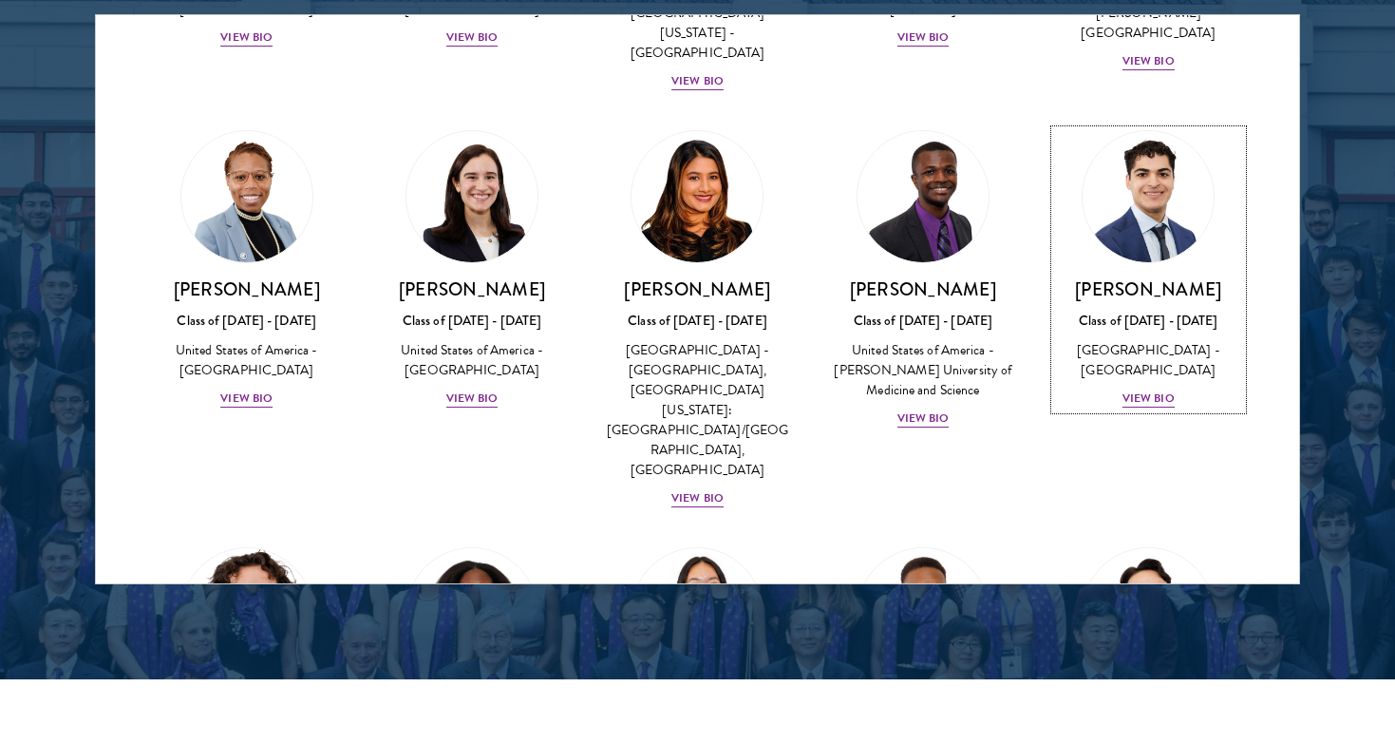
scroll to position [1185, 0]
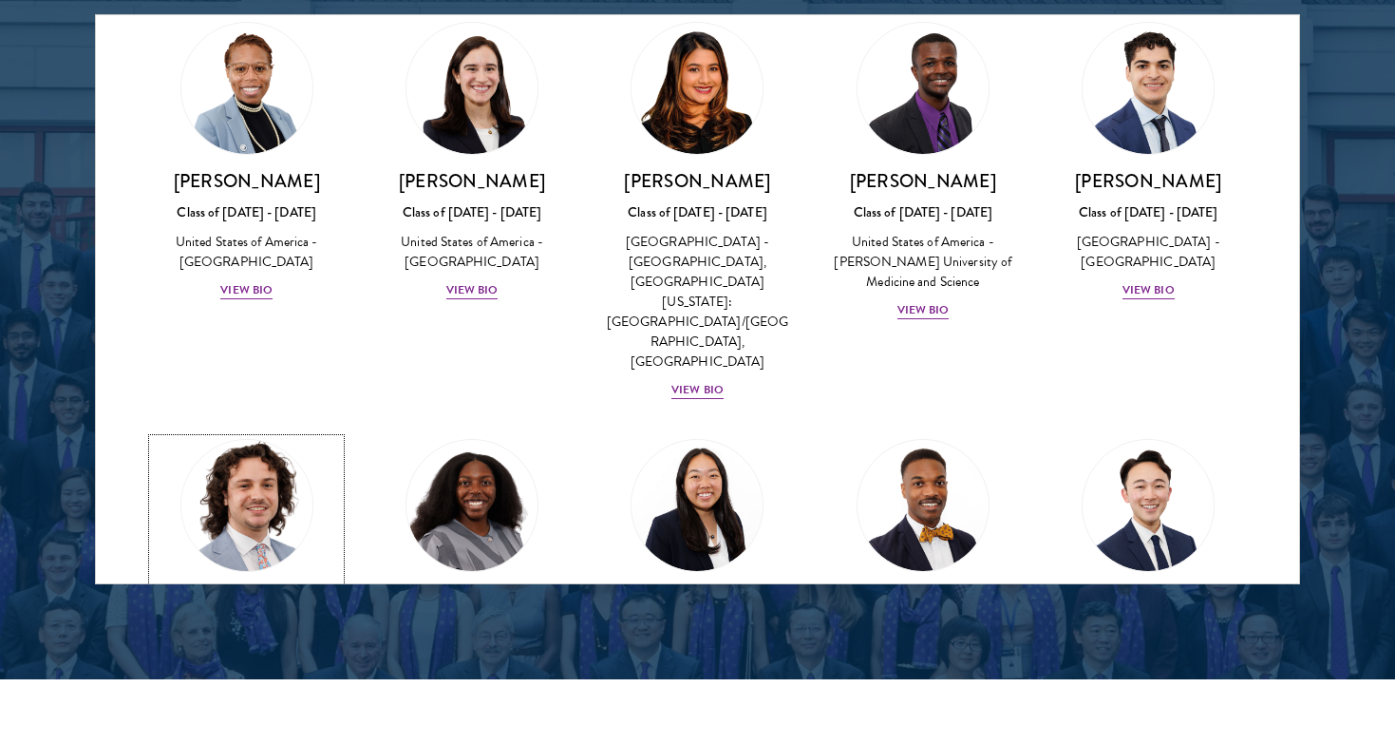
click at [246, 718] on div "View Bio" at bounding box center [246, 727] width 52 height 18
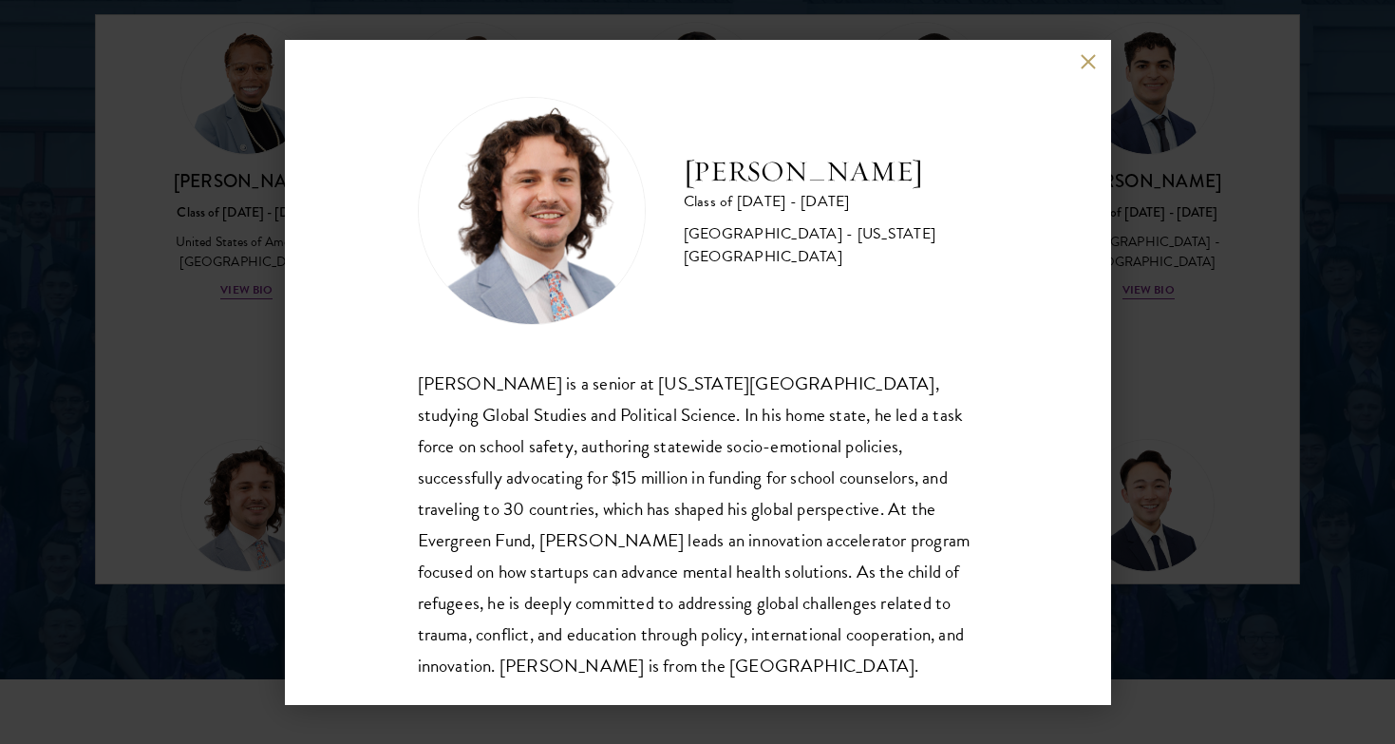
click at [1215, 496] on div "[PERSON_NAME] Class of [DATE] - [DATE] [GEOGRAPHIC_DATA] - [US_STATE][GEOGRAPHI…" at bounding box center [697, 372] width 1395 height 744
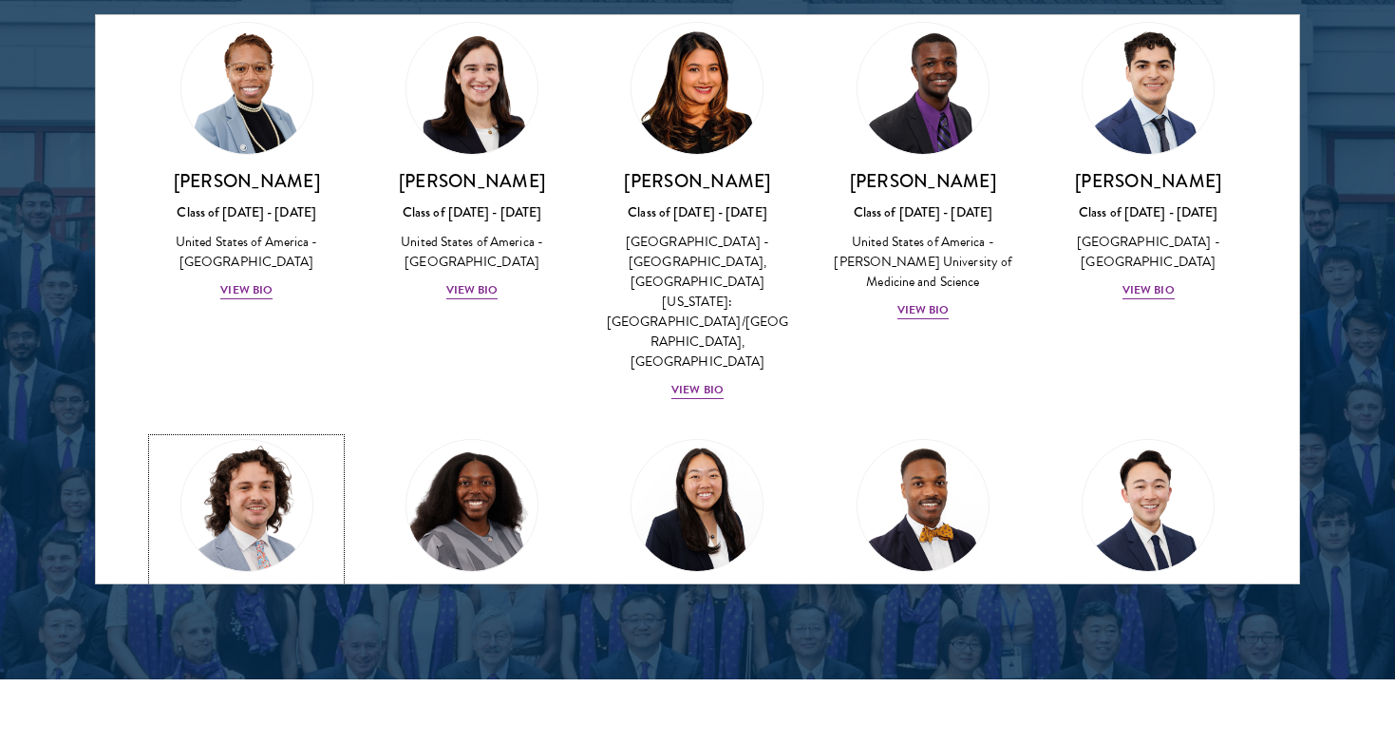
scroll to position [1321, 0]
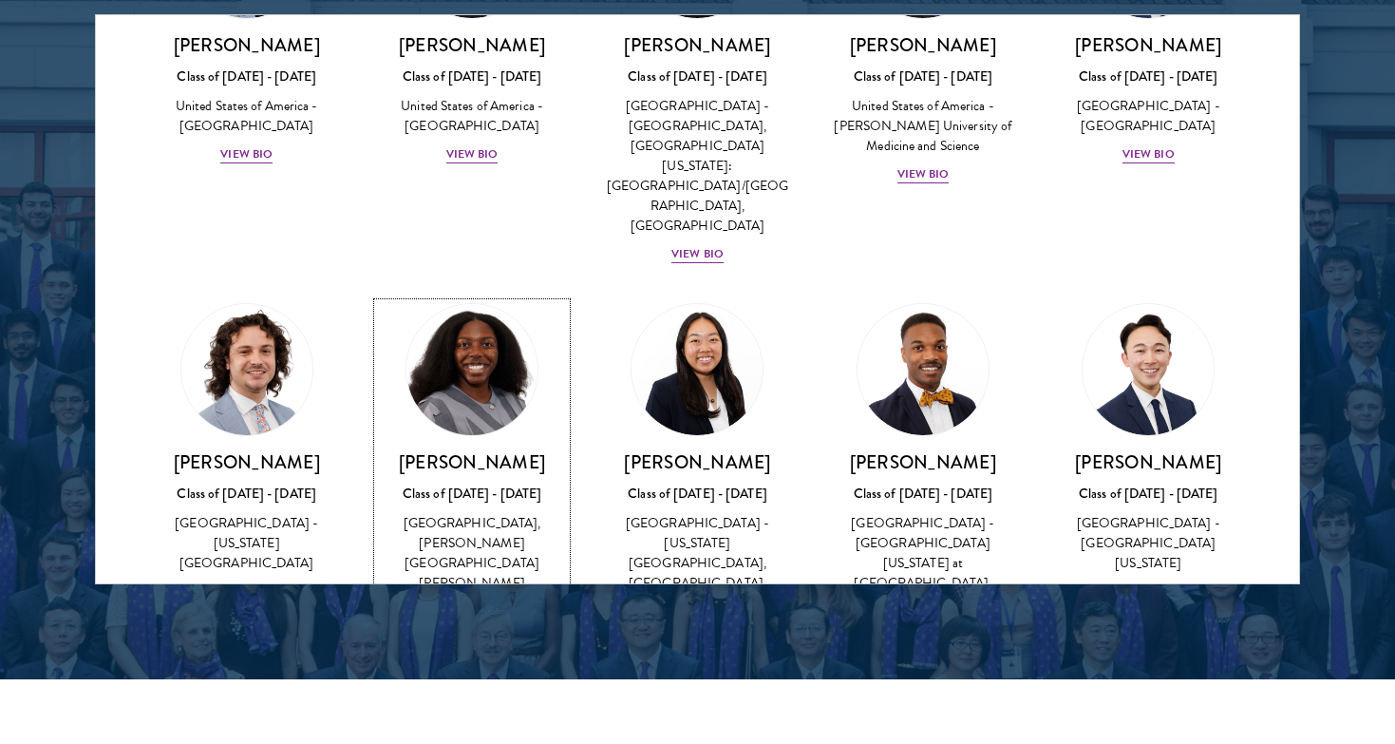
click at [465, 602] on div "View Bio" at bounding box center [472, 611] width 52 height 18
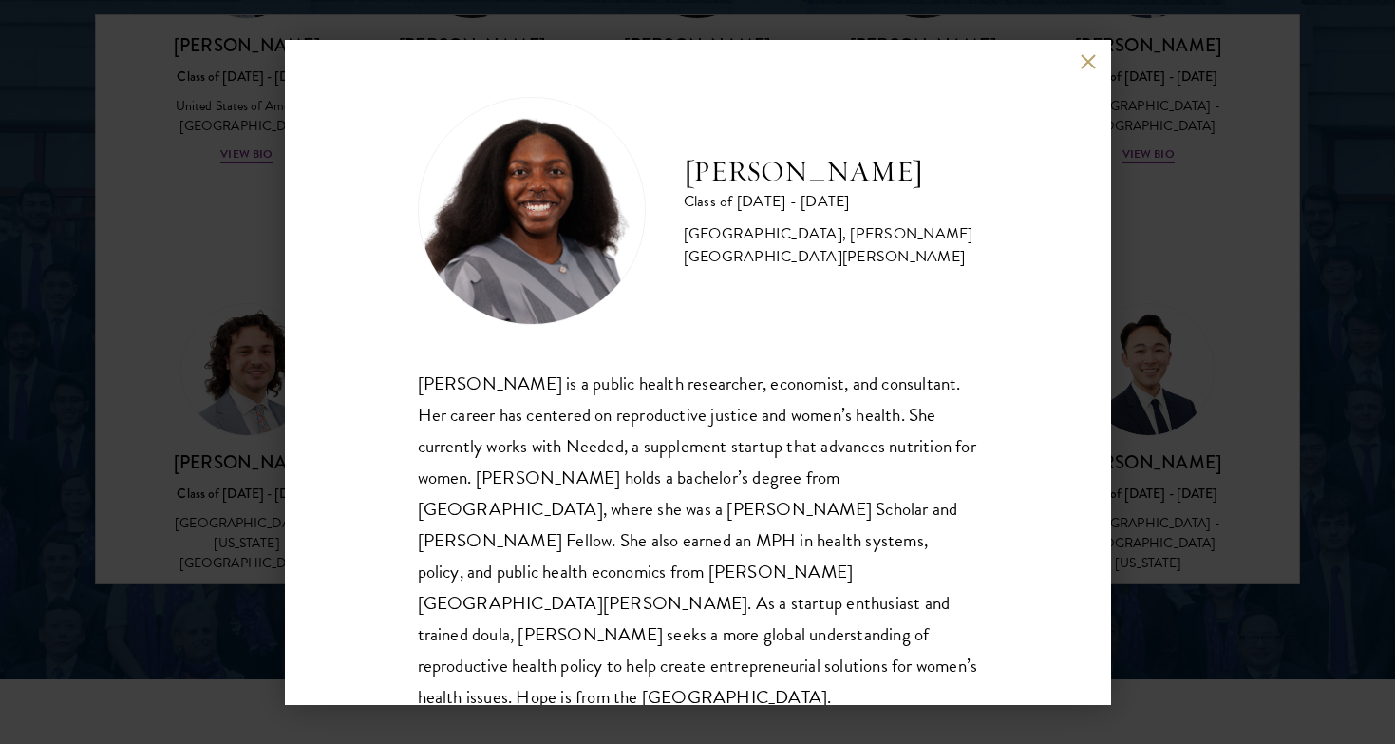
scroll to position [2, 0]
click at [1140, 553] on div "[PERSON_NAME] Class of [DATE] - [DATE] [GEOGRAPHIC_DATA] - [GEOGRAPHIC_DATA], […" at bounding box center [697, 372] width 1395 height 744
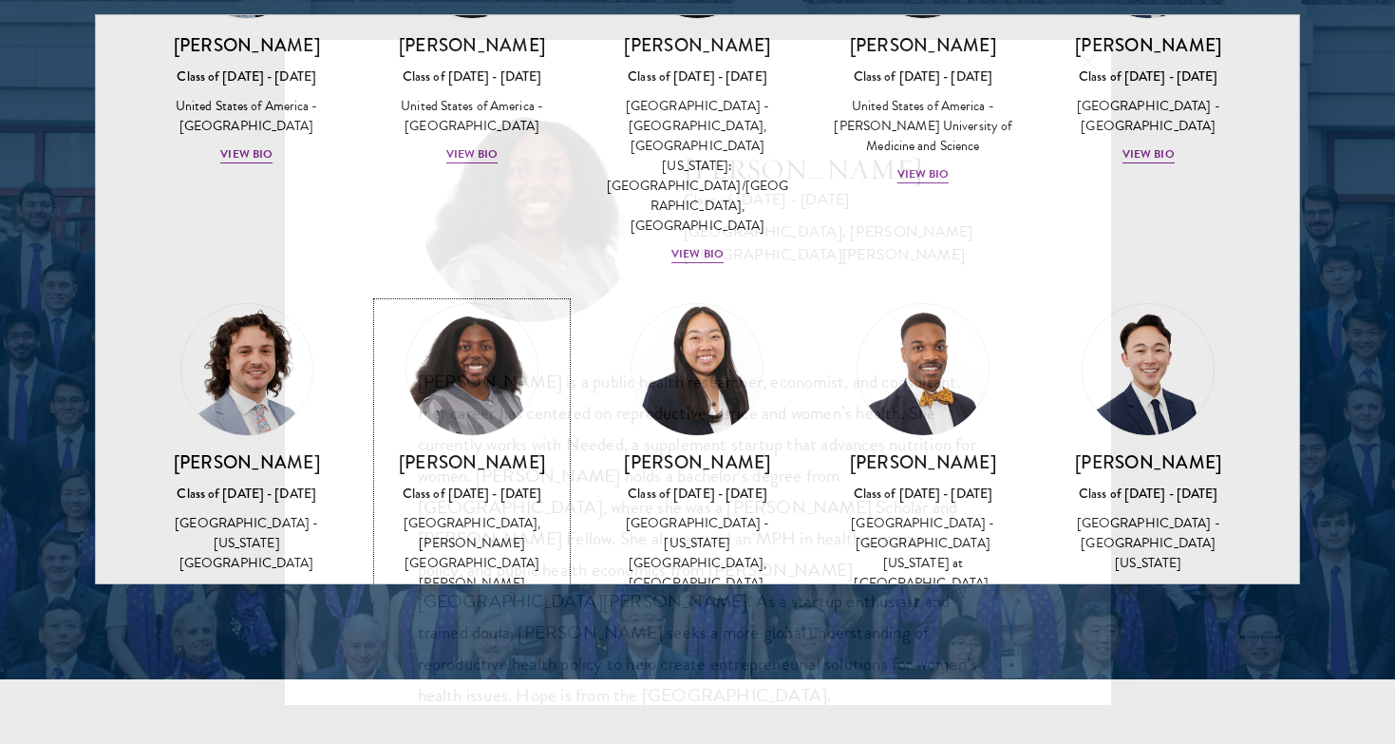
scroll to position [1321, 0]
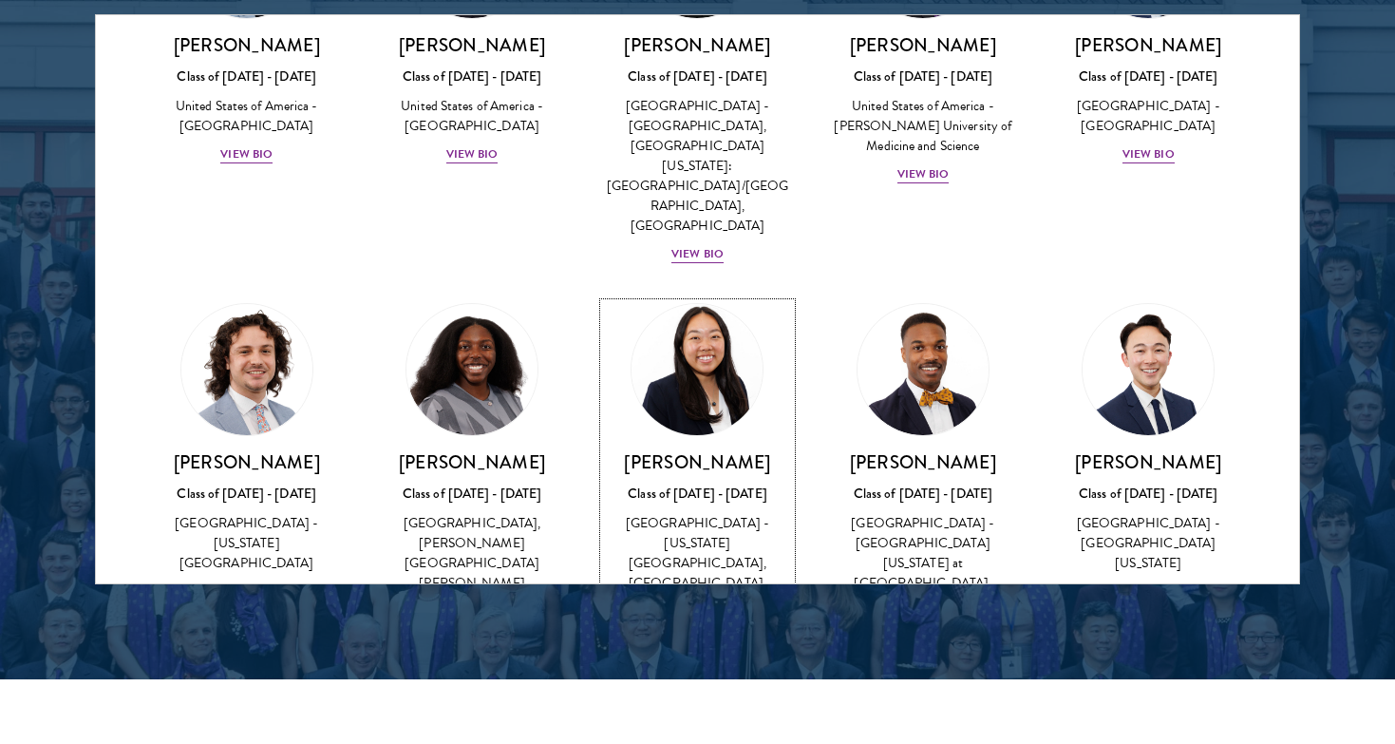
click at [685, 622] on div "View Bio" at bounding box center [697, 631] width 52 height 18
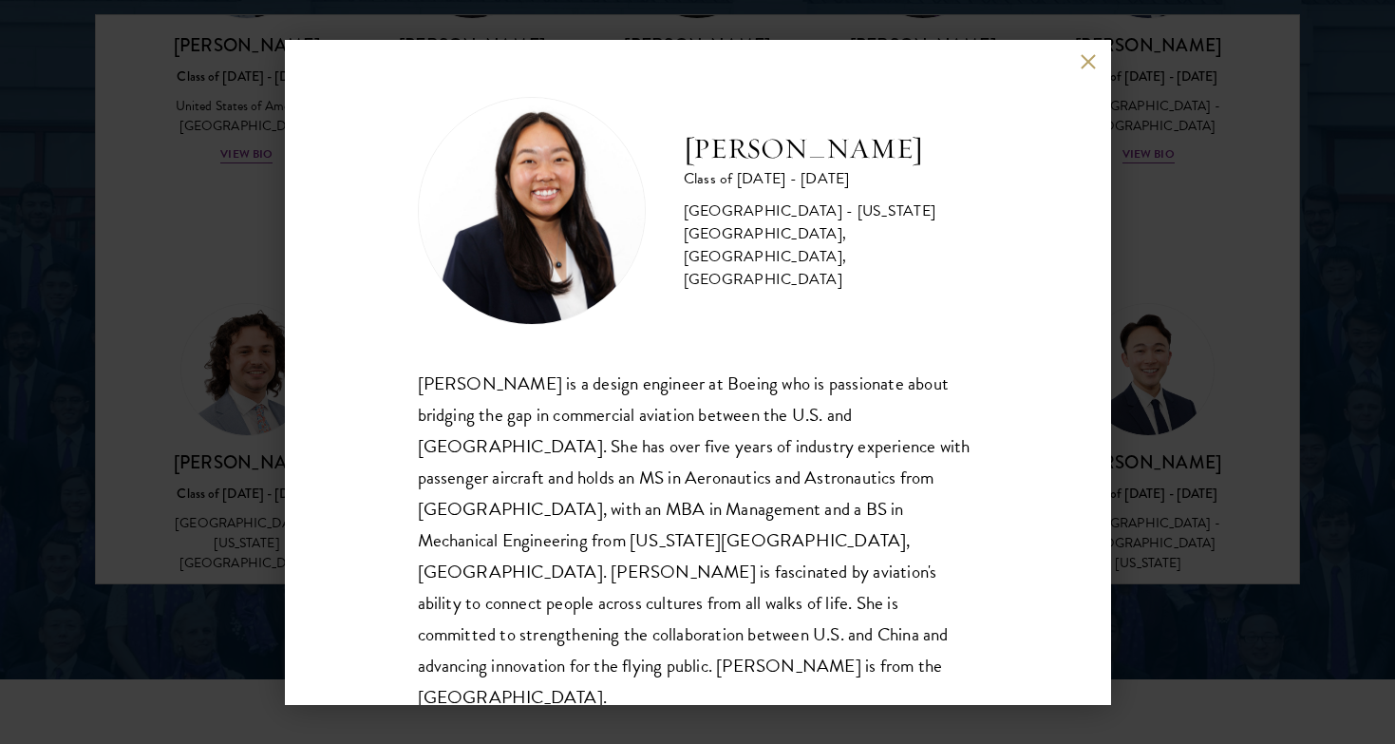
click at [1162, 486] on div "[PERSON_NAME] Class of [DATE] - [DATE] [GEOGRAPHIC_DATA] - [US_STATE][GEOGRAPHI…" at bounding box center [697, 372] width 1395 height 744
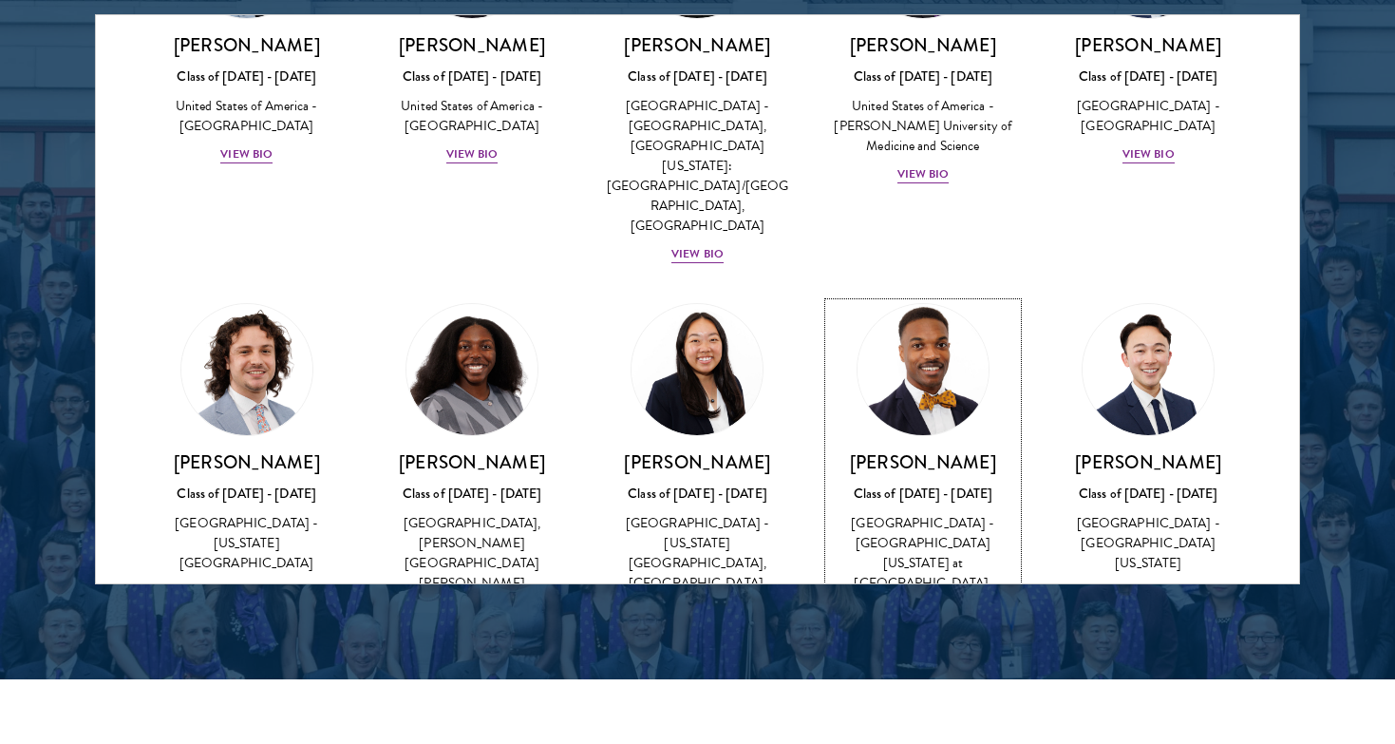
click at [908, 622] on div "View Bio" at bounding box center [923, 631] width 52 height 18
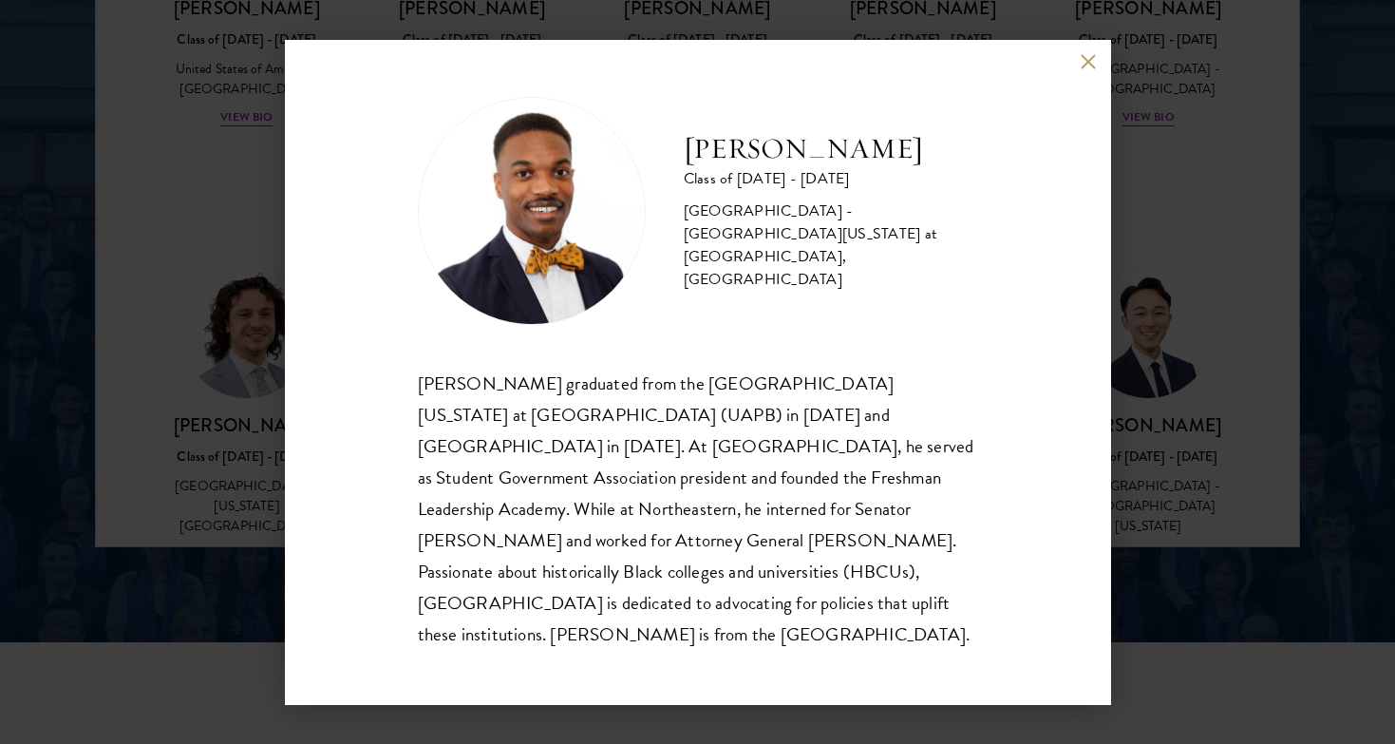
scroll to position [2546, 0]
click at [735, 168] on h2 "[PERSON_NAME]" at bounding box center [831, 149] width 294 height 38
click at [1102, 84] on div "[PERSON_NAME] Class of [DATE] - [DATE] [GEOGRAPHIC_DATA] - [GEOGRAPHIC_DATA][US…" at bounding box center [698, 372] width 826 height 665
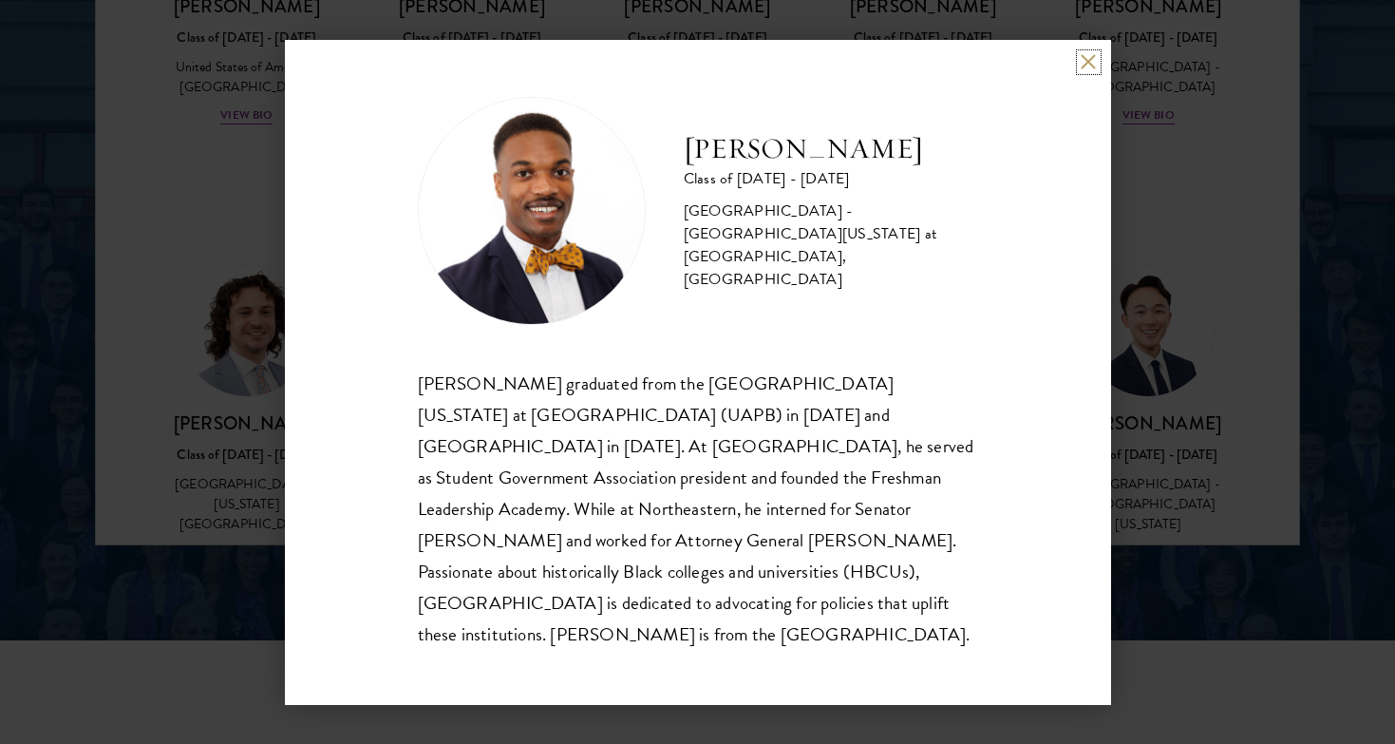
click at [1091, 70] on button at bounding box center [1089, 62] width 16 height 16
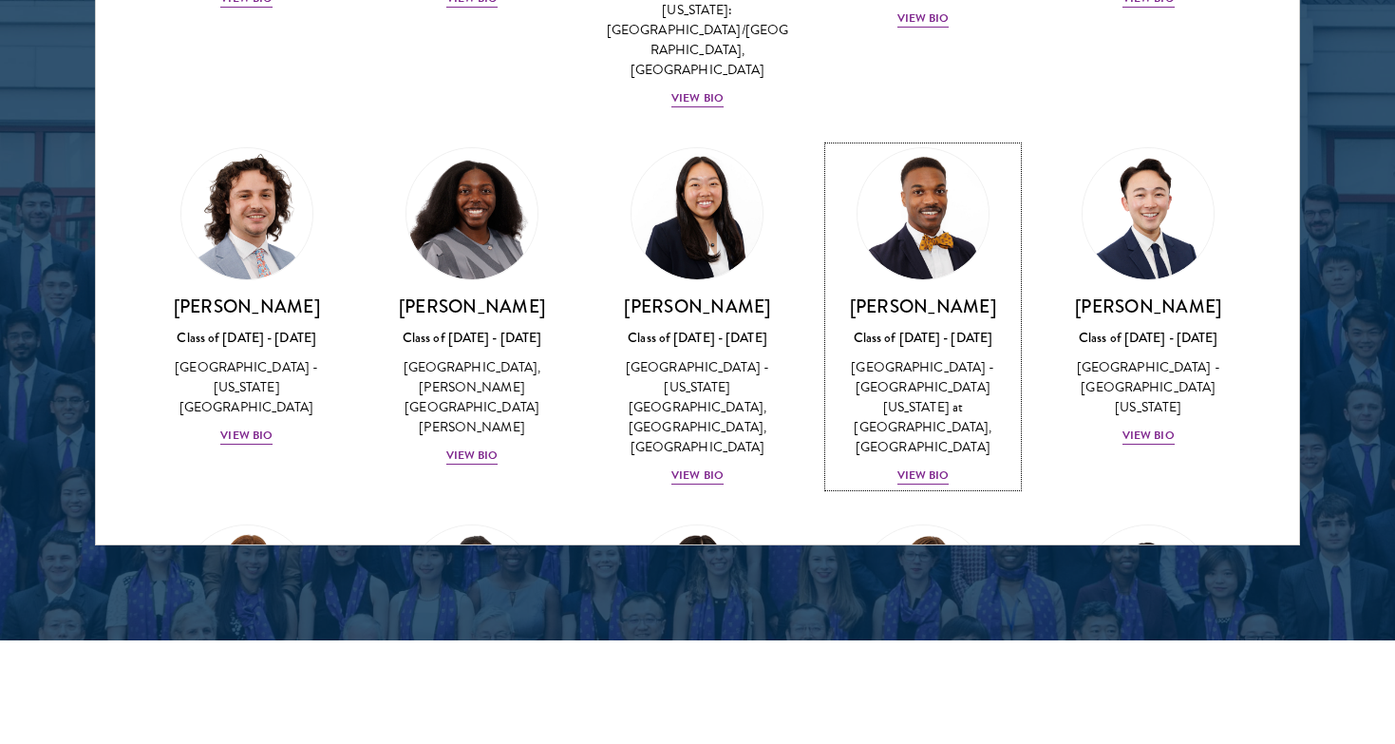
scroll to position [1468, 0]
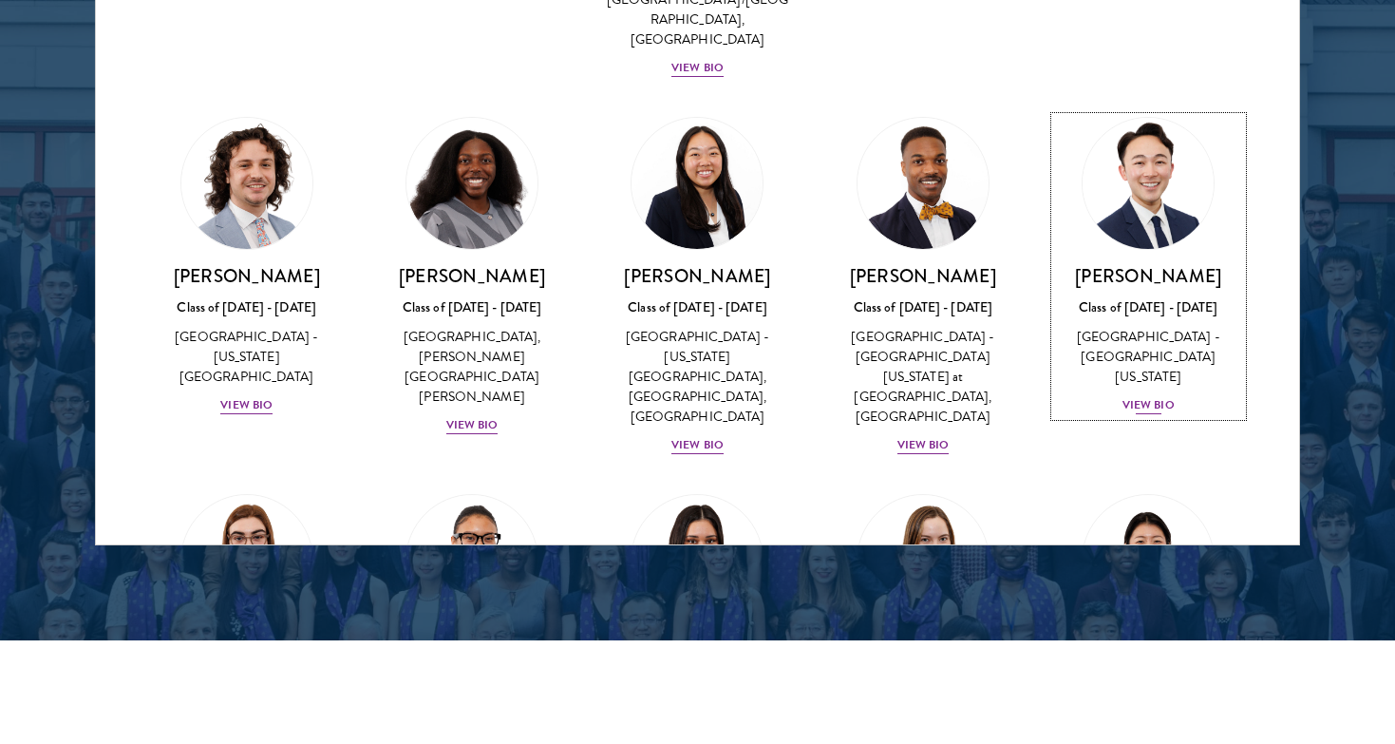
click at [1141, 396] on div "View Bio" at bounding box center [1148, 405] width 52 height 18
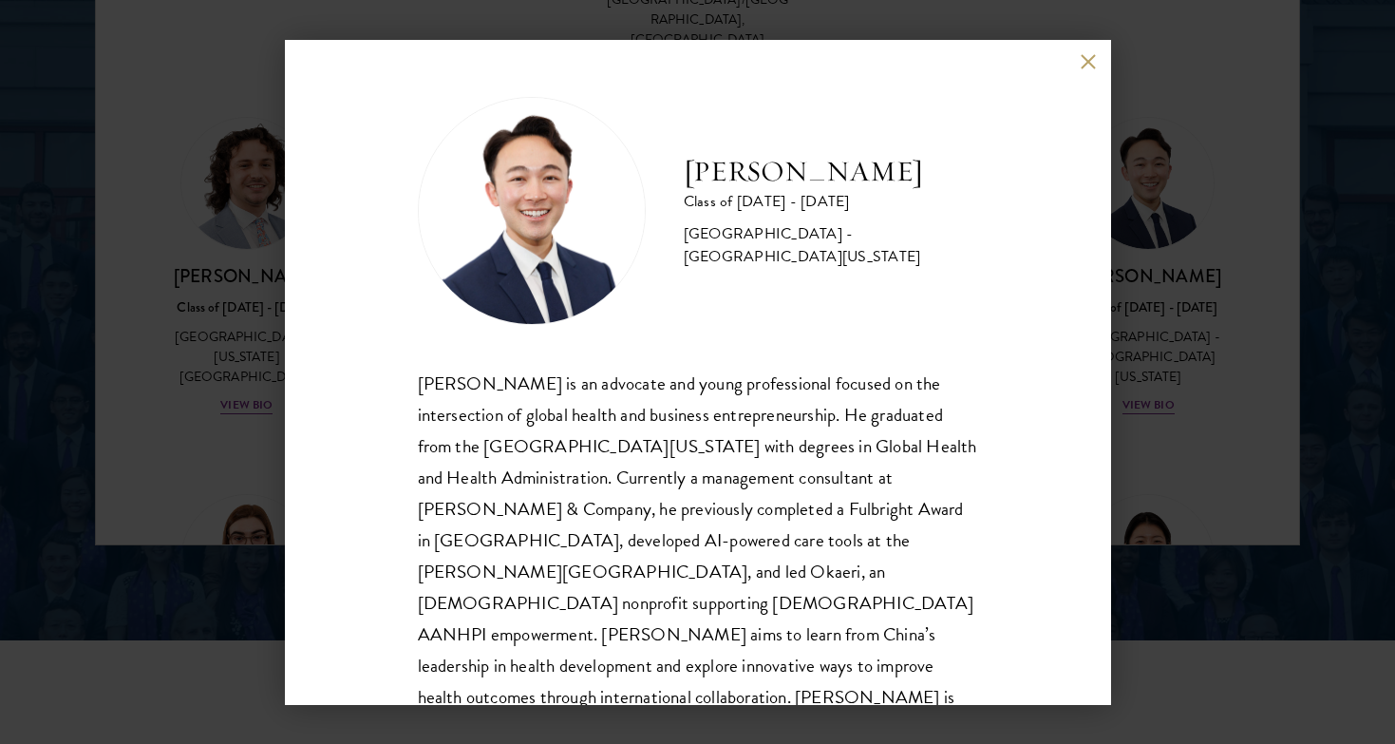
click at [1177, 442] on div "[PERSON_NAME] Class of [DATE] - [DATE] [GEOGRAPHIC_DATA] - [GEOGRAPHIC_DATA][US…" at bounding box center [697, 372] width 1395 height 744
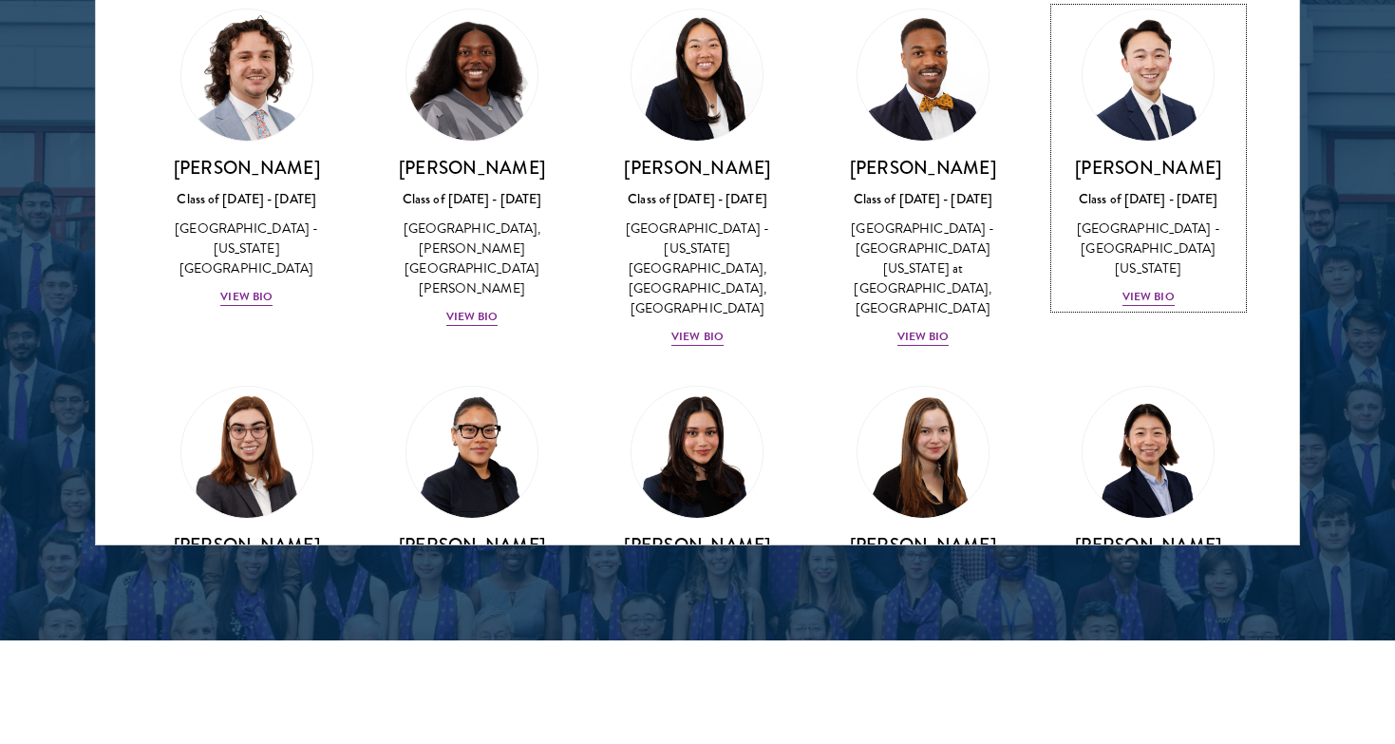
scroll to position [1602, 0]
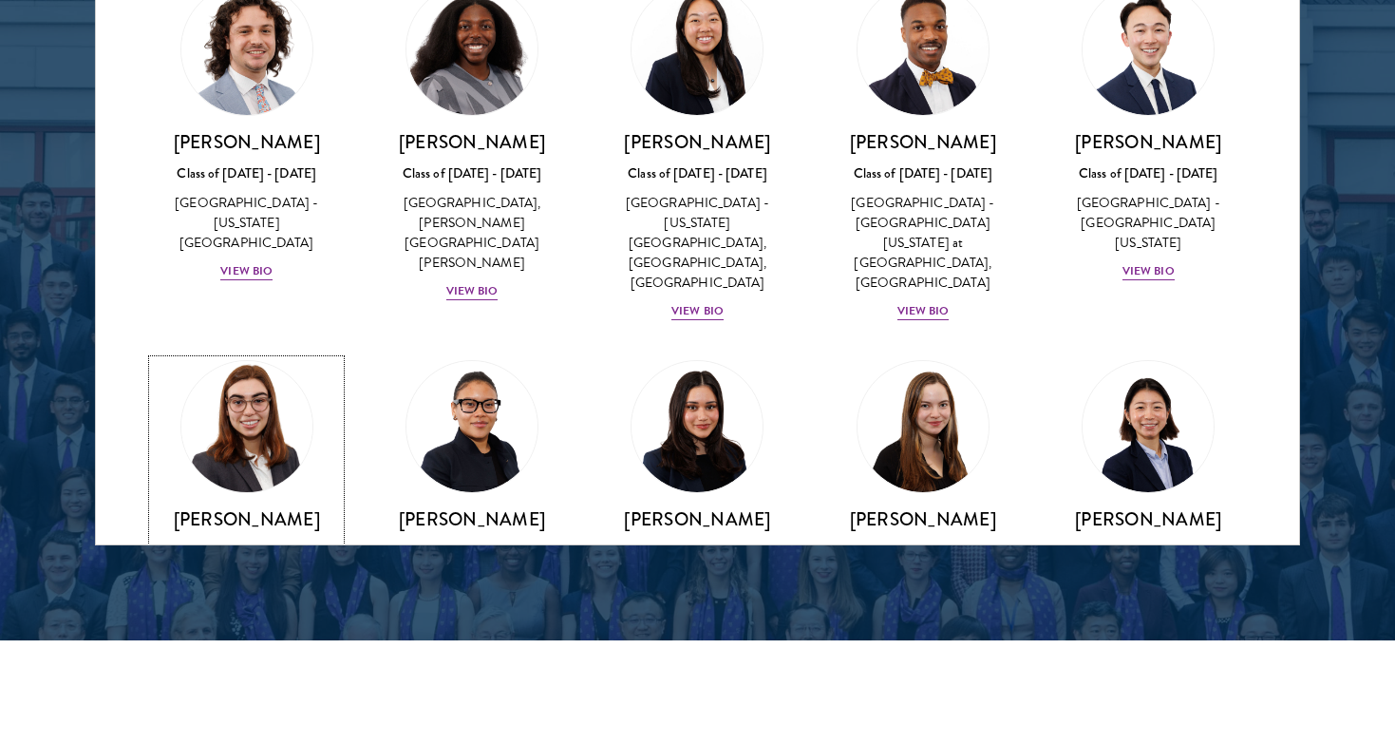
click at [226, 507] on div "[PERSON_NAME] Class of [DATE] - [DATE] [GEOGRAPHIC_DATA] - [GEOGRAPHIC_DATA] Vi…" at bounding box center [246, 573] width 187 height 132
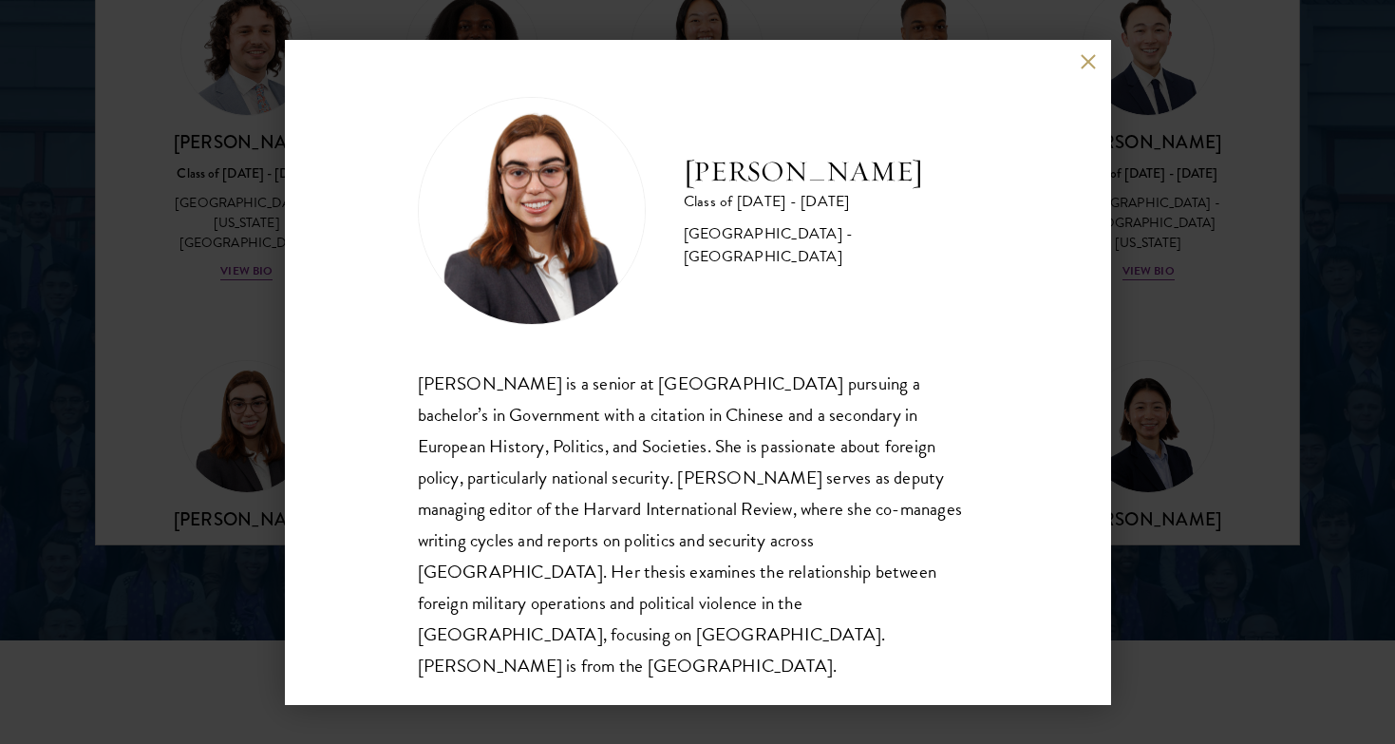
click at [249, 456] on div "[PERSON_NAME] Class of [DATE] - [DATE] [GEOGRAPHIC_DATA] - [GEOGRAPHIC_DATA] [P…" at bounding box center [697, 372] width 1395 height 744
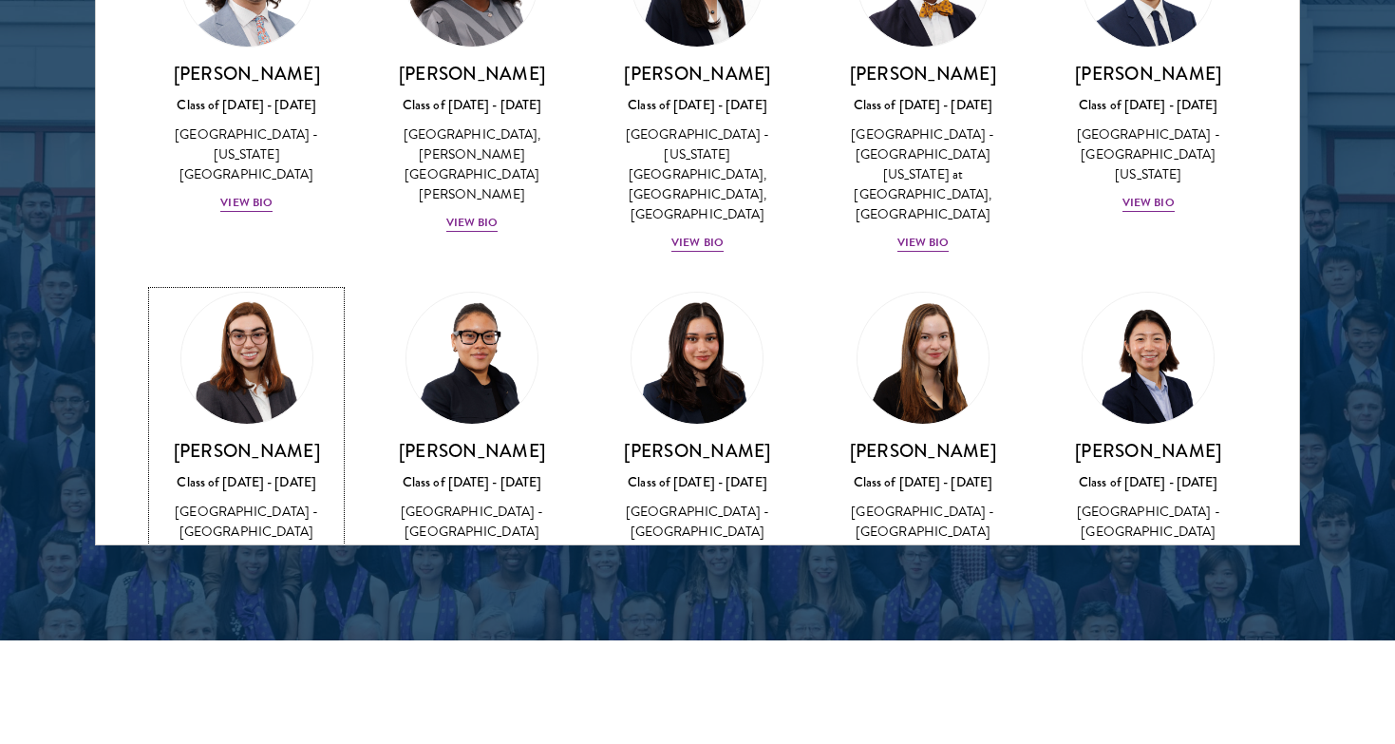
scroll to position [1674, 0]
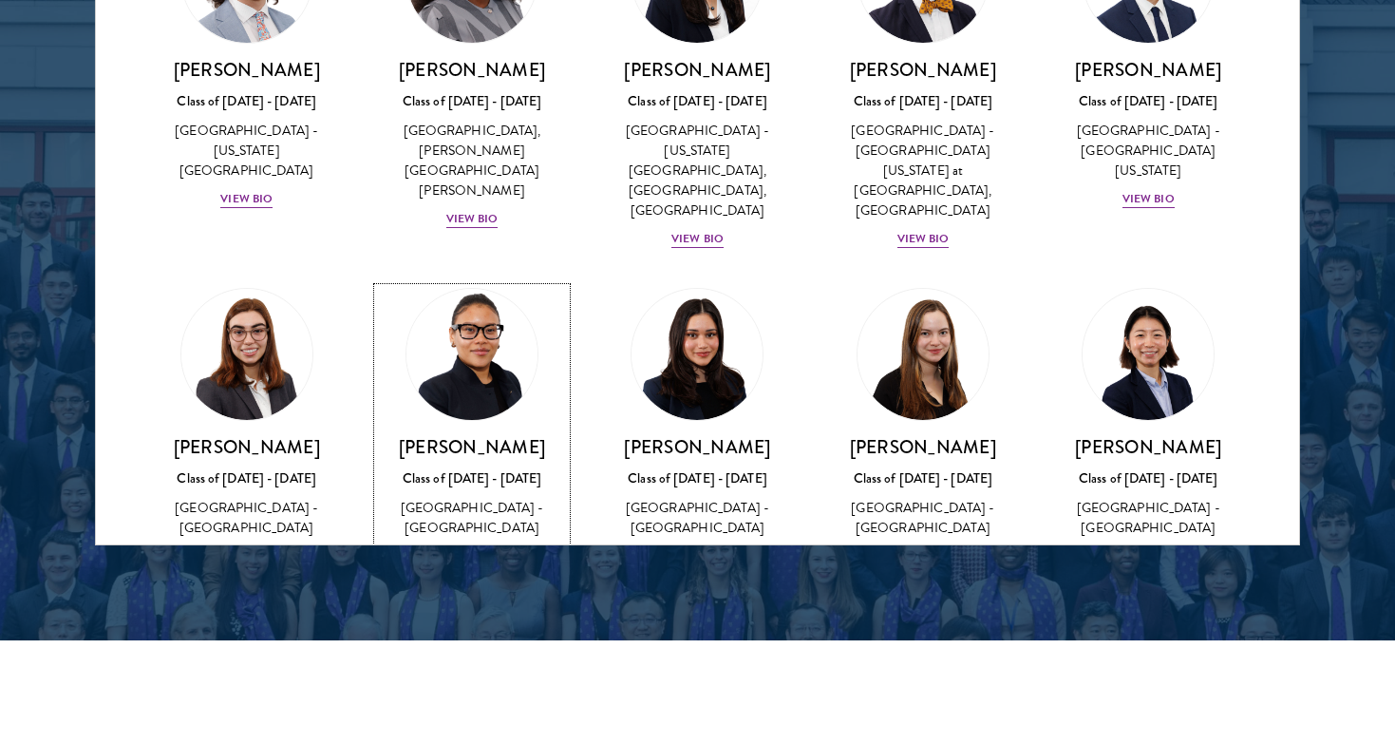
click at [462, 547] on div "View Bio" at bounding box center [472, 556] width 52 height 18
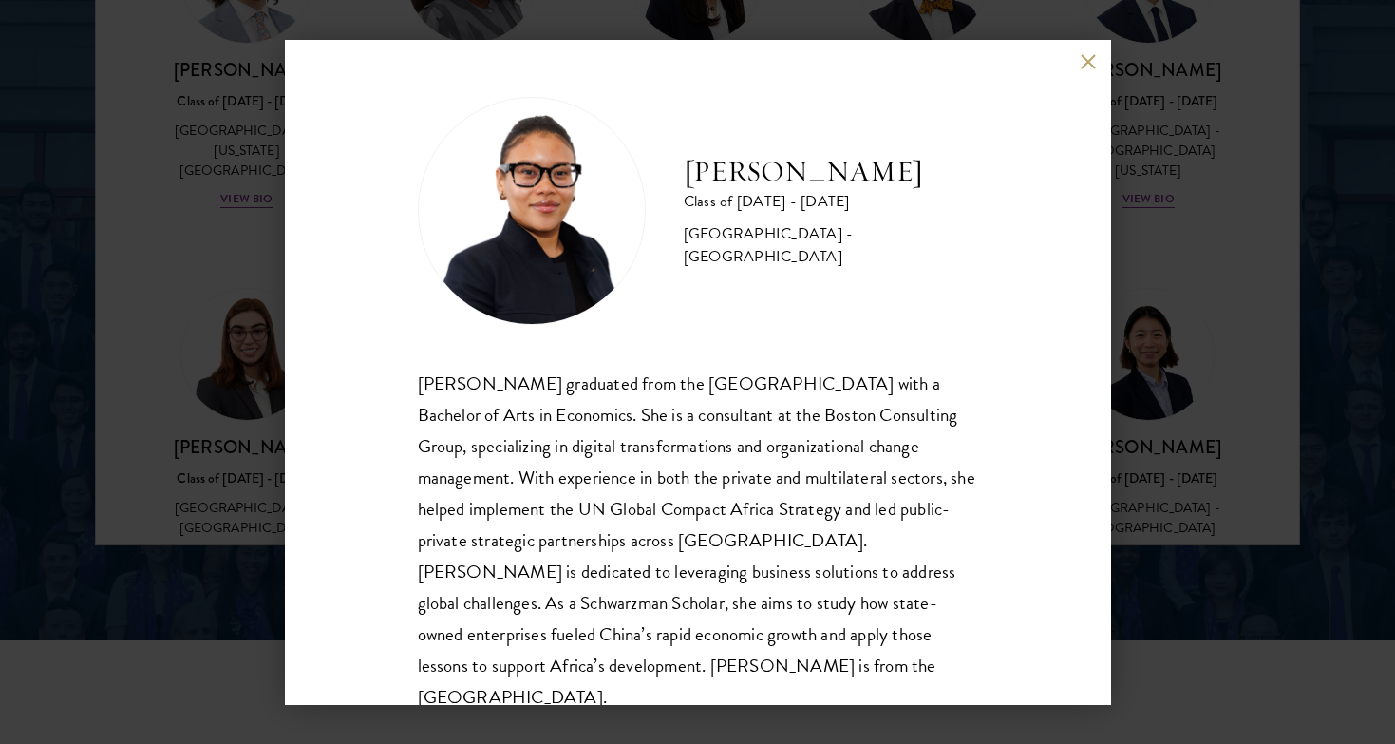
click at [1122, 492] on div "[PERSON_NAME] Class of [DATE] - [DATE] [GEOGRAPHIC_DATA] - [GEOGRAPHIC_DATA] [P…" at bounding box center [697, 372] width 1395 height 744
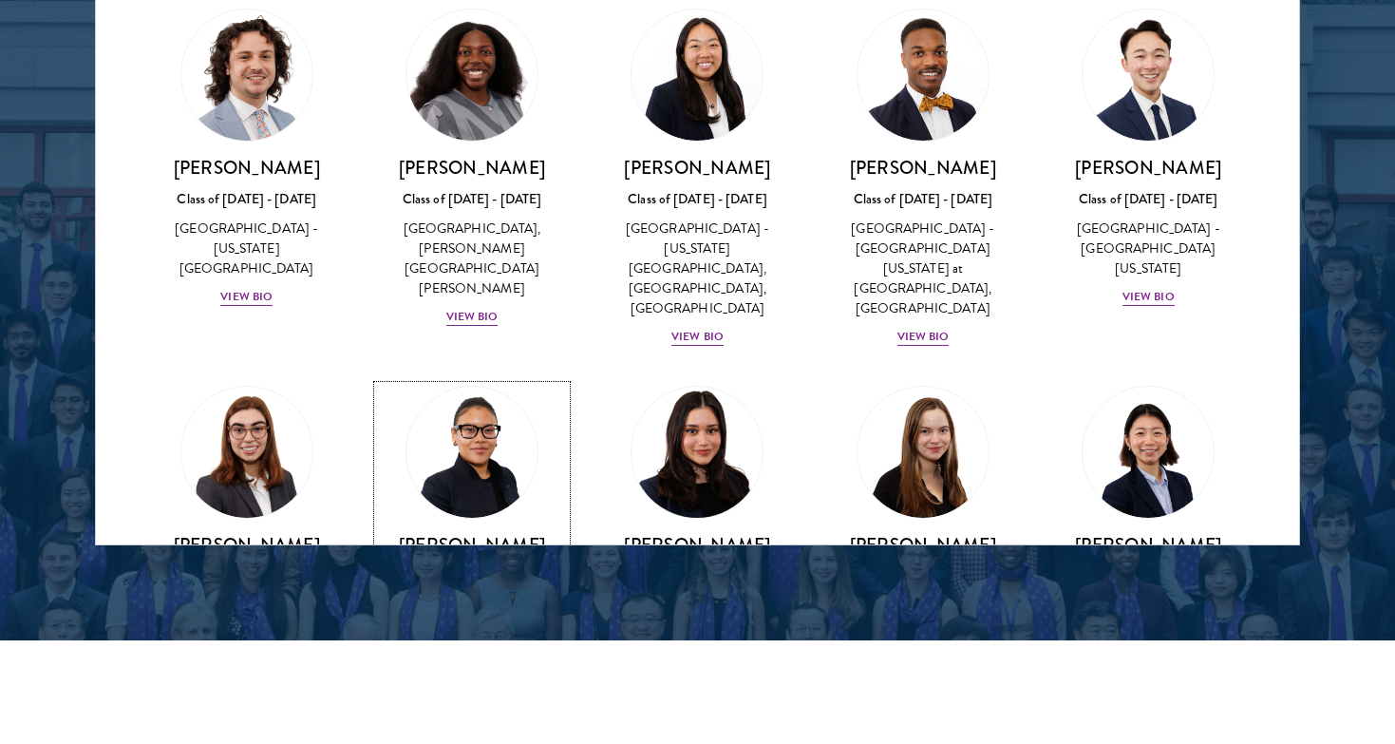
scroll to position [1661, 0]
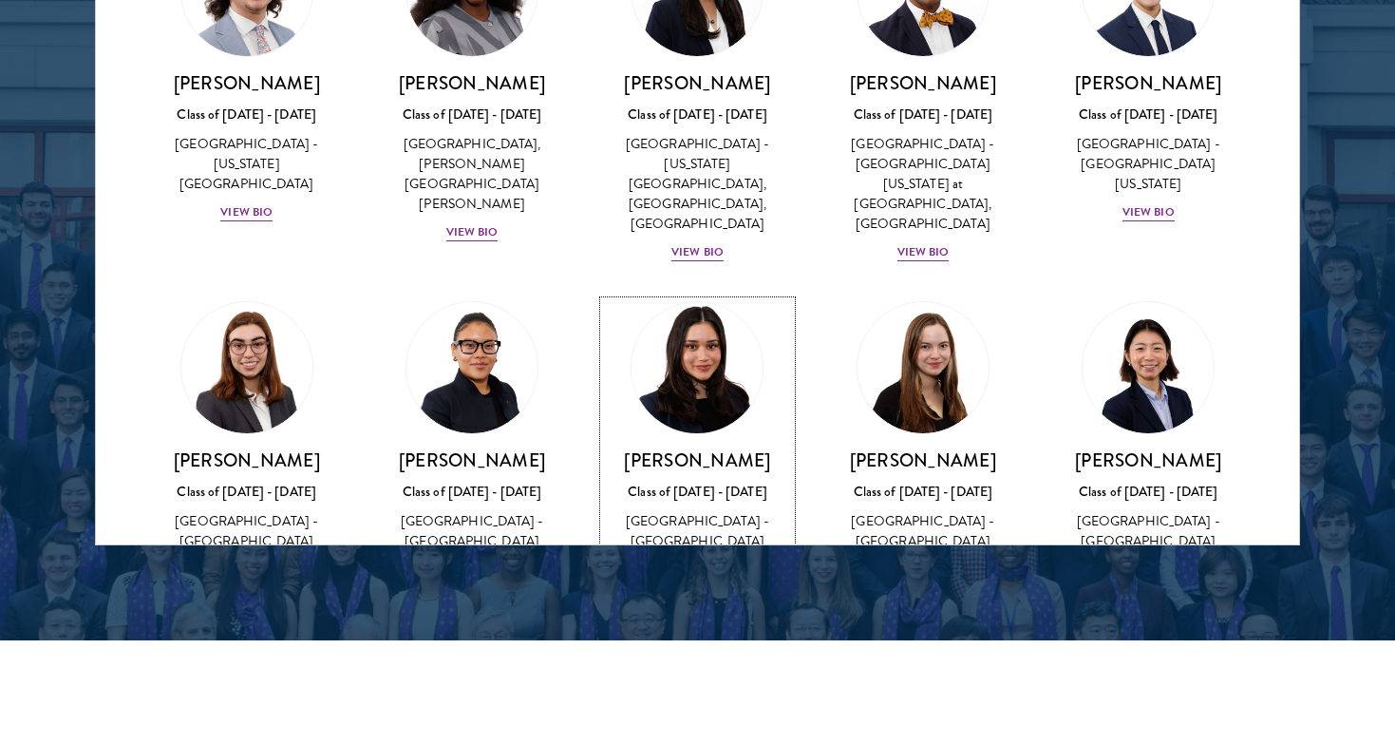
click at [680, 560] on div "View Bio" at bounding box center [697, 569] width 52 height 18
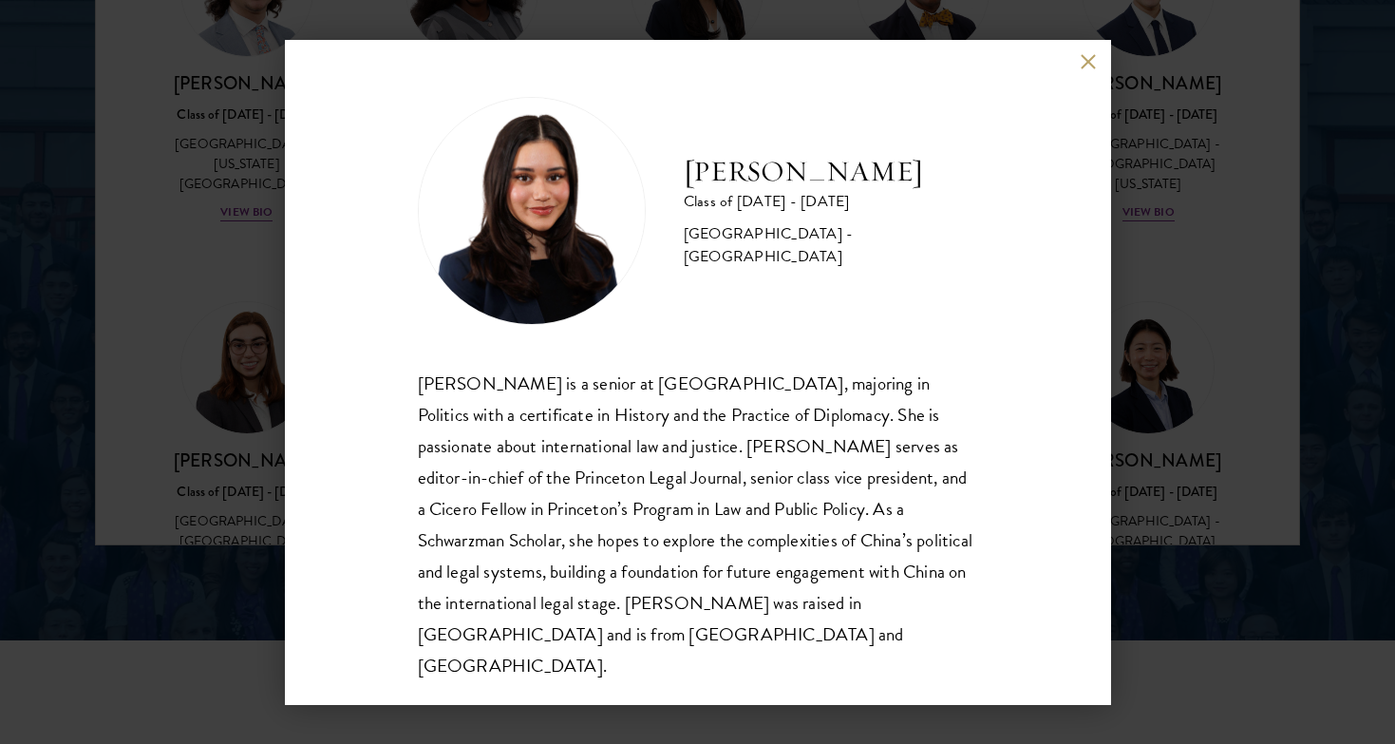
click at [1195, 480] on div "[PERSON_NAME] Class of [DATE] - [DATE] [GEOGRAPHIC_DATA] - [GEOGRAPHIC_DATA] [P…" at bounding box center [697, 372] width 1395 height 744
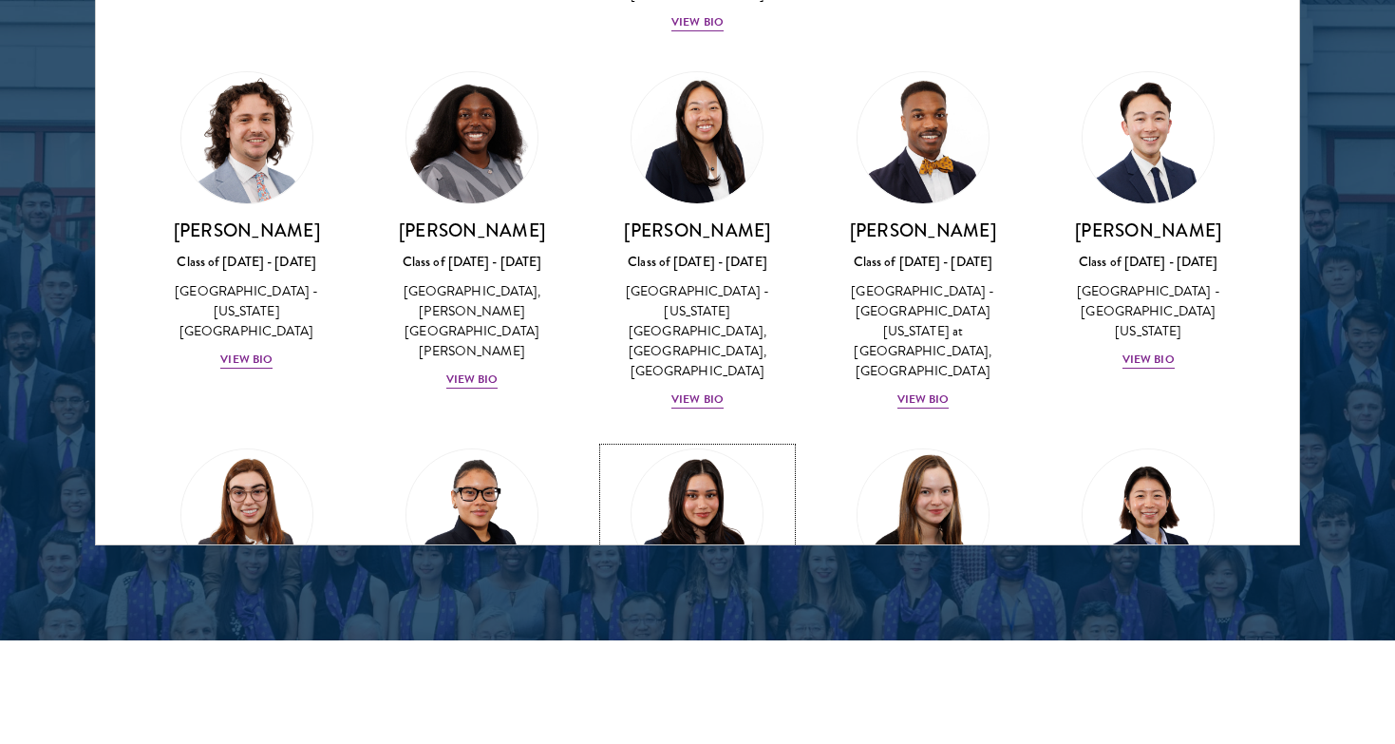
scroll to position [1679, 0]
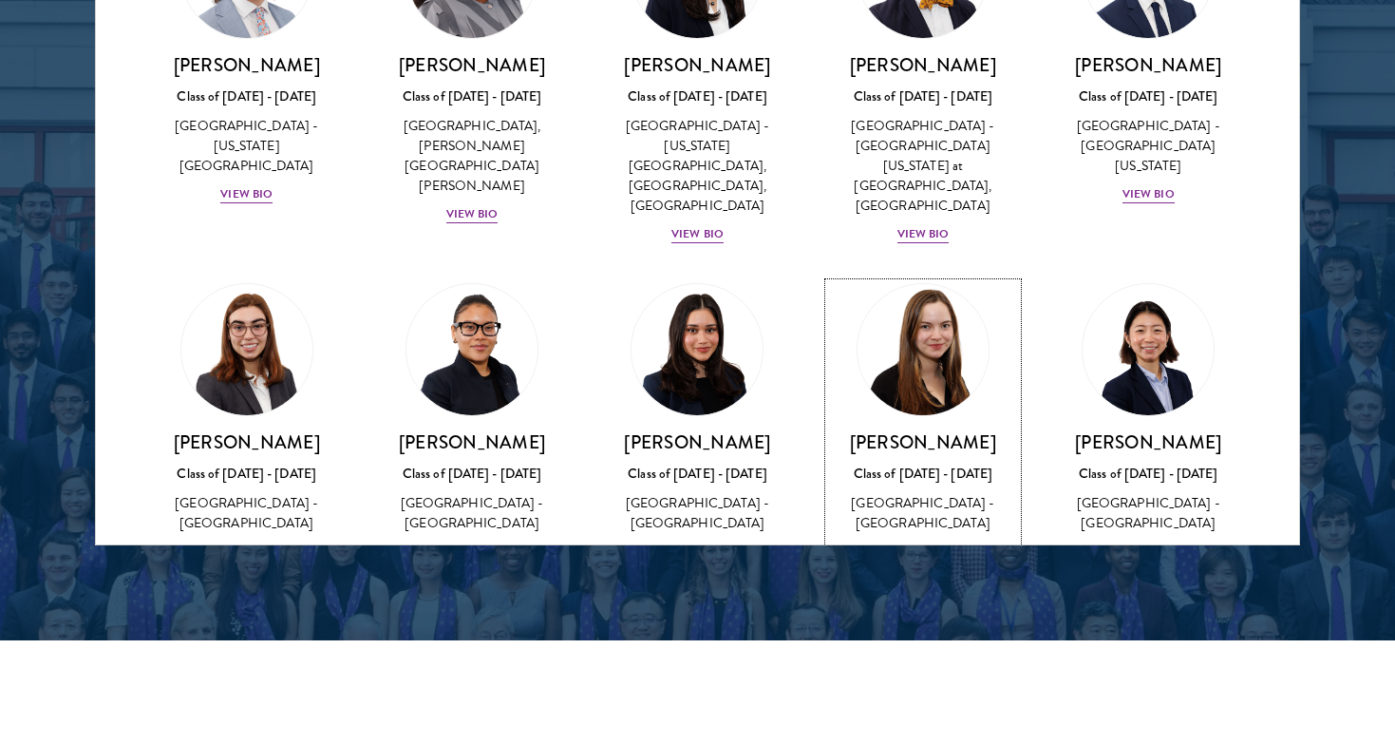
click at [917, 542] on div "View Bio" at bounding box center [923, 551] width 52 height 18
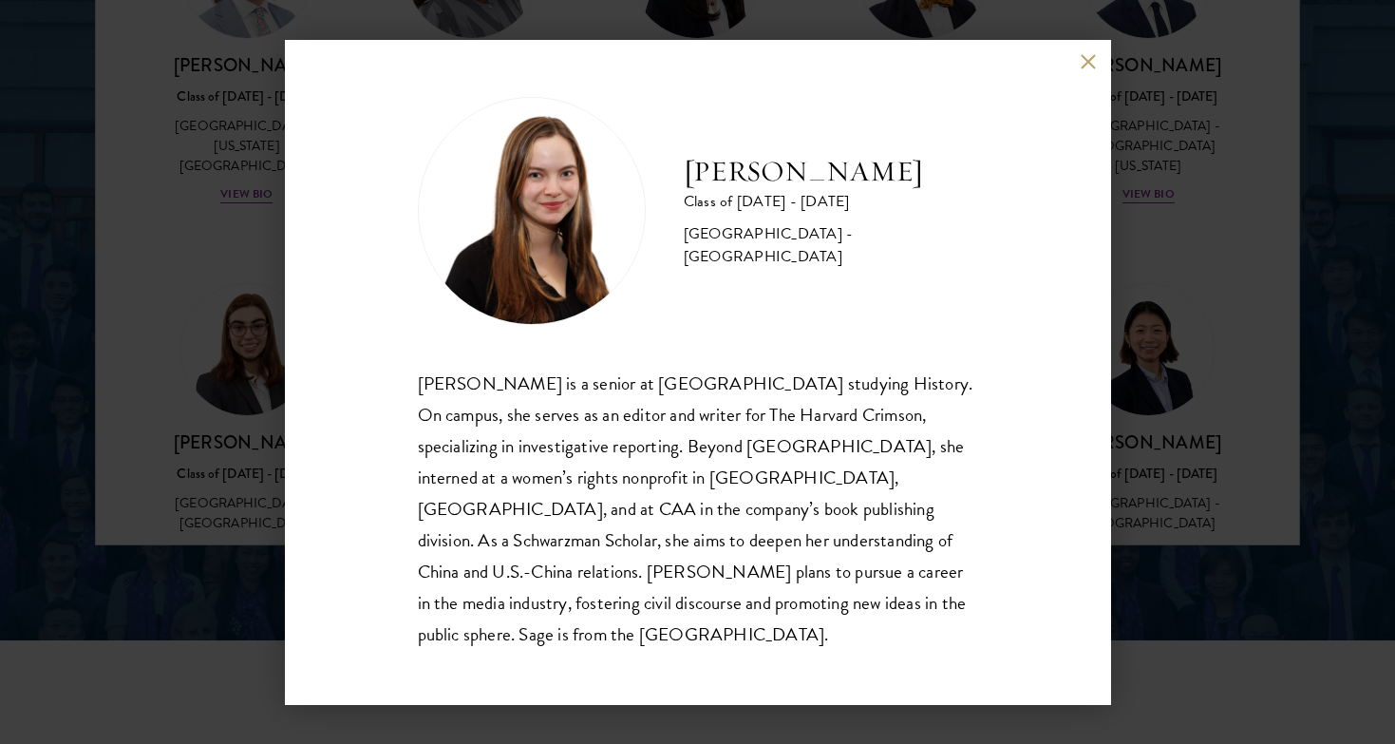
click at [1159, 482] on div "[PERSON_NAME] Class of [DATE] - [DATE] [GEOGRAPHIC_DATA] - [GEOGRAPHIC_DATA] [P…" at bounding box center [697, 372] width 1395 height 744
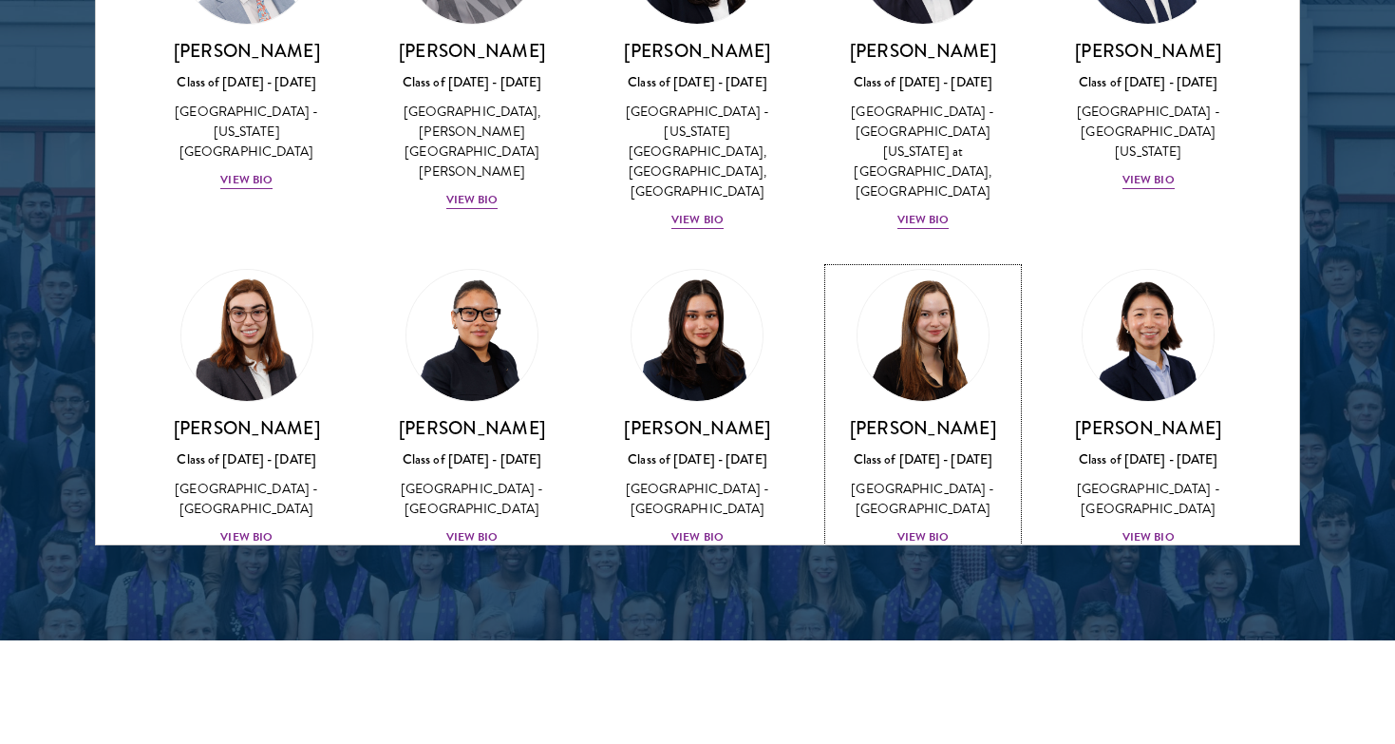
scroll to position [1708, 0]
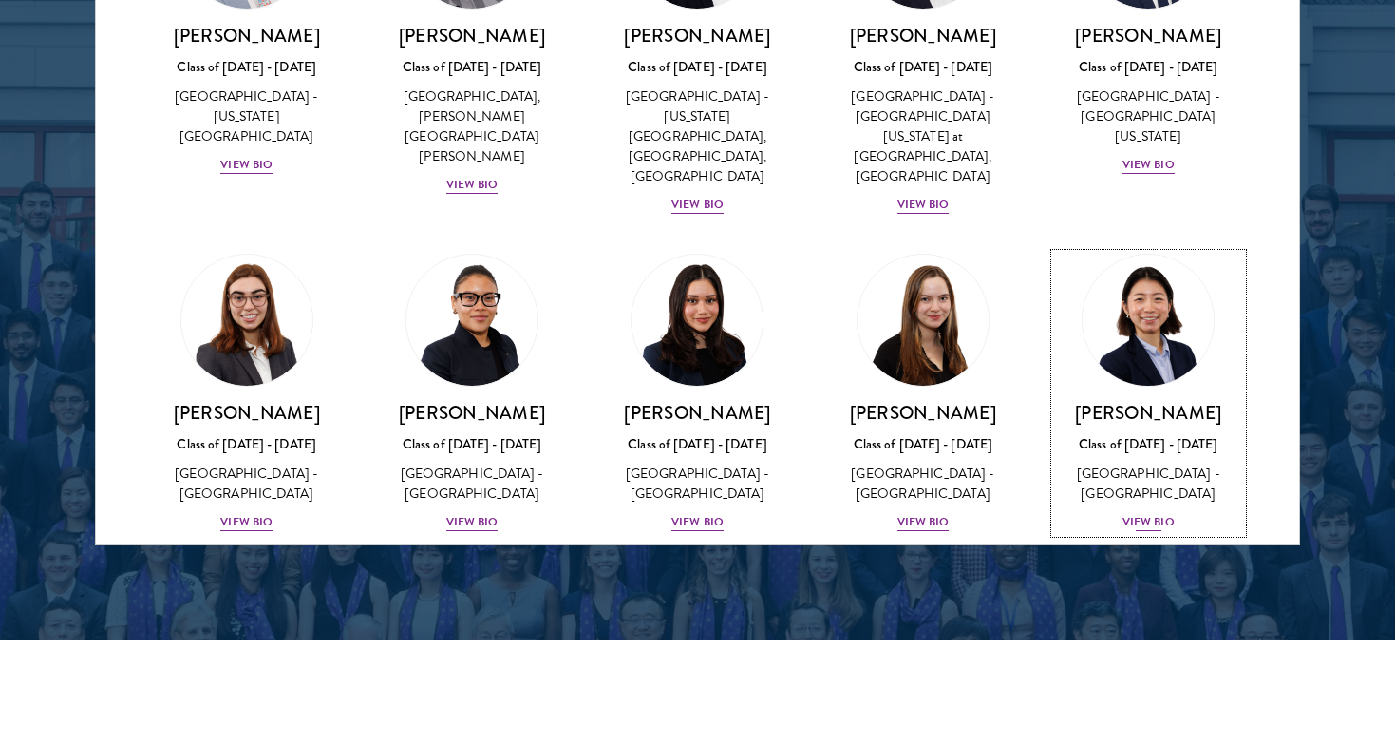
click at [1147, 401] on div "[PERSON_NAME] Class of [DATE] - [DATE] [GEOGRAPHIC_DATA] - [GEOGRAPHIC_DATA] Vi…" at bounding box center [1148, 467] width 187 height 132
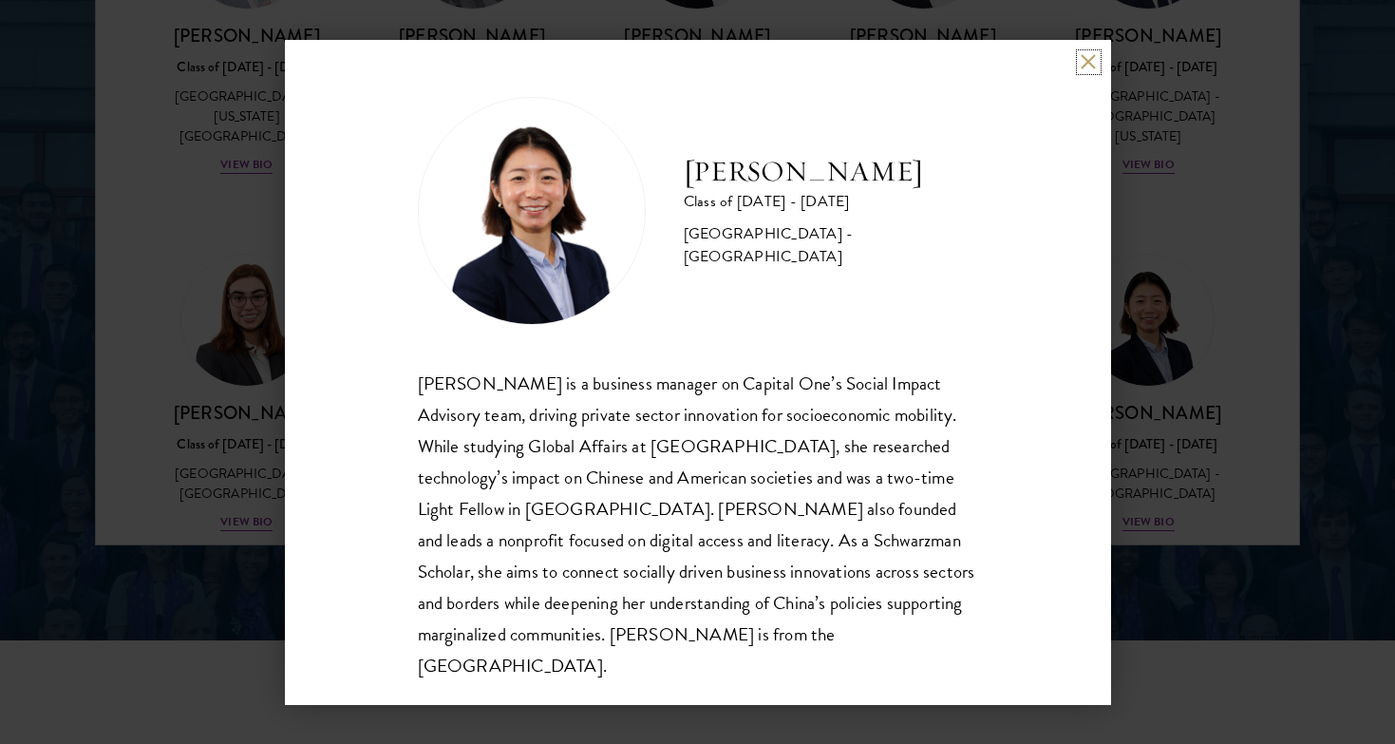
scroll to position [2, 0]
